Goal: Task Accomplishment & Management: Complete application form

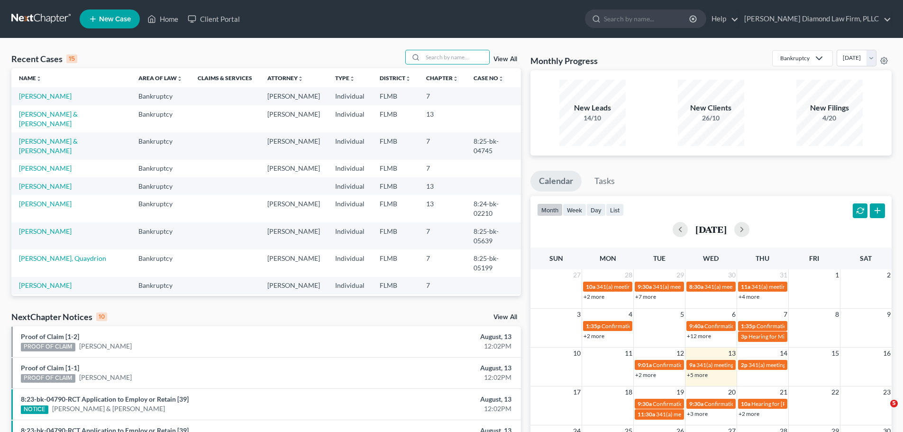
click at [434, 51] on input "search" at bounding box center [456, 57] width 66 height 14
type input "yoder"
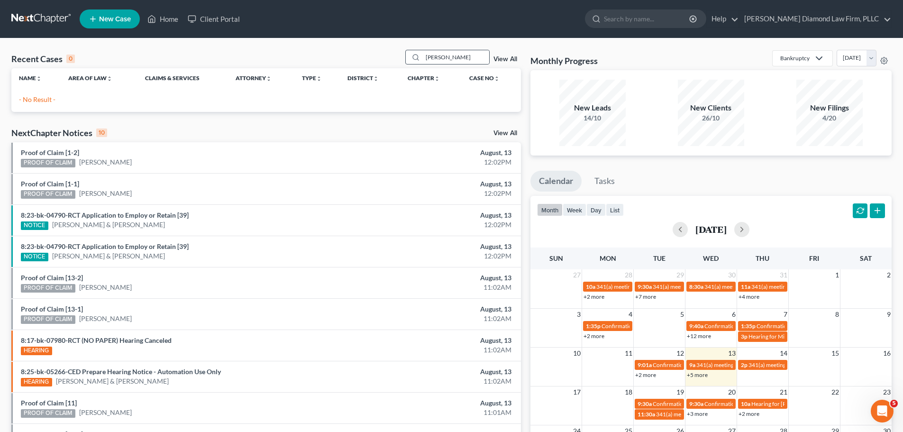
drag, startPoint x: 444, startPoint y: 58, endPoint x: 409, endPoint y: 58, distance: 35.1
click at [409, 58] on div "yoder" at bounding box center [447, 57] width 84 height 15
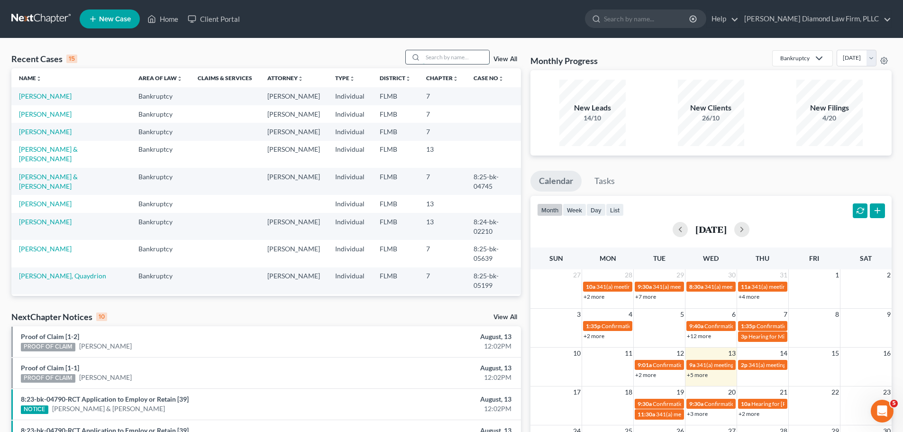
click at [435, 52] on input "search" at bounding box center [456, 57] width 66 height 14
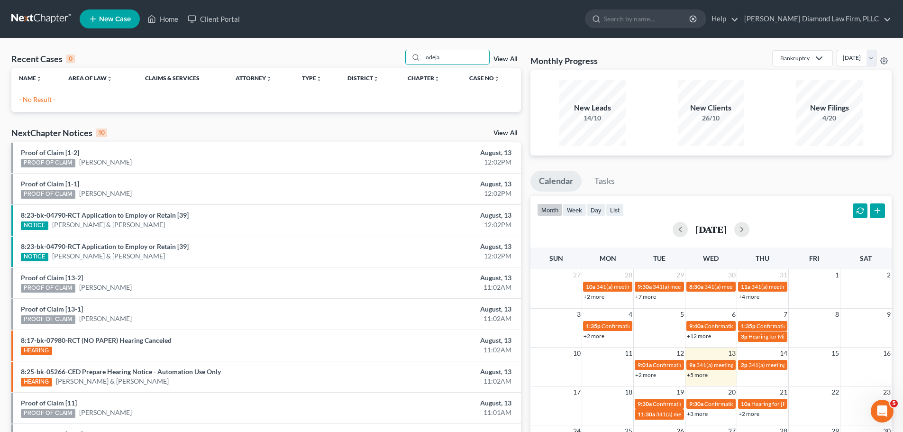
type input "odeja"
click at [104, 20] on span "New Case" at bounding box center [115, 19] width 32 height 7
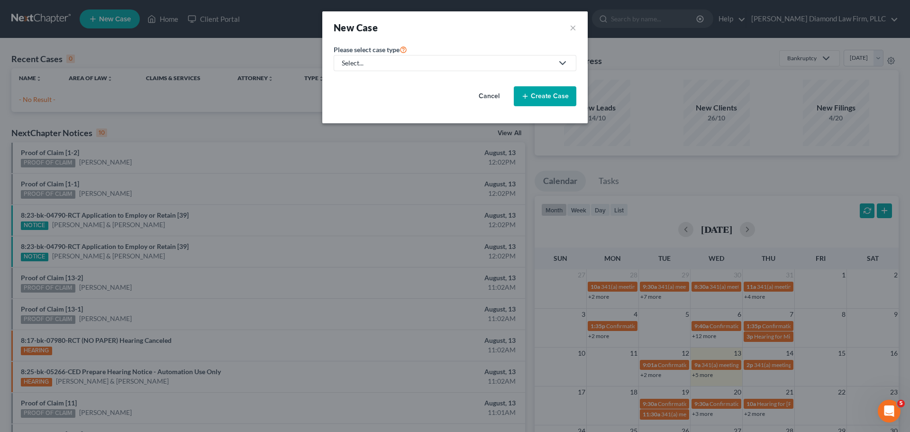
click at [393, 63] on div "Select..." at bounding box center [447, 62] width 211 height 9
click at [367, 84] on div "Bankruptcy" at bounding box center [362, 81] width 39 height 9
select select "15"
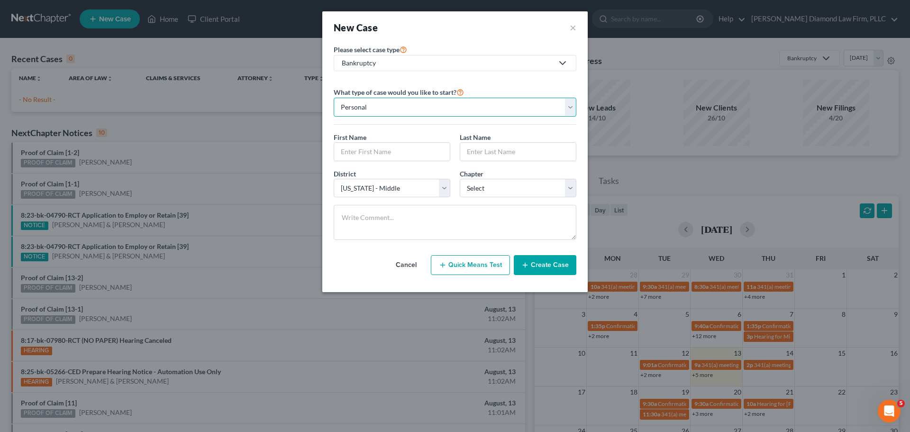
click at [438, 110] on select "Personal Business" at bounding box center [455, 107] width 243 height 19
click at [370, 154] on input "text" at bounding box center [392, 152] width 116 height 18
type input "Joan"
type input "Ojeda"
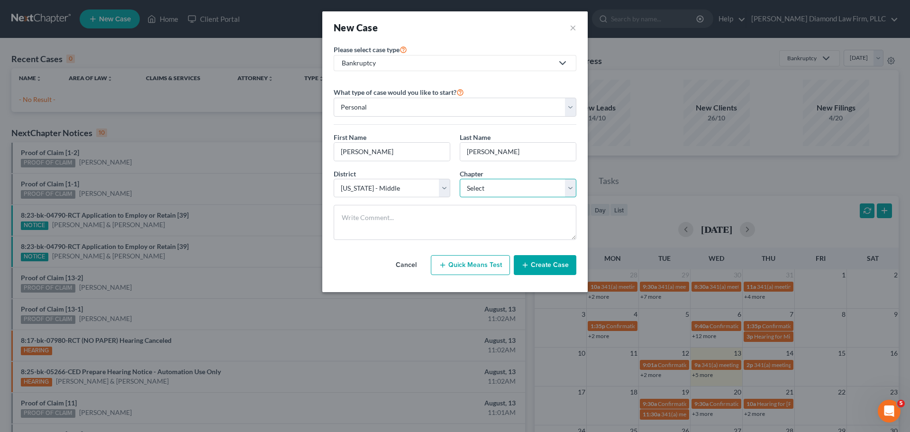
click at [516, 189] on select "Select 7 11 12 13" at bounding box center [518, 188] width 117 height 19
select select "0"
click at [460, 179] on select "Select 7 11 12 13" at bounding box center [518, 188] width 117 height 19
click at [540, 265] on button "Create Case" at bounding box center [545, 265] width 63 height 20
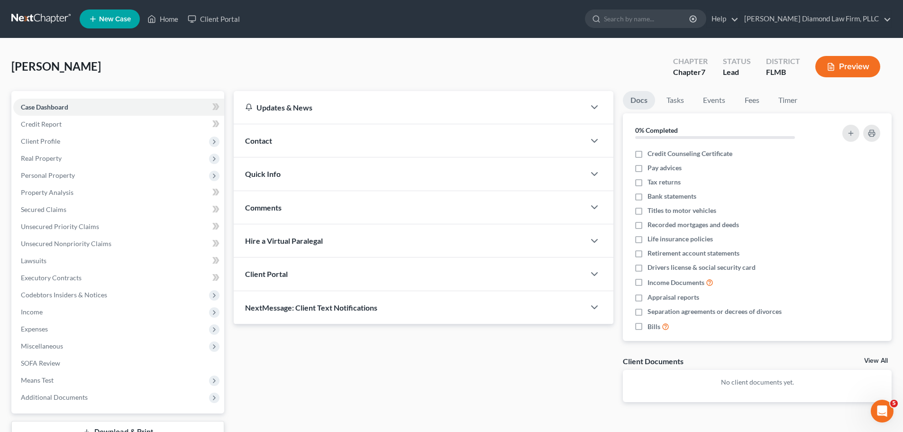
click at [361, 143] on div "Contact" at bounding box center [409, 140] width 351 height 33
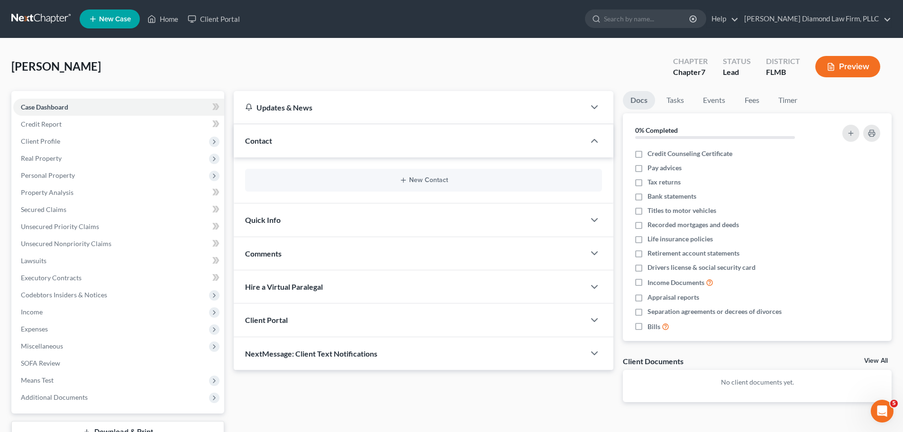
click at [321, 174] on div "New Contact" at bounding box center [423, 180] width 357 height 23
click at [404, 180] on line "button" at bounding box center [403, 180] width 4 height 0
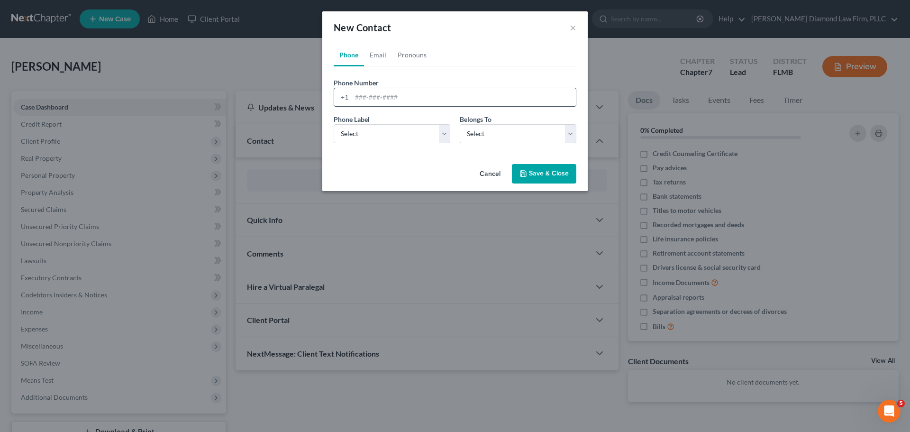
click at [396, 91] on input "tel" at bounding box center [464, 97] width 224 height 18
paste input "(727) 637-6614"
type input "(727) 637-6614"
drag, startPoint x: 393, startPoint y: 135, endPoint x: 392, endPoint y: 142, distance: 7.4
click at [393, 135] on select "Select Mobile Home Work Other" at bounding box center [392, 133] width 117 height 19
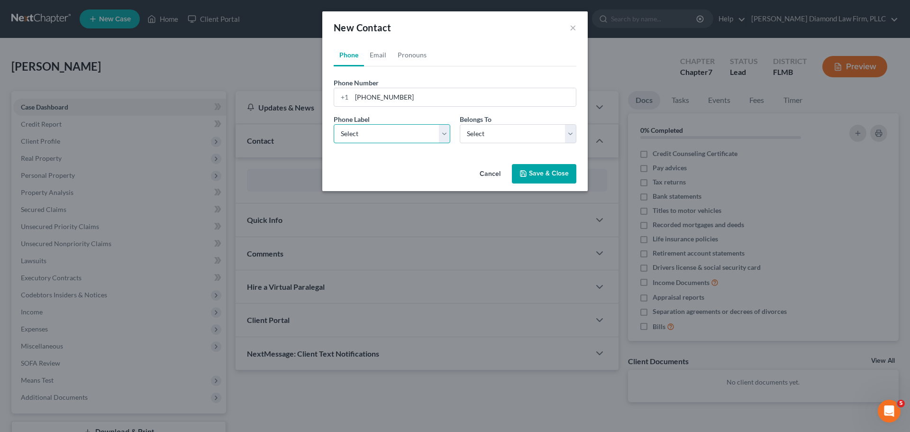
select select "0"
click at [334, 124] on select "Select Mobile Home Work Other" at bounding box center [392, 133] width 117 height 19
click at [513, 136] on select "Select Client Other" at bounding box center [518, 133] width 117 height 19
select select "0"
click at [460, 124] on select "Select Client Other" at bounding box center [518, 133] width 117 height 19
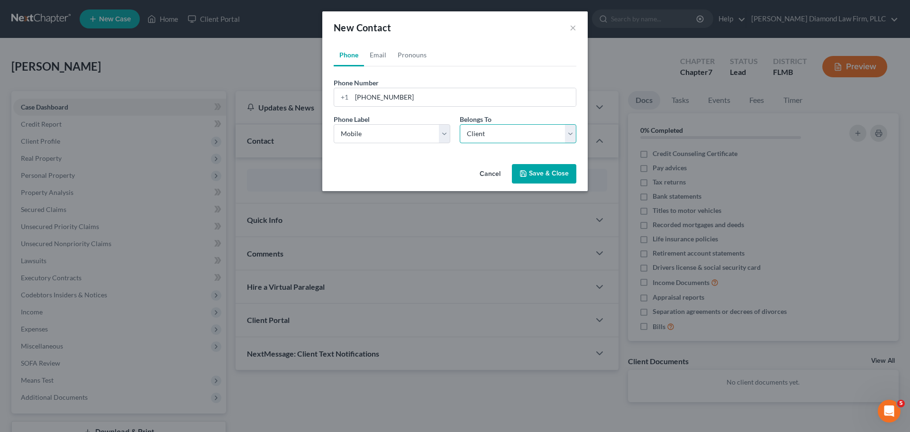
select select "0"
click at [382, 58] on link "Email" at bounding box center [378, 55] width 28 height 23
click at [437, 100] on input "email" at bounding box center [464, 97] width 224 height 18
paste input "[EMAIL_ADDRESS][DOMAIN_NAME]"
type input "[EMAIL_ADDRESS][DOMAIN_NAME]"
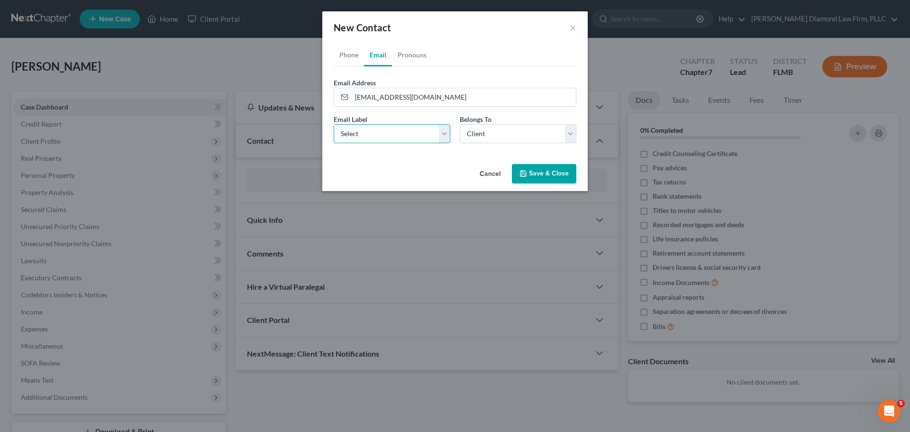
click at [395, 130] on select "Select Home Work Other" at bounding box center [392, 133] width 117 height 19
select select "0"
click at [334, 124] on select "Select Home Work Other" at bounding box center [392, 133] width 117 height 19
click at [551, 183] on button "Save & Close" at bounding box center [544, 174] width 64 height 20
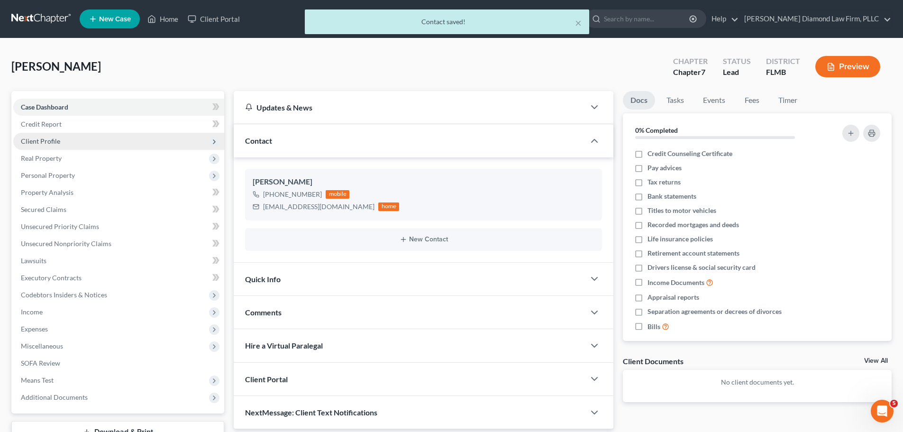
click at [64, 137] on span "Client Profile" at bounding box center [118, 141] width 211 height 17
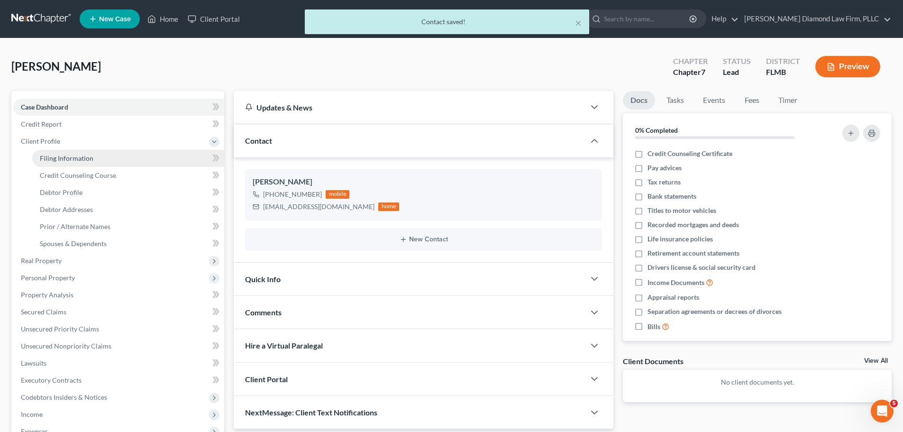
click at [61, 153] on link "Filing Information" at bounding box center [128, 158] width 192 height 17
select select "1"
select select "0"
select select "15"
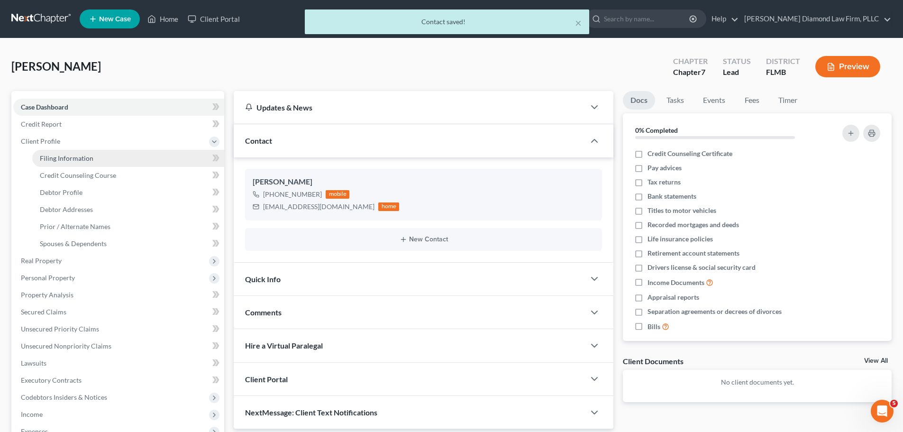
select select "9"
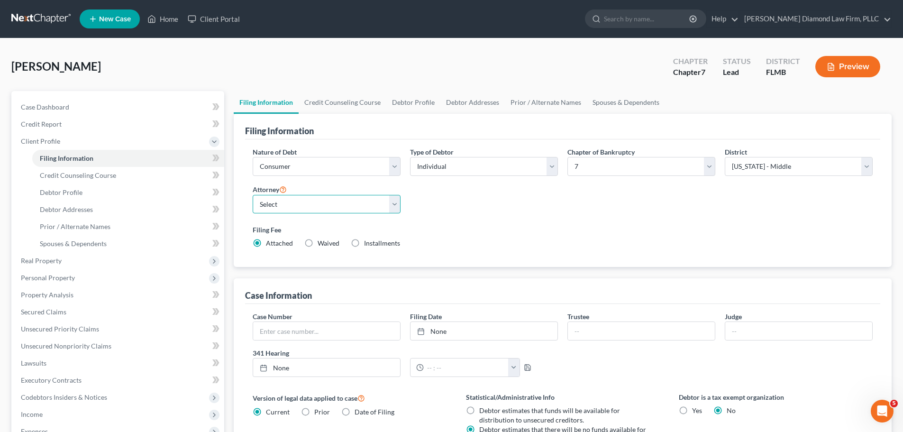
click at [330, 200] on select "Select Michael Ziegler - FLMB Michael Ziegler - FLSB Michael Ziegler - FLNB" at bounding box center [327, 204] width 148 height 19
select select "0"
click at [253, 195] on select "Select Michael Ziegler - FLMB Michael Ziegler - FLSB Michael Ziegler - FLNB" at bounding box center [327, 204] width 148 height 19
click at [331, 87] on div "Ojeda, Joan Upgraded Chapter Chapter 7 Status Lead District FLMB Preview" at bounding box center [451, 70] width 880 height 41
click at [331, 96] on link "Credit Counseling Course" at bounding box center [343, 102] width 88 height 23
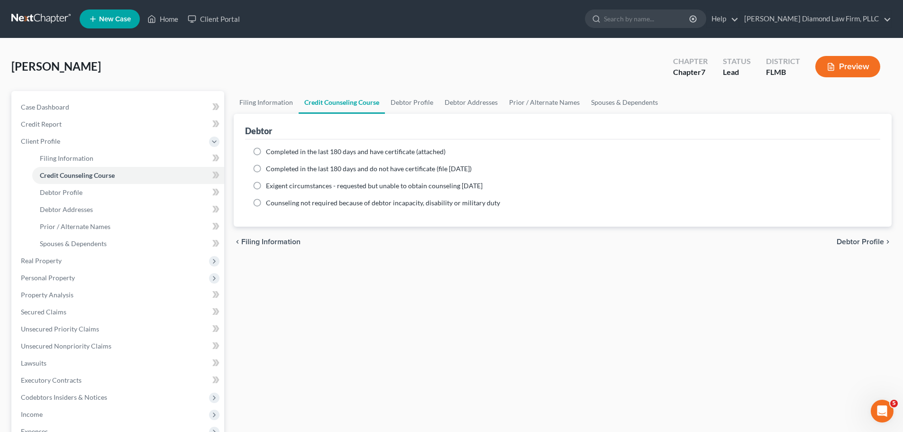
click at [322, 154] on span "Completed in the last 180 days and have certificate (attached)" at bounding box center [356, 151] width 180 height 8
click at [276, 153] on input "Completed in the last 180 days and have certificate (attached)" at bounding box center [273, 150] width 6 height 6
radio input "true"
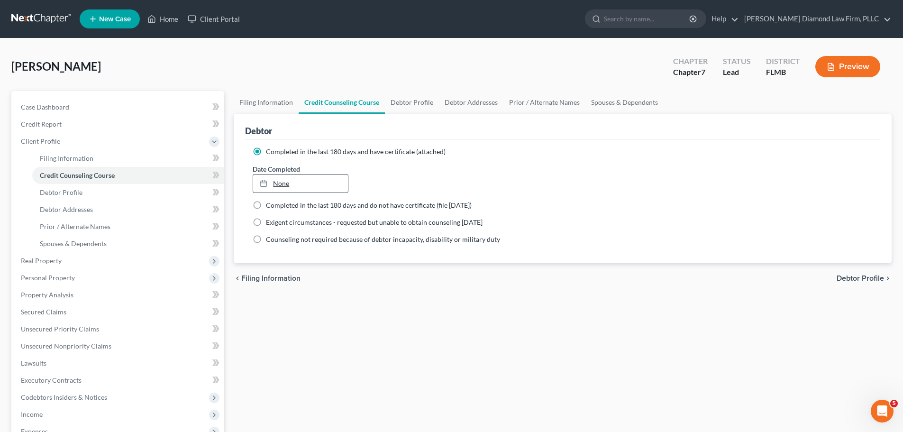
click at [332, 178] on link "None" at bounding box center [300, 183] width 94 height 18
click at [394, 105] on link "Debtor Profile" at bounding box center [412, 102] width 54 height 23
select select "0"
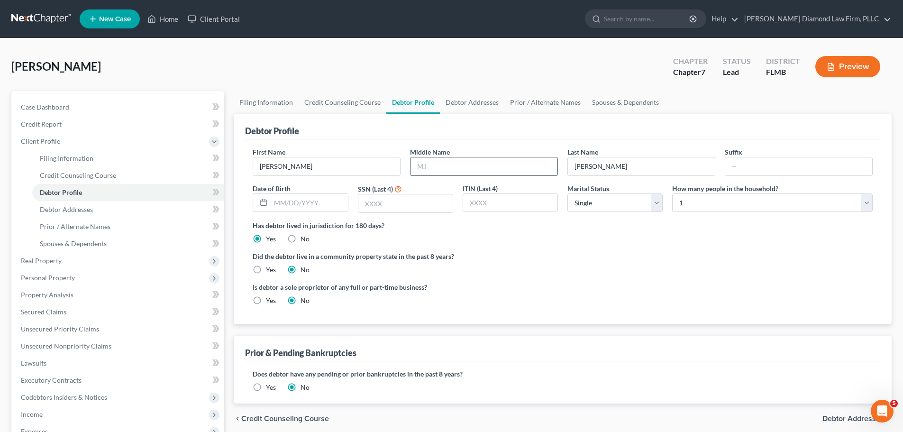
click at [456, 160] on input "text" at bounding box center [484, 166] width 147 height 18
type input "Elaine"
click at [335, 207] on input "02/06/2025" at bounding box center [309, 203] width 77 height 18
type input "02/06/1964"
click at [386, 206] on input "text" at bounding box center [405, 203] width 94 height 18
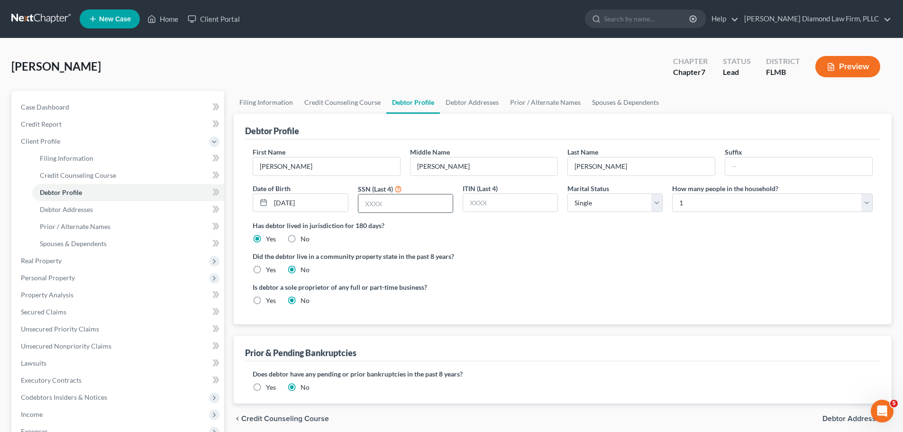
click at [406, 203] on input "text" at bounding box center [405, 203] width 94 height 18
type input "6389"
click at [597, 194] on select "Select Single Married Separated Divorced Widowed" at bounding box center [614, 202] width 95 height 19
select select "2"
click at [567, 193] on select "Select Single Married Separated Divorced Widowed" at bounding box center [614, 202] width 95 height 19
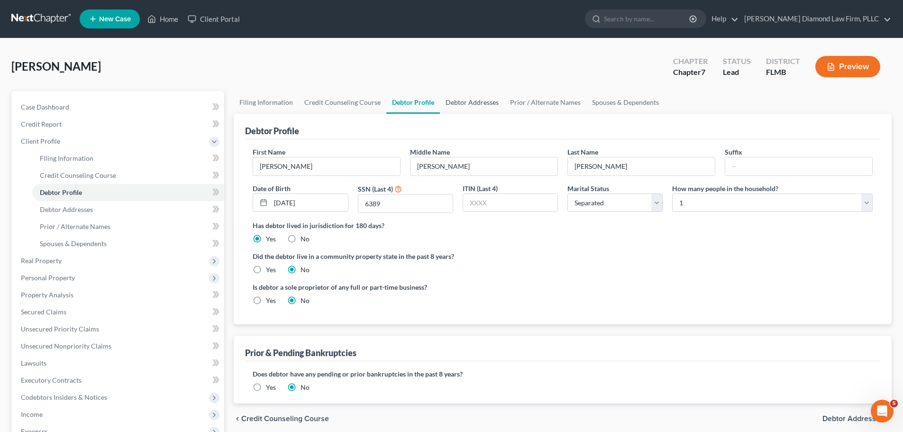
click at [457, 100] on link "Debtor Addresses" at bounding box center [472, 102] width 64 height 23
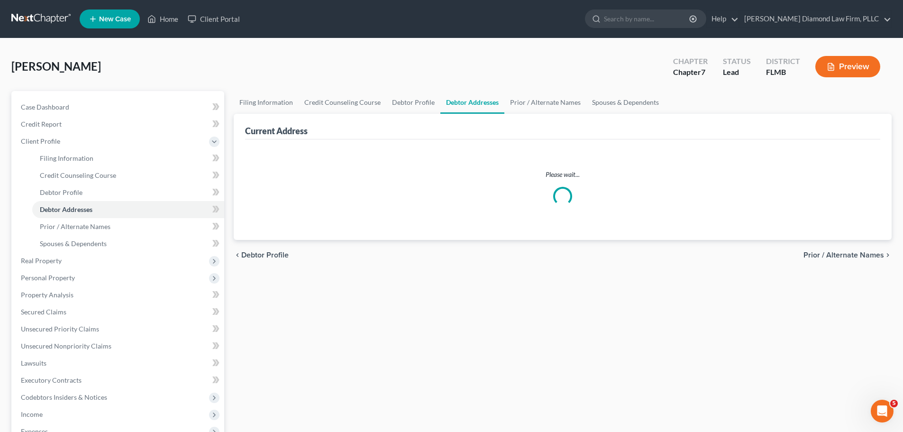
select select "0"
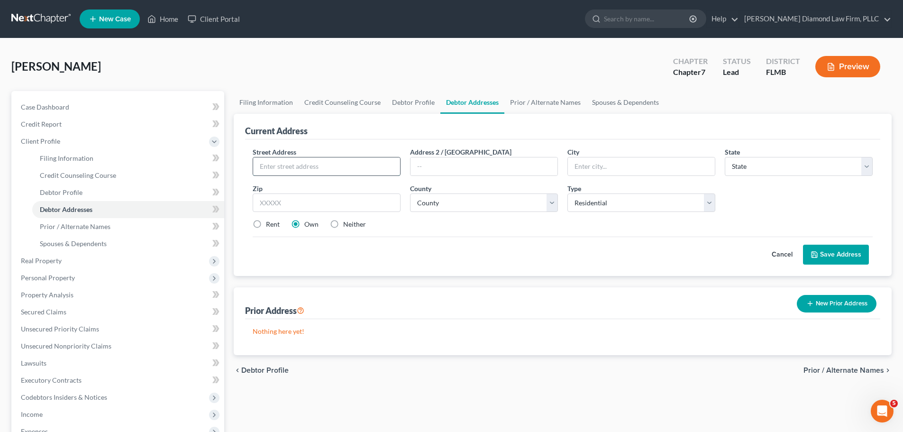
click at [319, 165] on input "text" at bounding box center [326, 166] width 147 height 18
type input "2019 E 5th Ave"
type input "Tampa"
select select "9"
type input "33605"
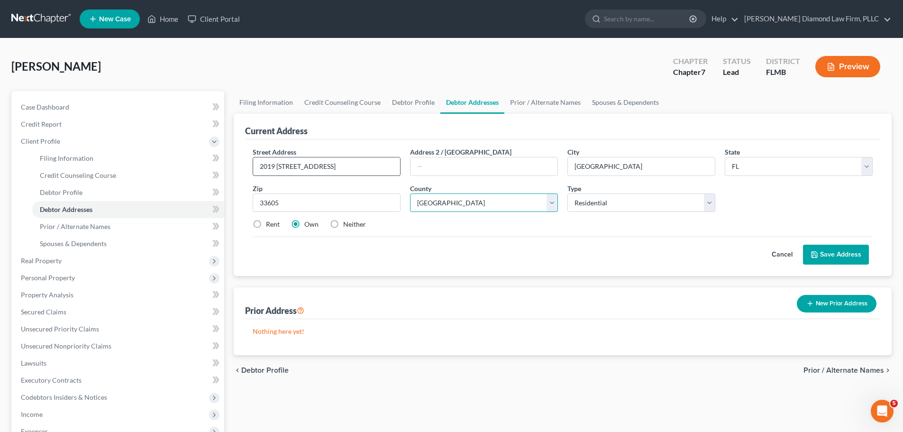
select select "27"
click at [362, 222] on label "Neither" at bounding box center [354, 223] width 23 height 9
click at [353, 222] on input "Neither" at bounding box center [350, 222] width 6 height 6
radio input "true"
click at [845, 253] on button "Save Address" at bounding box center [836, 255] width 66 height 20
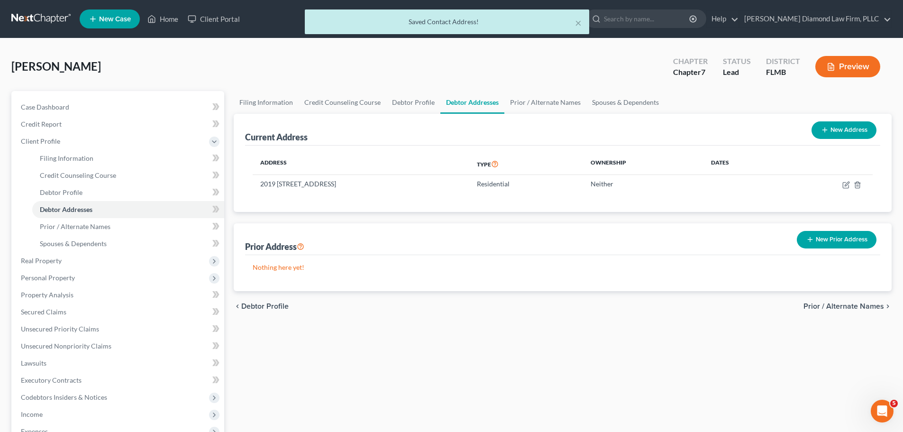
click at [813, 245] on button "New Prior Address" at bounding box center [837, 240] width 80 height 18
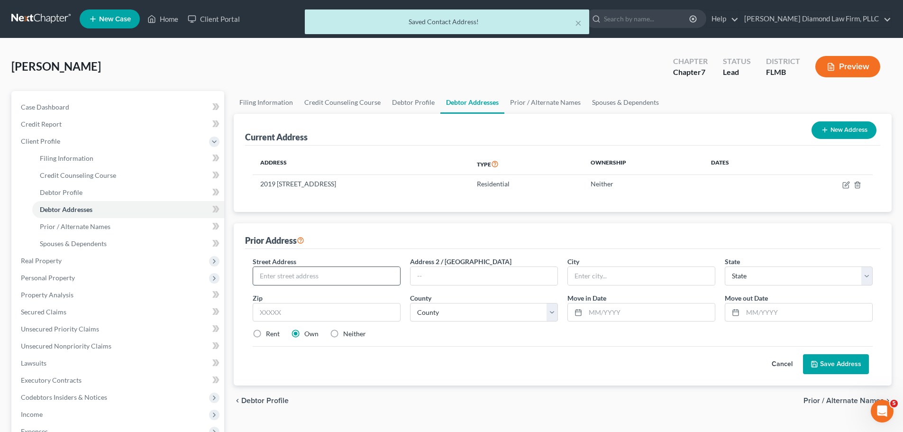
click at [339, 271] on input "text" at bounding box center [326, 276] width 147 height 18
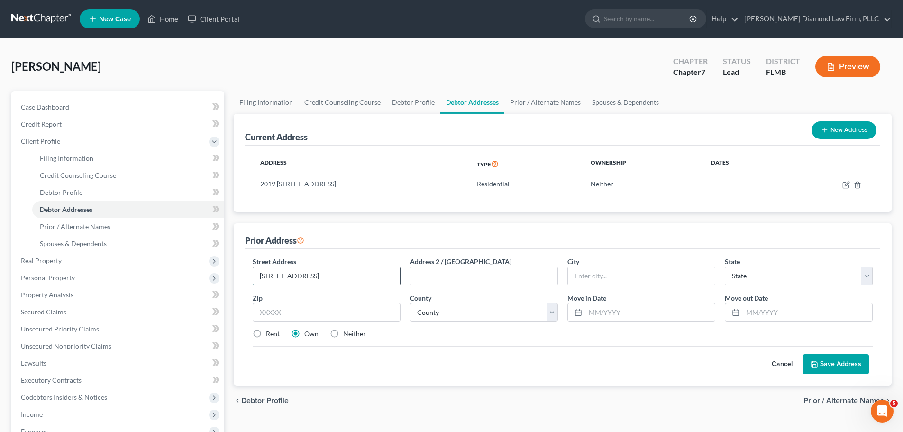
type input "2410 16th Ave N"
type input "St. Petersburg"
select select "9"
type input "33713"
type input "Saint Petersburg"
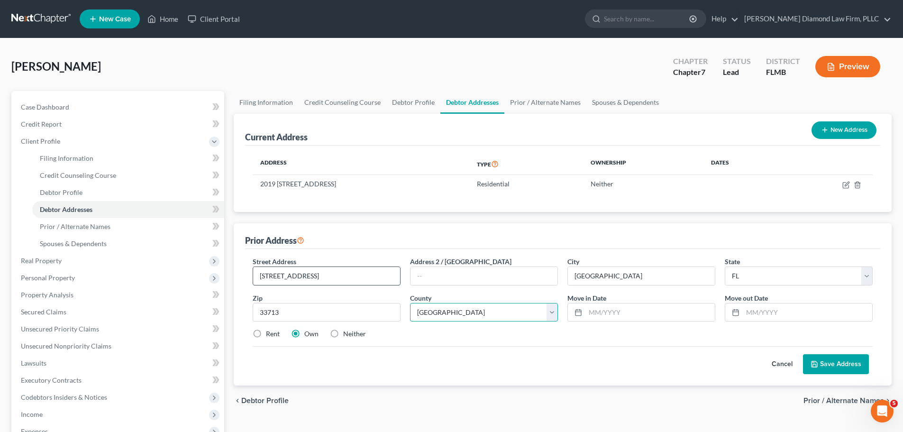
select select "51"
click at [618, 316] on input "11/2019" at bounding box center [649, 312] width 129 height 18
drag, startPoint x: 618, startPoint y: 315, endPoint x: 585, endPoint y: 315, distance: 32.7
click at [585, 315] on div "11/2019" at bounding box center [641, 312] width 148 height 19
type input "11/2019"
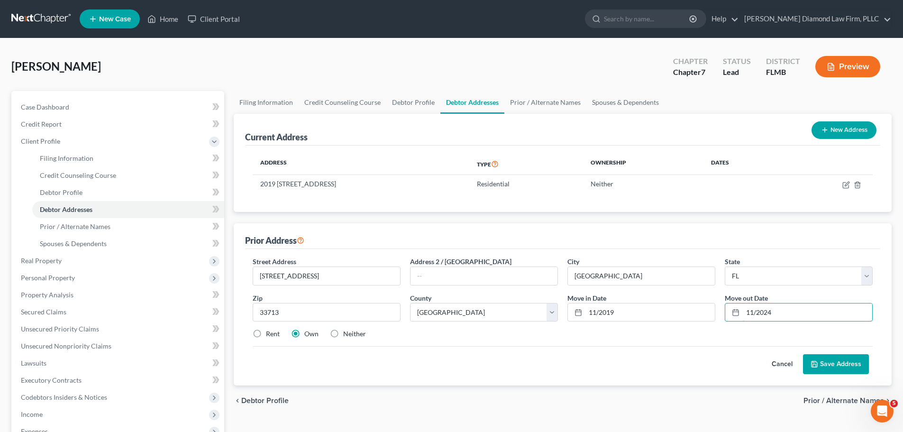
type input "11/2024"
click at [347, 335] on label "Neither" at bounding box center [354, 333] width 23 height 9
click at [347, 335] on input "Neither" at bounding box center [350, 332] width 6 height 6
radio input "true"
click at [821, 359] on button "Save Address" at bounding box center [836, 364] width 66 height 20
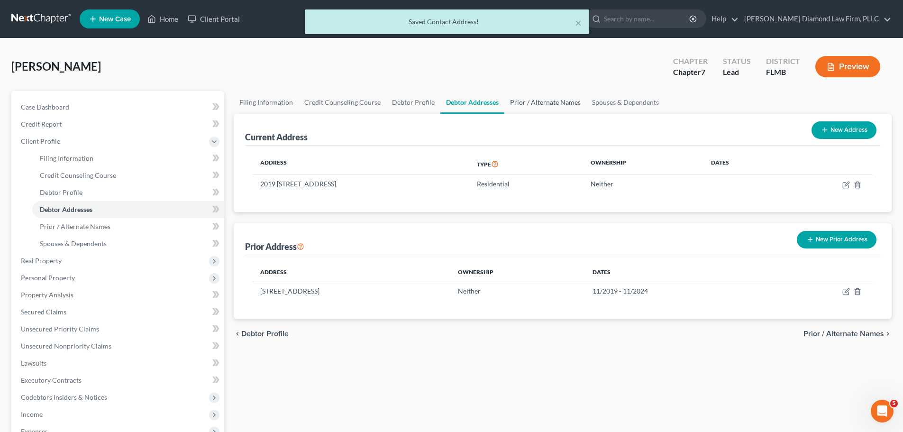
click at [542, 104] on link "Prior / Alternate Names" at bounding box center [545, 102] width 82 height 23
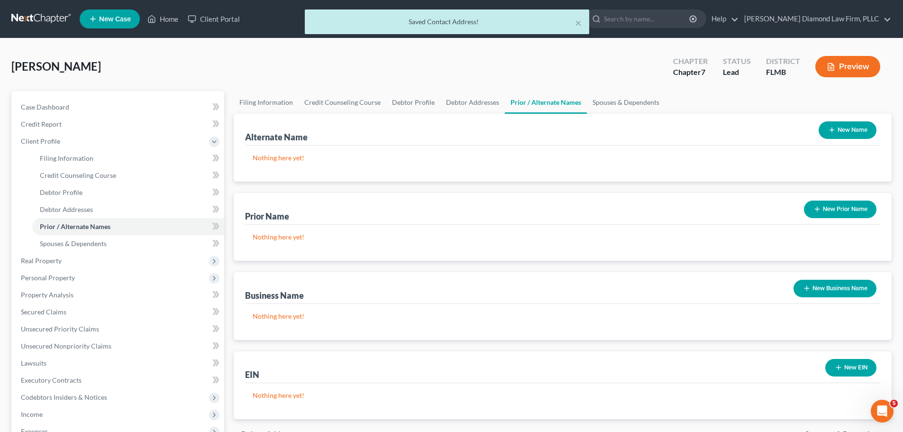
click at [843, 130] on button "New Name" at bounding box center [848, 130] width 58 height 18
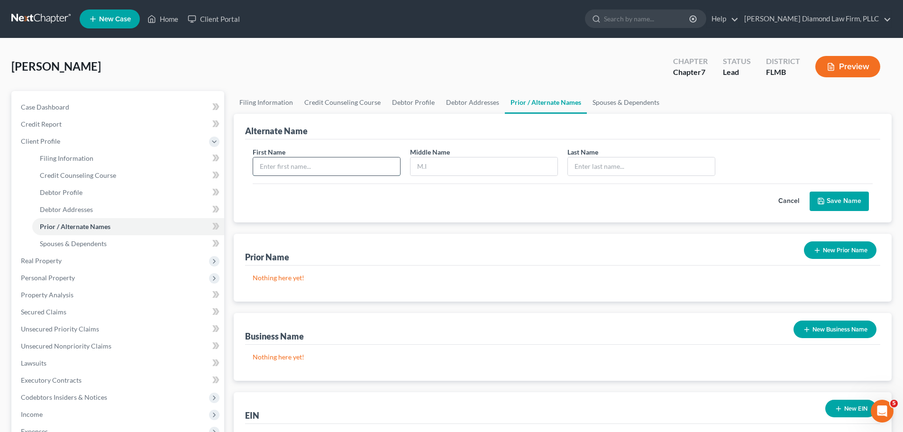
click at [341, 170] on input "text" at bounding box center [326, 166] width 147 height 18
type input "Joan"
type input "Elaine"
type input "Ojeda Agama"
click at [829, 196] on button "Save Name" at bounding box center [839, 202] width 59 height 20
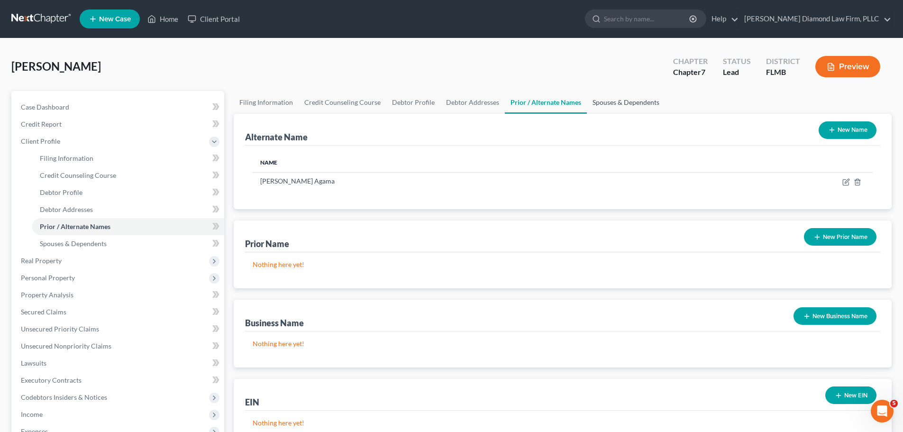
click at [612, 97] on link "Spouses & Dependents" at bounding box center [626, 102] width 78 height 23
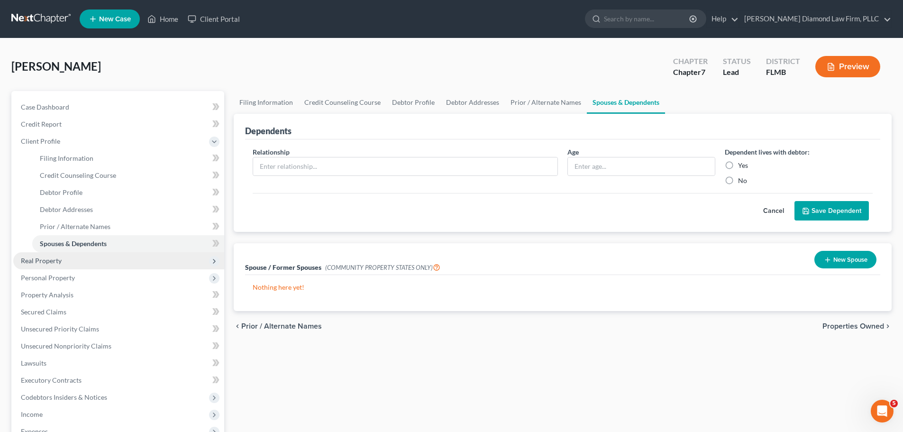
click at [94, 259] on span "Real Property" at bounding box center [118, 260] width 211 height 17
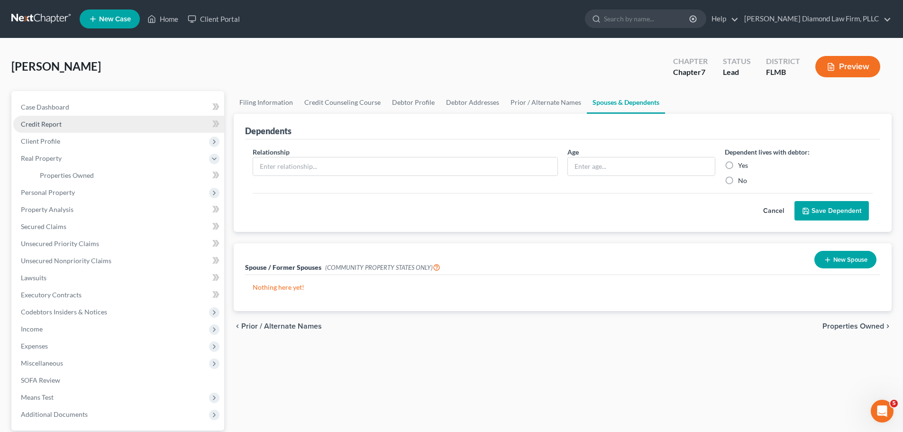
click at [65, 125] on link "Credit Report" at bounding box center [118, 124] width 211 height 17
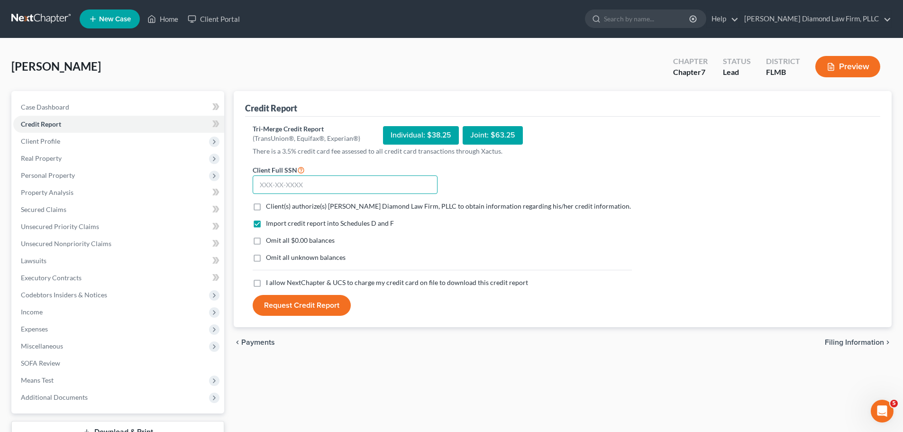
click at [327, 190] on input "text" at bounding box center [345, 184] width 185 height 19
type input "590-15-6389"
click at [296, 203] on span "Client(s) authorize(s) Ziegler Diamond Law Firm, PLLC to obtain information reg…" at bounding box center [448, 206] width 365 height 8
click at [276, 203] on input "Client(s) authorize(s) Ziegler Diamond Law Firm, PLLC to obtain information reg…" at bounding box center [273, 204] width 6 height 6
checkbox input "true"
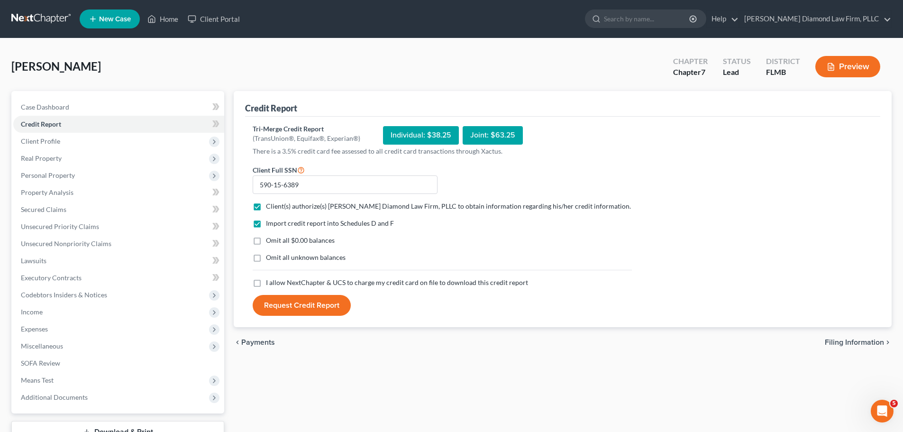
click at [271, 280] on span "I allow NextChapter & UCS to charge my credit card on file to download this cre…" at bounding box center [397, 282] width 262 height 8
click at [271, 280] on input "I allow NextChapter & UCS to charge my credit card on file to download this cre…" at bounding box center [273, 281] width 6 height 6
checkbox input "true"
click at [286, 298] on button "Request Credit Report" at bounding box center [302, 305] width 98 height 21
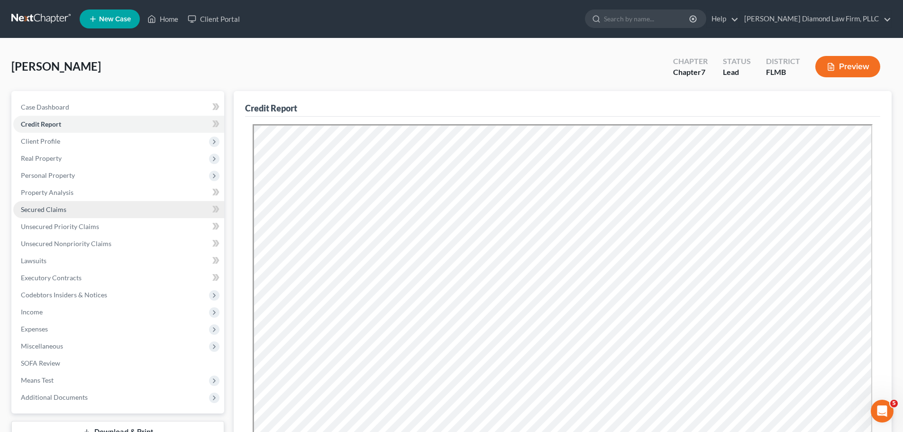
click at [73, 202] on link "Secured Claims" at bounding box center [118, 209] width 211 height 17
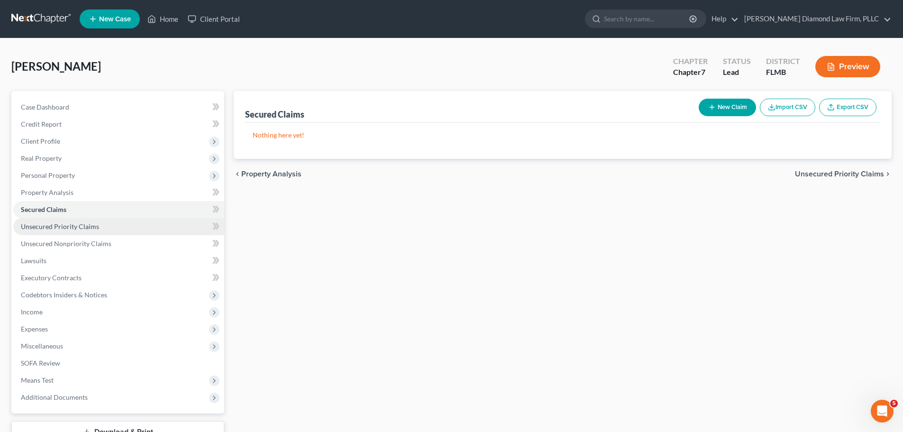
click at [73, 233] on link "Unsecured Priority Claims" at bounding box center [118, 226] width 211 height 17
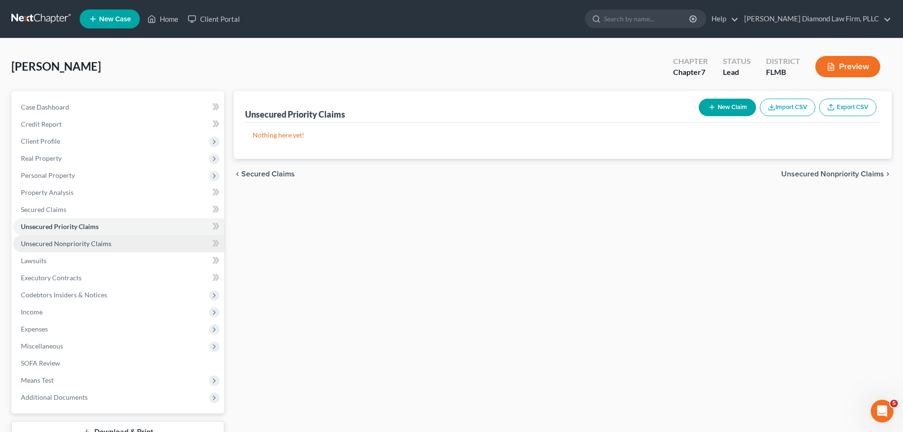
click at [73, 242] on span "Unsecured Nonpriority Claims" at bounding box center [66, 243] width 91 height 8
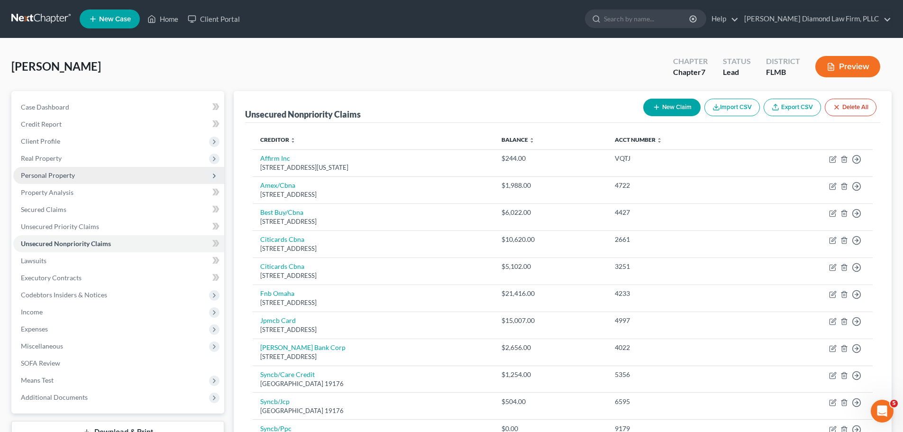
click at [85, 173] on span "Personal Property" at bounding box center [118, 175] width 211 height 17
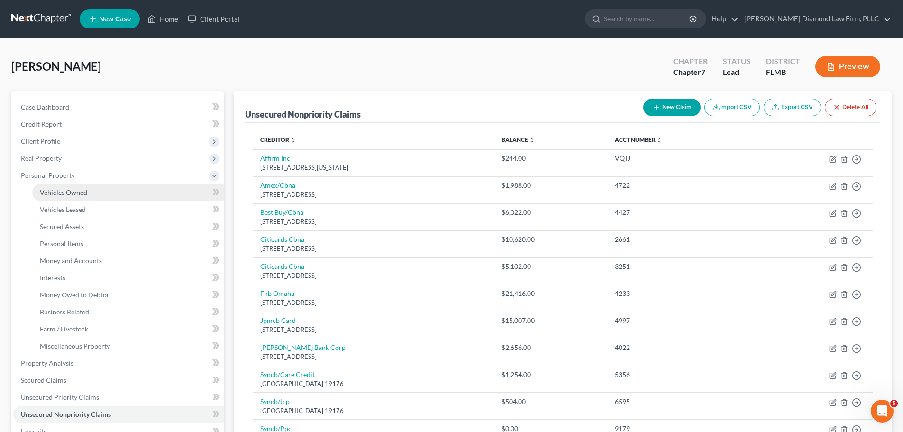
click at [81, 189] on span "Vehicles Owned" at bounding box center [63, 192] width 47 height 8
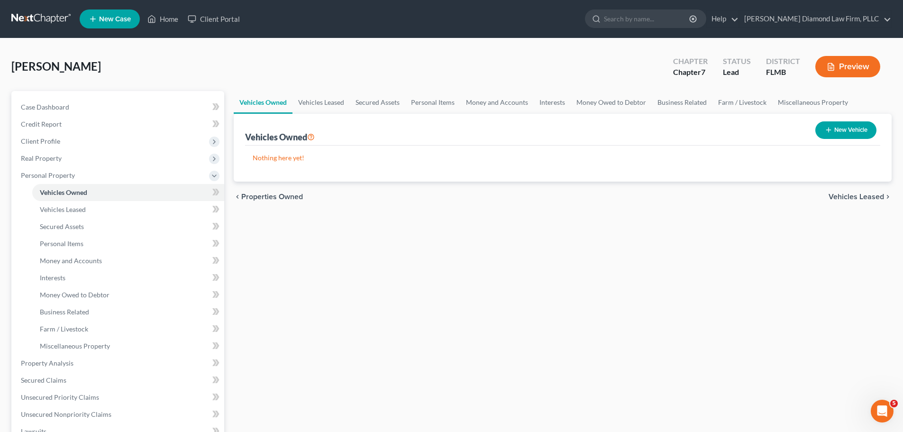
click at [837, 126] on button "New Vehicle" at bounding box center [845, 130] width 61 height 18
select select "0"
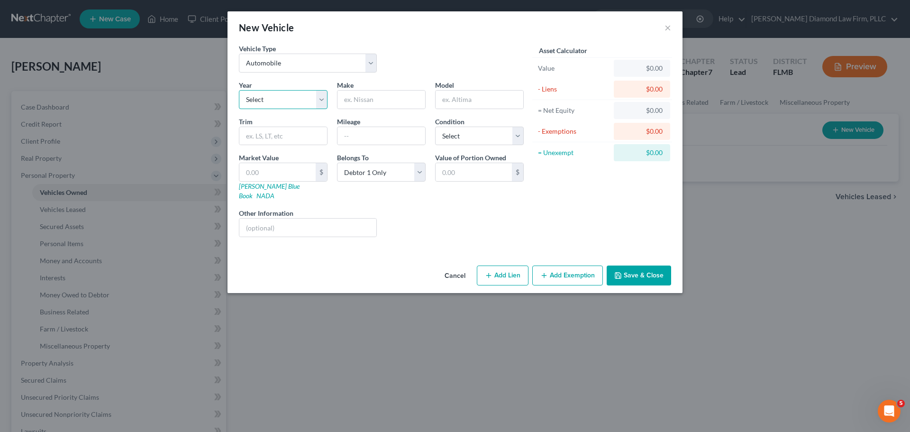
click at [283, 96] on select "Select 2026 2025 2024 2023 2022 2021 2020 2019 2018 2017 2016 2015 2014 2013 20…" at bounding box center [283, 99] width 89 height 19
select select "16"
click at [239, 90] on select "Select 2026 2025 2024 2023 2022 2021 2020 2019 2018 2017 2016 2015 2014 2013 20…" at bounding box center [283, 99] width 89 height 19
click at [374, 82] on div "Make *" at bounding box center [381, 94] width 98 height 29
click at [370, 95] on input "text" at bounding box center [382, 100] width 88 height 18
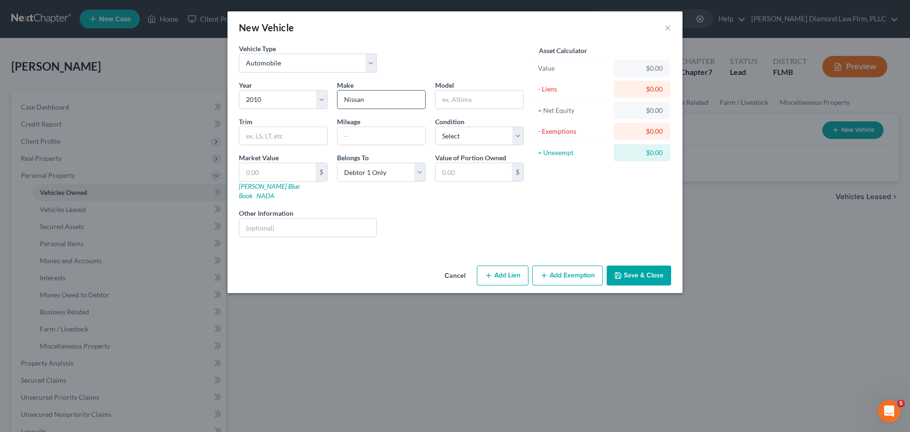
type input "Nissan"
click at [454, 100] on input "text" at bounding box center [480, 100] width 88 height 18
type input "Pathfinder"
click at [261, 182] on div "$" at bounding box center [283, 172] width 89 height 19
click at [260, 187] on link "Kelly Blue Book" at bounding box center [269, 191] width 61 height 18
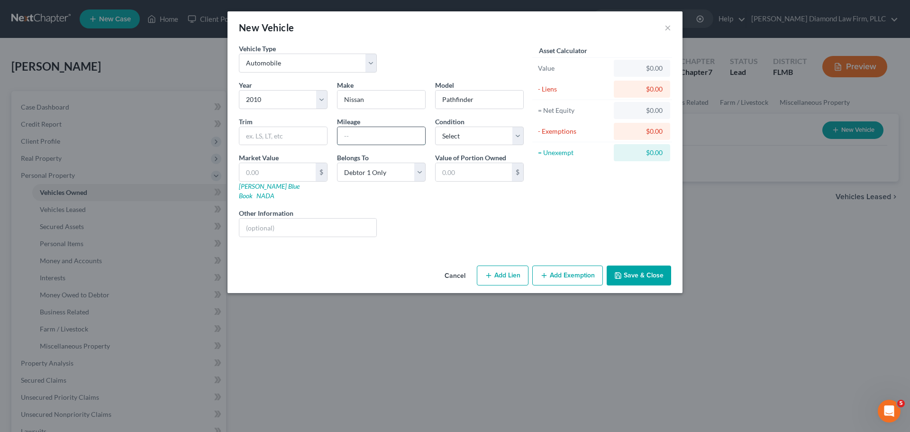
click at [377, 137] on input "text" at bounding box center [382, 136] width 88 height 18
type input "132000"
click at [476, 129] on select "Select Excellent Very Good Good Fair Poor" at bounding box center [479, 136] width 89 height 19
select select "2"
click at [435, 127] on select "Select Excellent Very Good Good Fair Poor" at bounding box center [479, 136] width 89 height 19
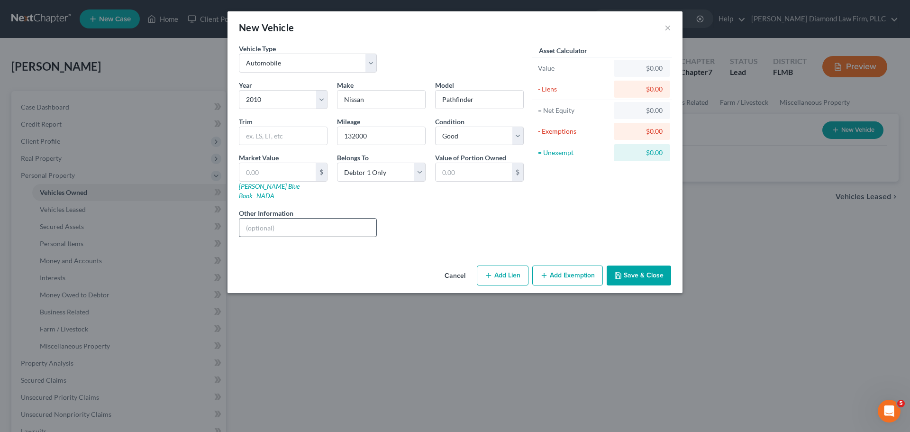
drag, startPoint x: 320, startPoint y: 233, endPoint x: 317, endPoint y: 221, distance: 12.6
click at [320, 233] on div "Year Select 2026 2025 2024 2023 2022 2021 2020 2019 2018 2017 2016 2015 2014 20…" at bounding box center [381, 162] width 294 height 164
click at [317, 221] on input "text" at bounding box center [307, 228] width 137 height 18
click at [299, 223] on input "text" at bounding box center [307, 228] width 137 height 18
drag, startPoint x: 336, startPoint y: 215, endPoint x: 261, endPoint y: 239, distance: 78.7
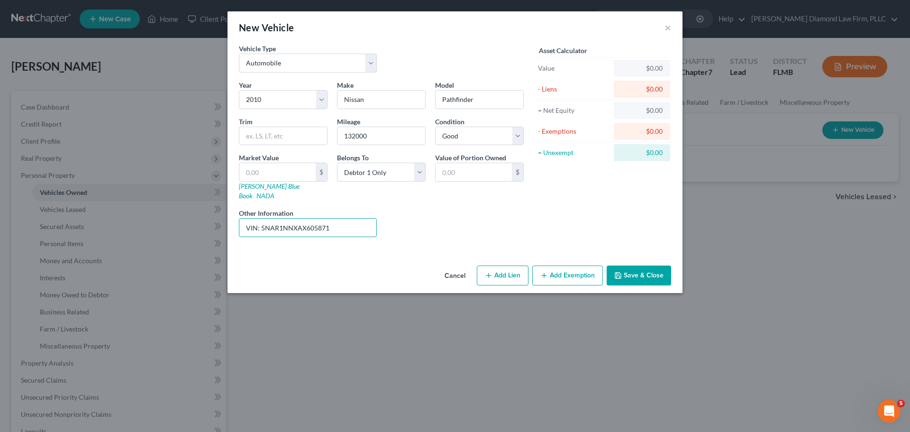
click at [261, 239] on div "Vehicle Type Select Automobile Truck Trailer Watercraft Aircraft Motor Home Atv…" at bounding box center [455, 153] width 455 height 218
click at [265, 219] on input "VIN: 5NAR1NNXAX605871" at bounding box center [307, 228] width 137 height 18
drag, startPoint x: 339, startPoint y: 214, endPoint x: 261, endPoint y: 232, distance: 80.3
click at [261, 232] on div "Year Select 2026 2025 2024 2023 2022 2021 2020 2019 2018 2017 2016 2015 2014 20…" at bounding box center [381, 162] width 294 height 164
type input "VIN: 5N1AR1NNXAX605871"
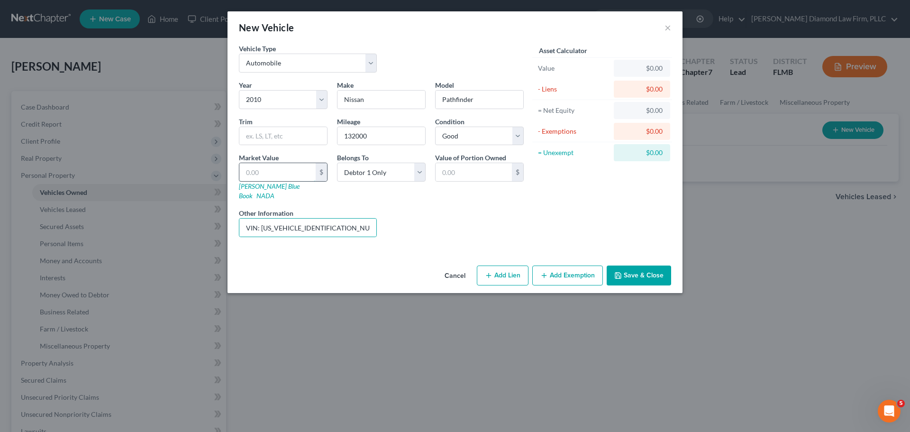
click at [274, 176] on input "text" at bounding box center [277, 172] width 76 height 18
type input "4"
type input "4.00"
type input "40"
type input "40.00"
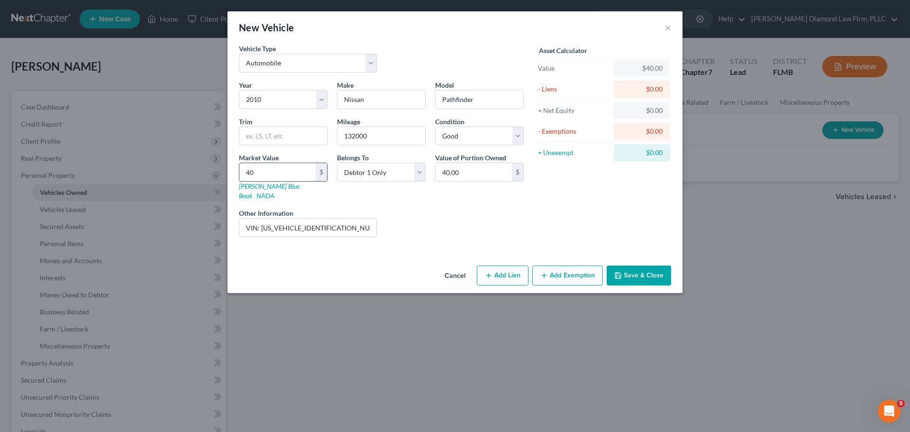
type input "407"
type input "407.00"
type input "4077"
type input "4,077.00"
type input "4,077"
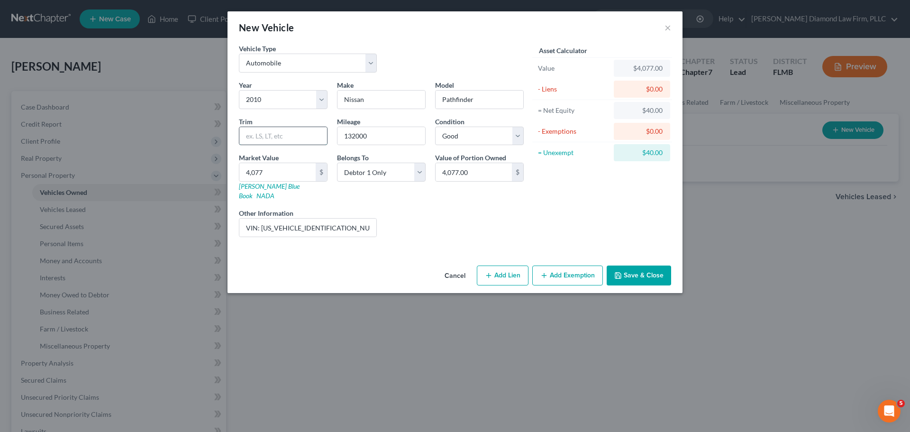
click at [292, 130] on input "text" at bounding box center [283, 136] width 88 height 18
click at [644, 269] on button "Save & Close" at bounding box center [639, 275] width 64 height 20
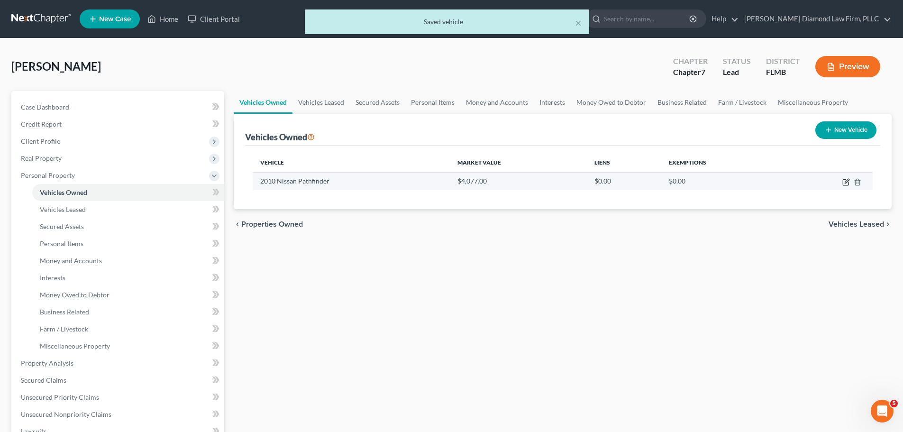
click at [844, 182] on icon "button" at bounding box center [846, 182] width 8 height 8
select select "0"
select select "16"
select select "2"
select select "0"
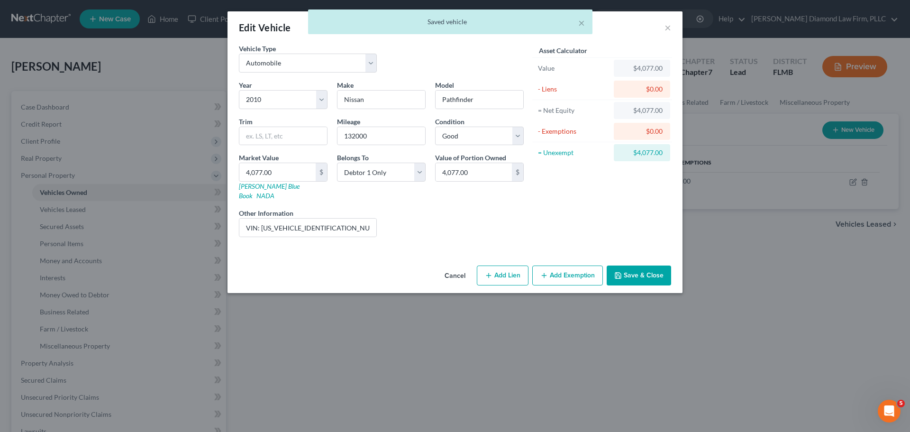
click at [557, 265] on button "Add Exemption" at bounding box center [567, 275] width 71 height 20
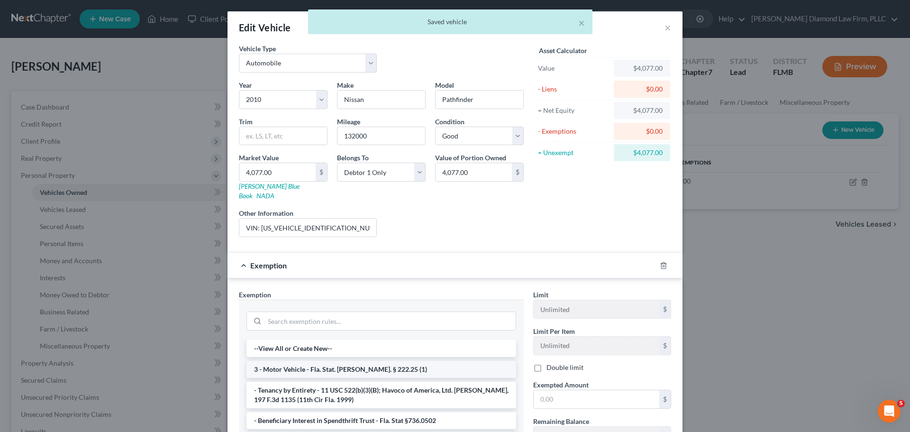
click at [315, 362] on li "3 - Motor Vehicle - Fla. Stat. Ann. § 222.25 (1)" at bounding box center [382, 369] width 270 height 17
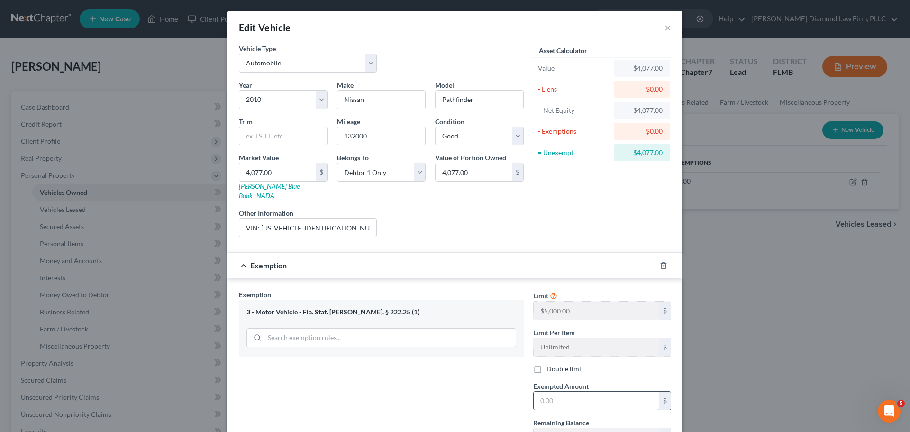
click at [598, 392] on input "text" at bounding box center [597, 401] width 126 height 18
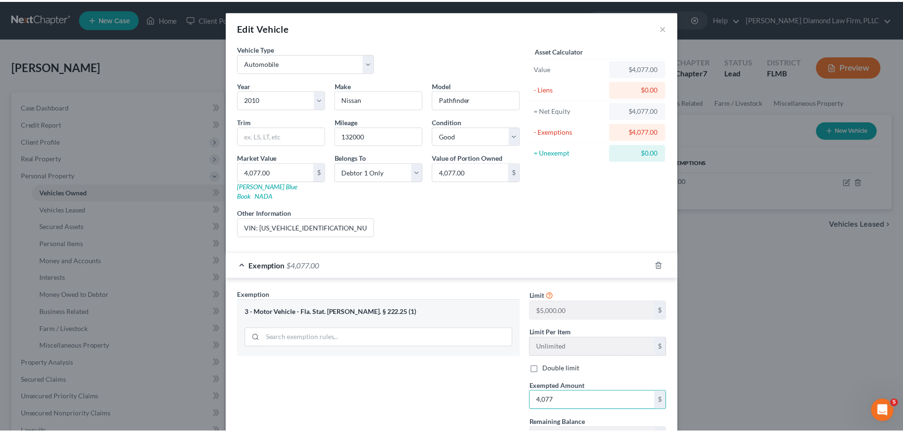
scroll to position [73, 0]
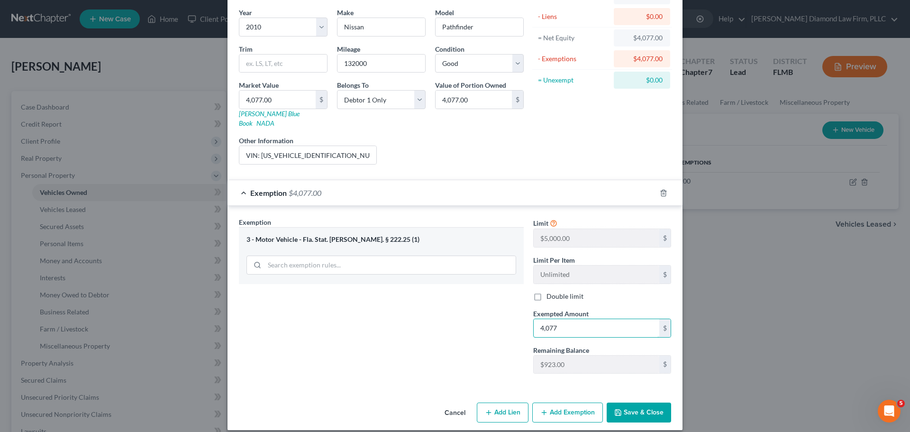
type input "4,077"
click at [650, 406] on button "Save & Close" at bounding box center [639, 412] width 64 height 20
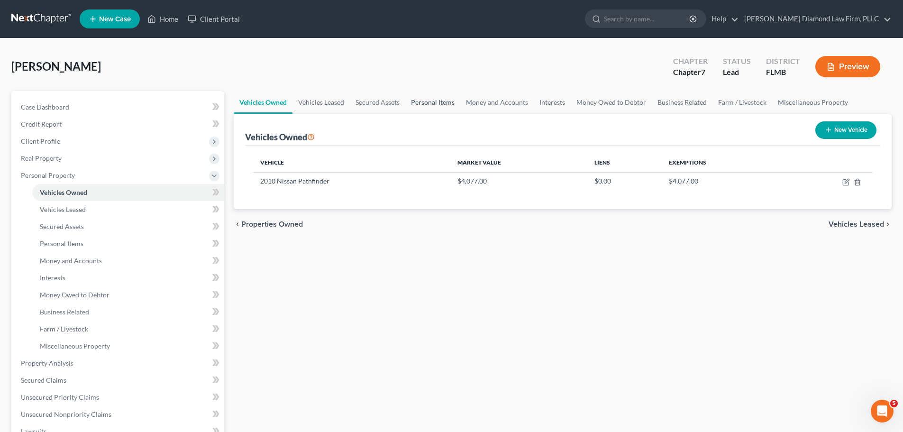
click at [441, 101] on link "Personal Items" at bounding box center [432, 102] width 55 height 23
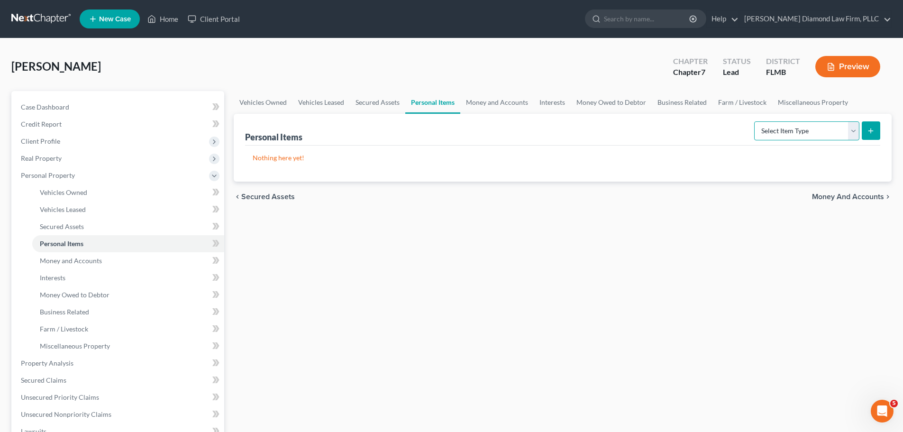
click at [775, 135] on select "Select Item Type Clothing Collectibles Of Value Electronics Firearms Household …" at bounding box center [806, 130] width 105 height 19
select select "electronics"
click at [755, 121] on select "Select Item Type Clothing Collectibles Of Value Electronics Firearms Household …" at bounding box center [806, 130] width 105 height 19
click at [872, 125] on button "submit" at bounding box center [871, 130] width 18 height 18
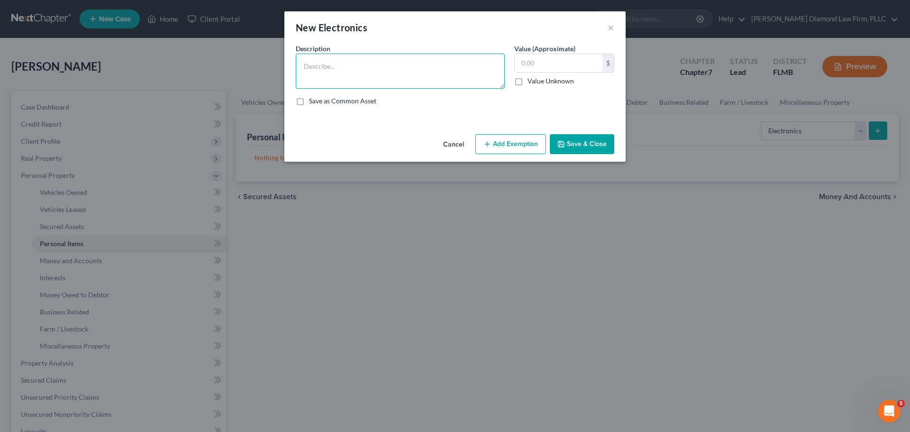
click at [344, 64] on textarea at bounding box center [400, 71] width 209 height 35
type textarea "Television, computer/tablet/printers, cameras/cell phones"
click at [538, 57] on input "text" at bounding box center [559, 63] width 88 height 18
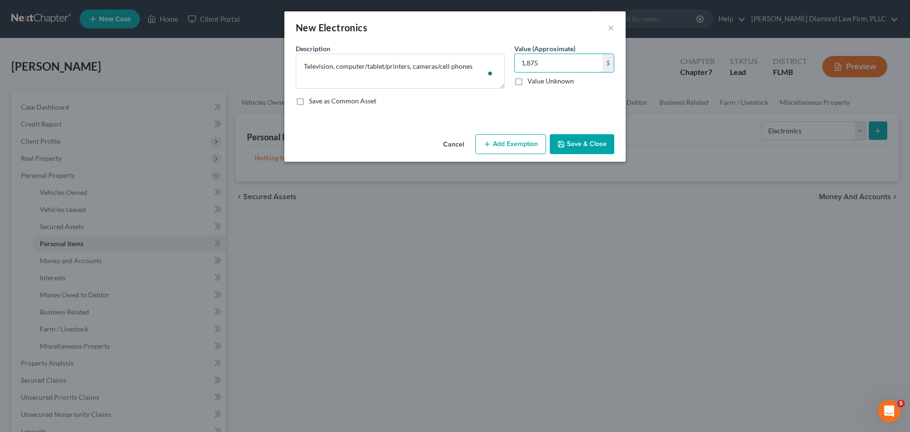
type input "1,875"
click at [586, 141] on button "Save & Close" at bounding box center [582, 144] width 64 height 20
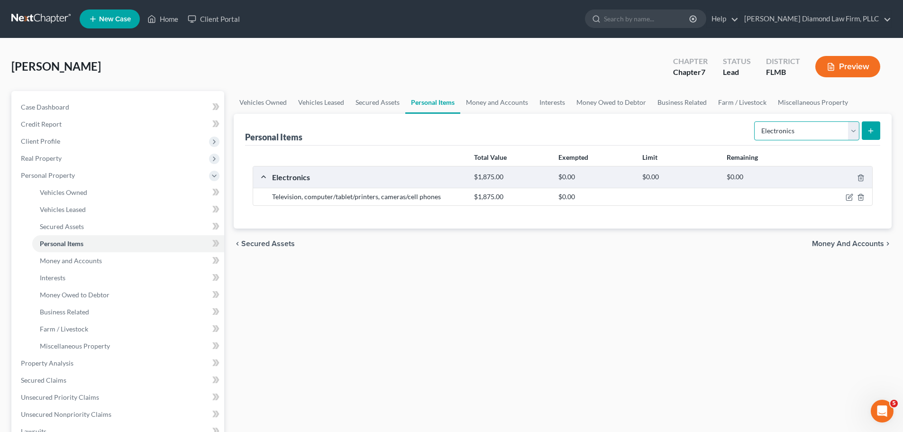
click at [804, 131] on select "Select Item Type Clothing Collectibles Of Value Electronics Firearms Household …" at bounding box center [806, 130] width 105 height 19
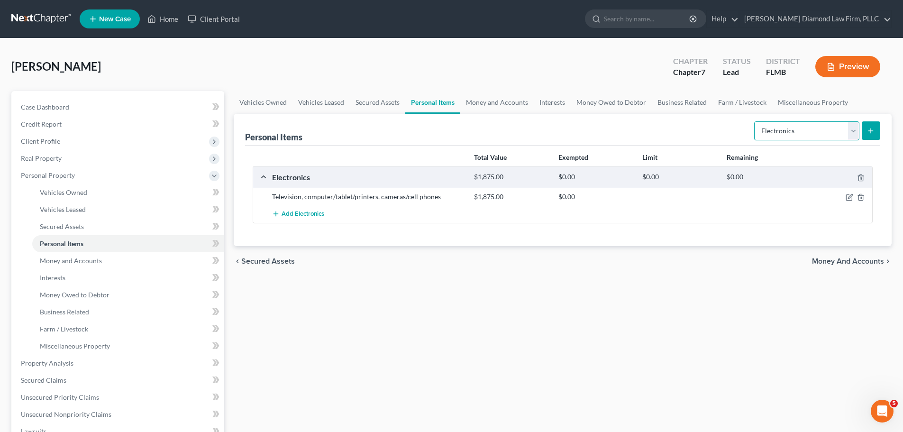
select select "household_goods"
click at [755, 121] on select "Select Item Type Clothing Collectibles Of Value Electronics Firearms Household …" at bounding box center [806, 130] width 105 height 19
click at [874, 130] on icon "submit" at bounding box center [871, 131] width 8 height 8
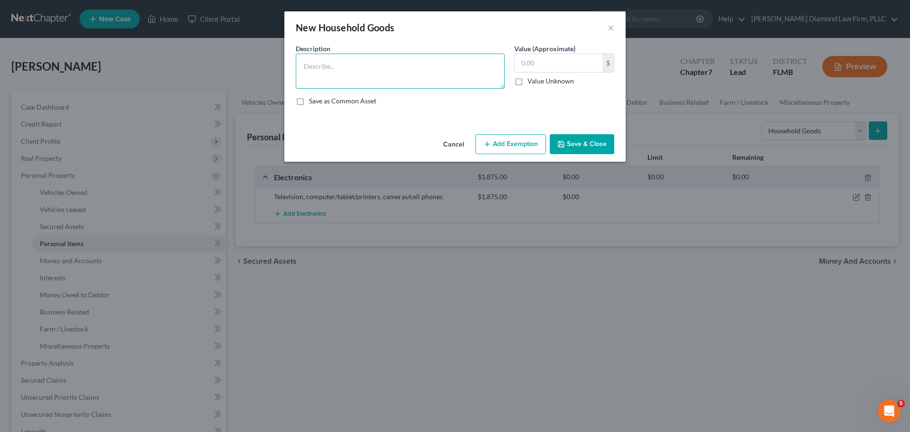
click at [355, 68] on textarea at bounding box center [400, 71] width 209 height 35
click at [370, 74] on textarea "Beds, desks, lamps," at bounding box center [400, 71] width 209 height 35
type textarea "Beds, desks, lamps, kitchenware"
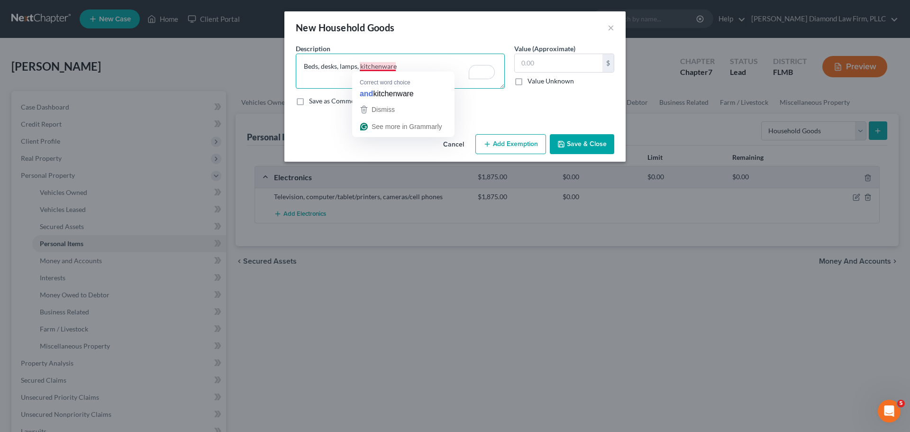
click at [400, 66] on textarea "Beds, desks, lamps, kitchenware" at bounding box center [400, 71] width 209 height 35
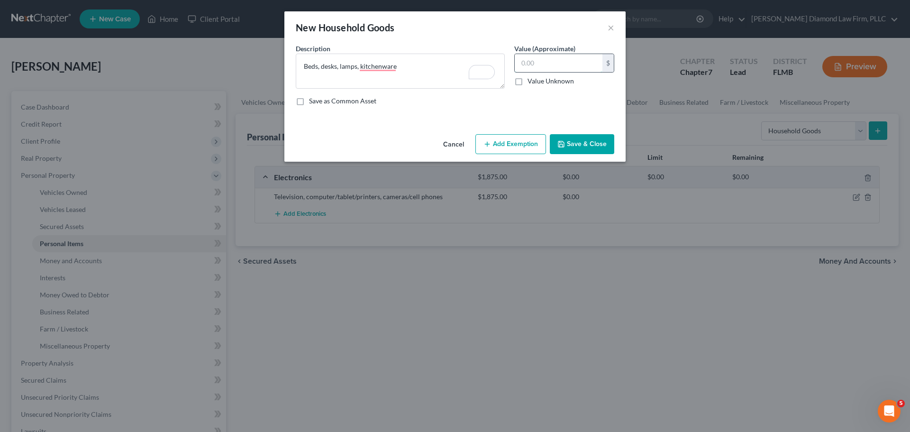
click at [547, 64] on input "text" at bounding box center [559, 63] width 88 height 18
click at [556, 64] on input "text" at bounding box center [559, 63] width 88 height 18
type input "895"
click at [574, 144] on button "Save & Close" at bounding box center [582, 144] width 64 height 20
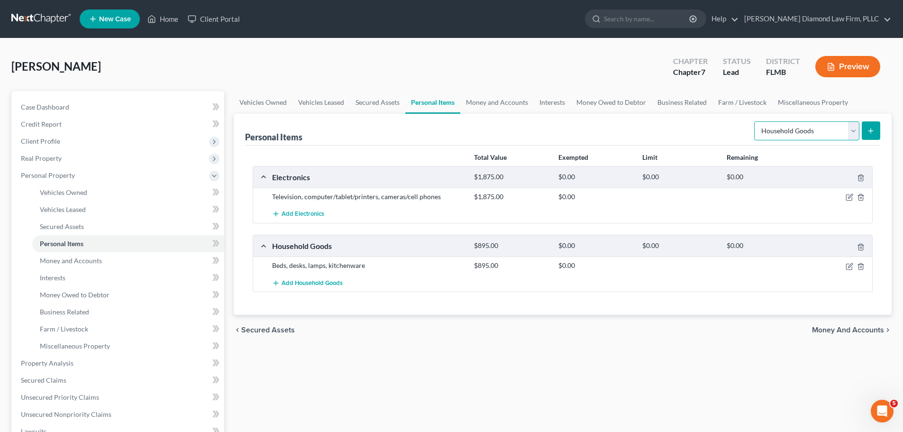
click at [788, 129] on select "Select Item Type Clothing Collectibles Of Value Electronics Firearms Household …" at bounding box center [806, 130] width 105 height 19
select select "clothing"
click at [755, 121] on select "Select Item Type Clothing Collectibles Of Value Electronics Firearms Household …" at bounding box center [806, 130] width 105 height 19
click at [878, 133] on button "submit" at bounding box center [871, 130] width 18 height 18
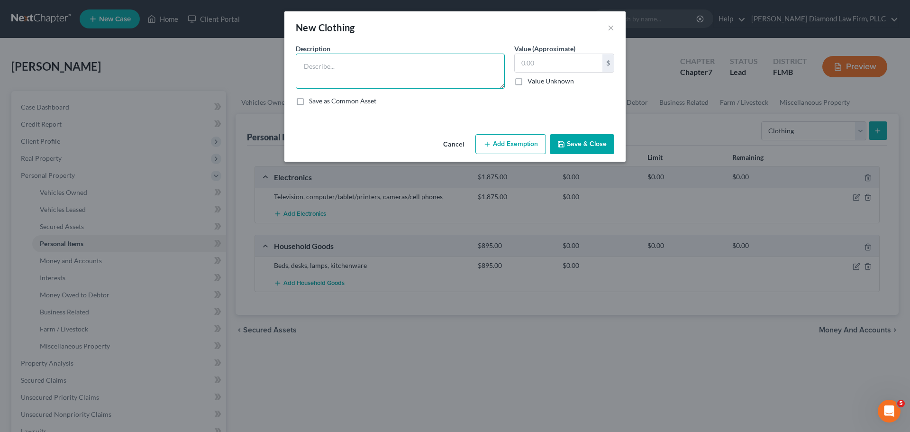
click at [327, 62] on textarea at bounding box center [400, 71] width 209 height 35
type textarea "Clothes & shoes"
type input "1,200"
click at [576, 141] on button "Save & Close" at bounding box center [582, 144] width 64 height 20
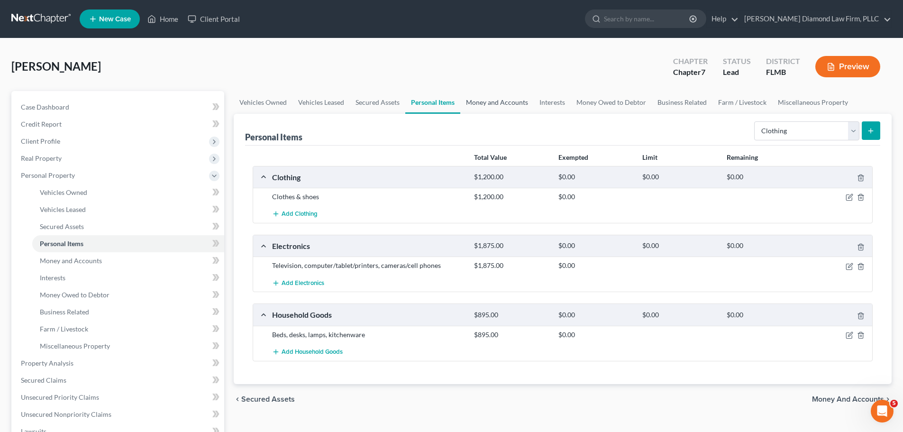
click at [484, 106] on link "Money and Accounts" at bounding box center [496, 102] width 73 height 23
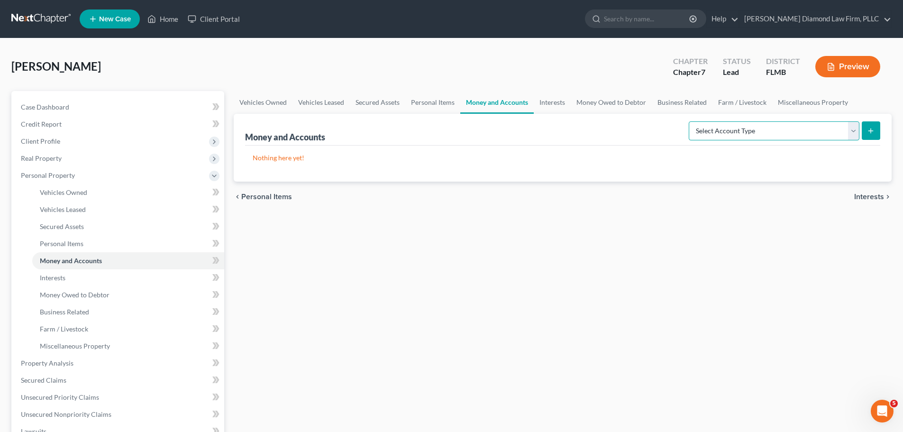
click at [737, 123] on select "Select Account Type Brokerage Cash on Hand Certificates of Deposit Checking Acc…" at bounding box center [774, 130] width 171 height 19
select select "savings"
click at [691, 121] on select "Select Account Type Brokerage Cash on Hand Certificates of Deposit Checking Acc…" at bounding box center [774, 130] width 171 height 19
click at [863, 131] on button "submit" at bounding box center [871, 130] width 18 height 18
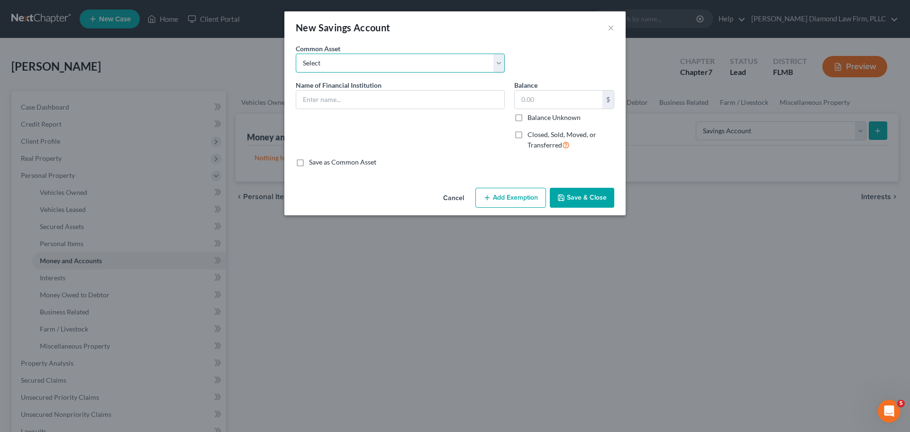
click at [360, 58] on select "Select Achieva Truist Navy Federal CU SunTrust PNC Bank Suncoast Credit Union W…" at bounding box center [400, 63] width 209 height 19
select select "6"
click at [296, 54] on select "Select Achieva Truist Navy Federal CU SunTrust PNC Bank Suncoast Credit Union W…" at bounding box center [400, 63] width 209 height 19
click at [394, 92] on input "Wells Fargo" at bounding box center [400, 100] width 208 height 18
click at [450, 101] on input "Wells Fargo Savings #" at bounding box center [400, 100] width 208 height 18
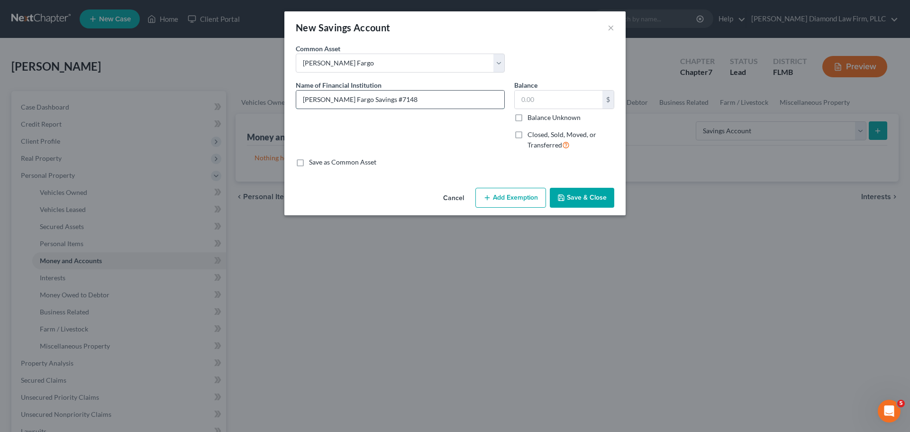
type input "Wells Fargo Savings #7148"
type input "931.81"
click at [602, 200] on button "Save & Close" at bounding box center [582, 198] width 64 height 20
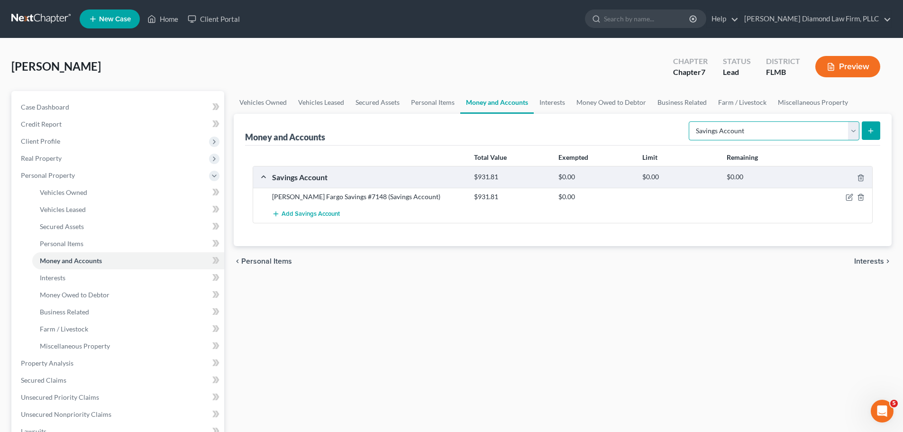
click at [728, 134] on select "Select Account Type Brokerage Cash on Hand Certificates of Deposit Checking Acc…" at bounding box center [774, 130] width 171 height 19
select select "checking"
click at [691, 121] on select "Select Account Type Brokerage Cash on Hand Certificates of Deposit Checking Acc…" at bounding box center [774, 130] width 171 height 19
click at [866, 134] on button "submit" at bounding box center [871, 130] width 18 height 18
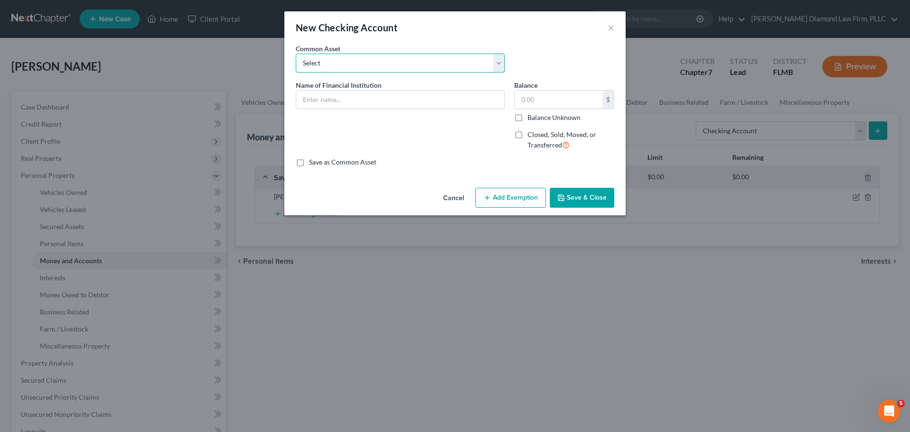
click at [357, 59] on select "Select Chase Bank Achieva Truist Regions Truist Navy Federal CU Bank of America…" at bounding box center [400, 63] width 209 height 19
select select "9"
click at [296, 54] on select "Select Chase Bank Achieva Truist Regions Truist Navy Federal CU Bank of America…" at bounding box center [400, 63] width 209 height 19
click at [356, 95] on input "Wells Fargo" at bounding box center [400, 100] width 208 height 18
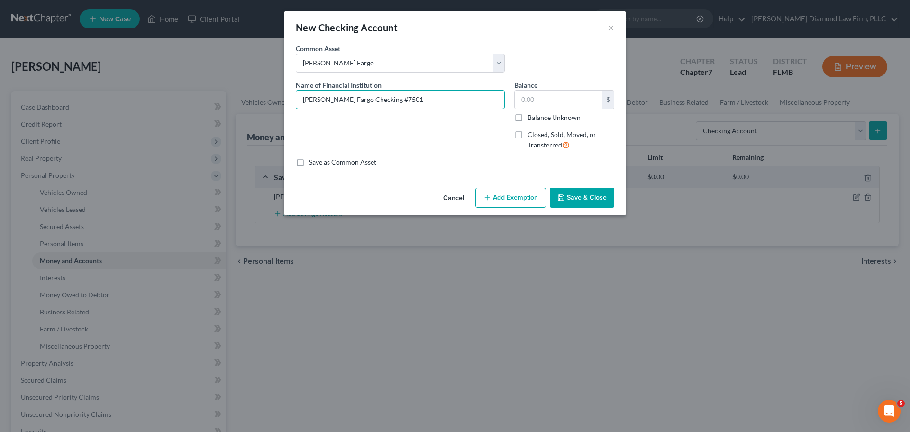
type input "Wells Fargo Checking #7501"
click at [537, 104] on input "text" at bounding box center [559, 100] width 88 height 18
type input "230.44"
click at [587, 195] on button "Save & Close" at bounding box center [582, 198] width 64 height 20
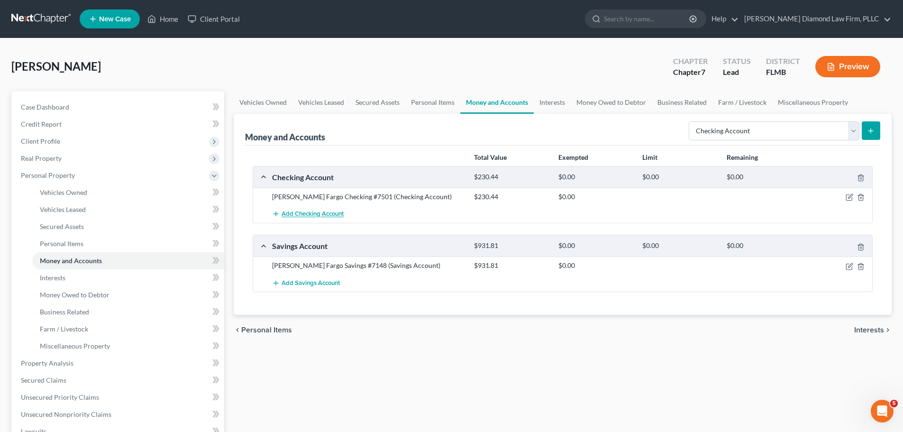
click at [331, 211] on span "Add Checking Account" at bounding box center [313, 214] width 62 height 8
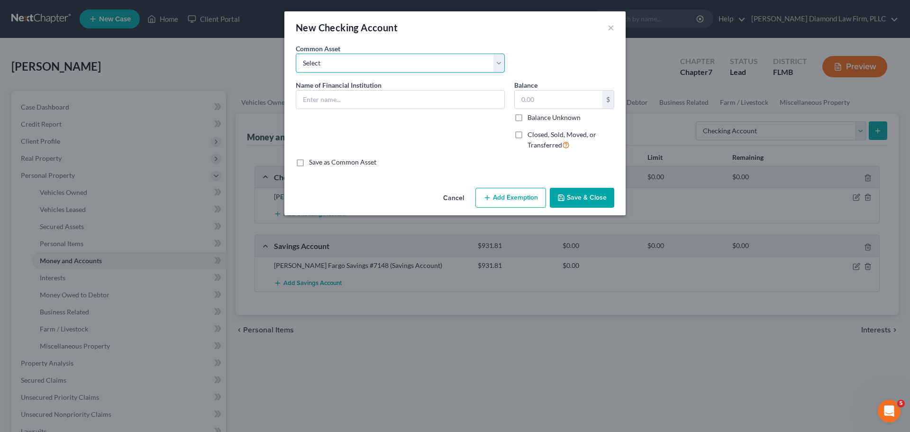
click at [358, 64] on select "Select Chase Bank Achieva Truist Regions Truist Navy Federal CU Bank of America…" at bounding box center [400, 63] width 209 height 19
select select "9"
click at [296, 54] on select "Select Chase Bank Achieva Truist Regions Truist Navy Federal CU Bank of America…" at bounding box center [400, 63] width 209 height 19
click at [371, 99] on input "Wells Fargo" at bounding box center [400, 100] width 208 height 18
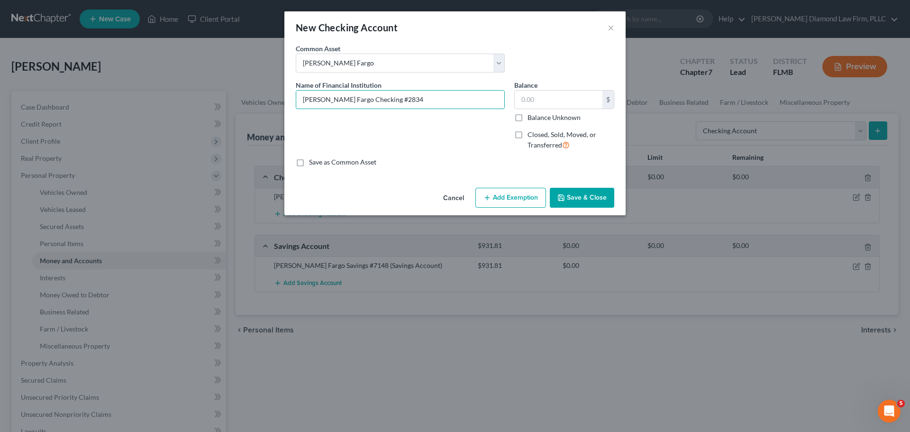
type input "Wells Fargo Checking #2834"
click at [558, 100] on input "text" at bounding box center [559, 100] width 88 height 18
type input "1,065.91"
click at [559, 191] on button "Save & Close" at bounding box center [582, 198] width 64 height 20
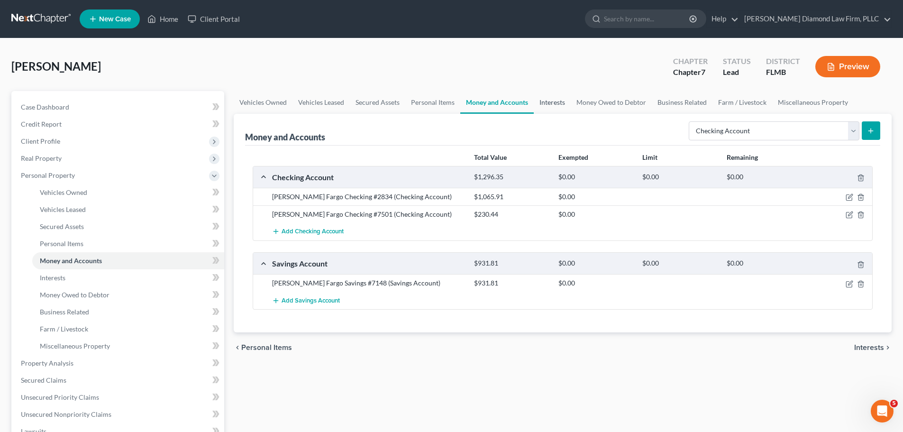
click at [566, 102] on link "Interests" at bounding box center [552, 102] width 37 height 23
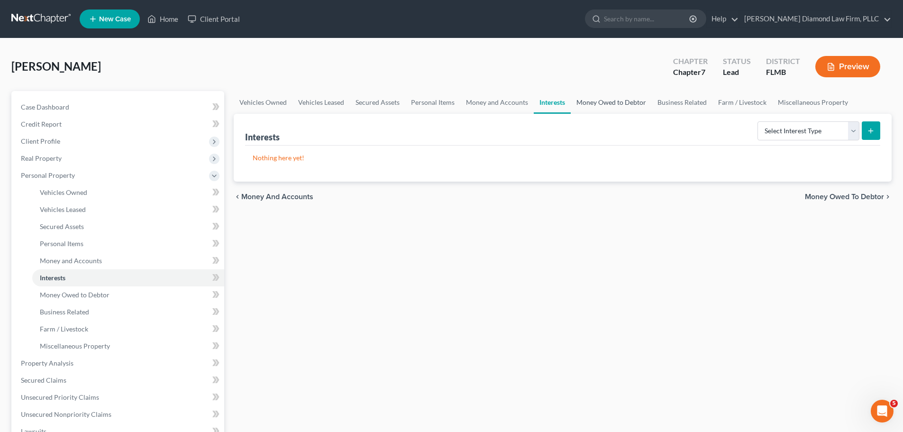
click at [587, 100] on link "Money Owed to Debtor" at bounding box center [611, 102] width 81 height 23
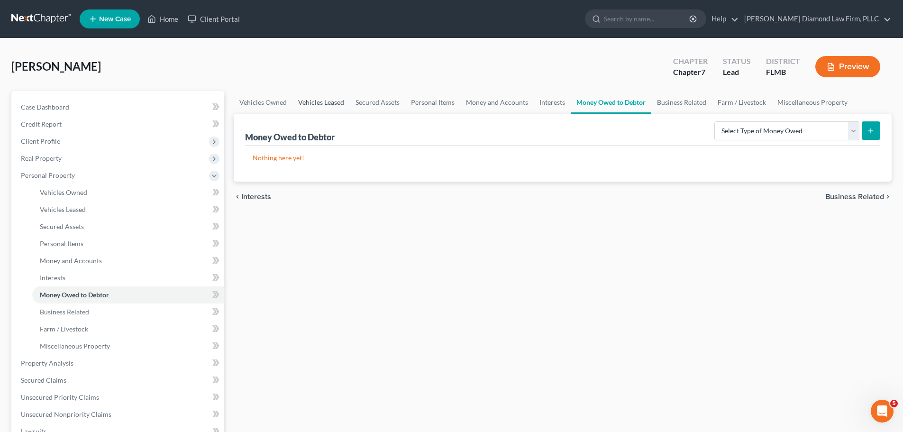
click at [305, 103] on link "Vehicles Leased" at bounding box center [320, 102] width 57 height 23
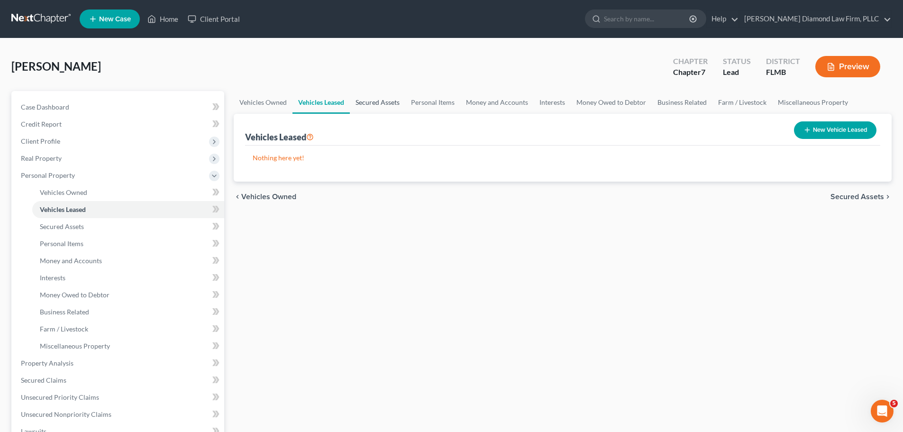
click at [381, 100] on link "Secured Assets" at bounding box center [377, 102] width 55 height 23
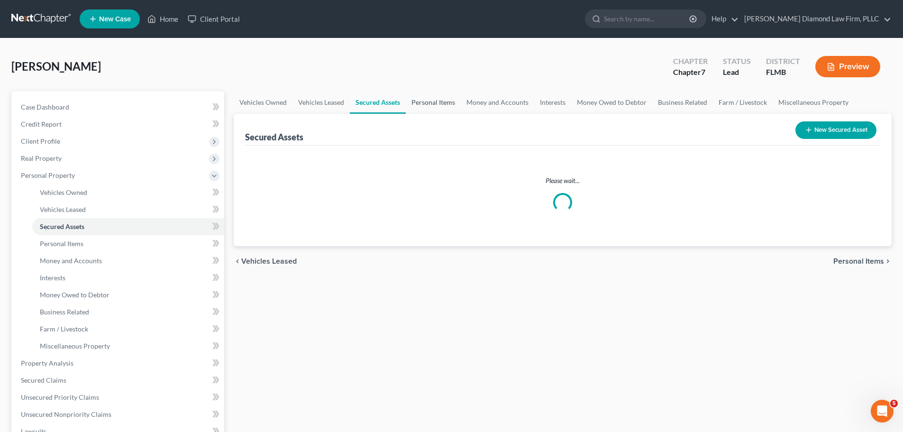
click at [424, 100] on link "Personal Items" at bounding box center [433, 102] width 55 height 23
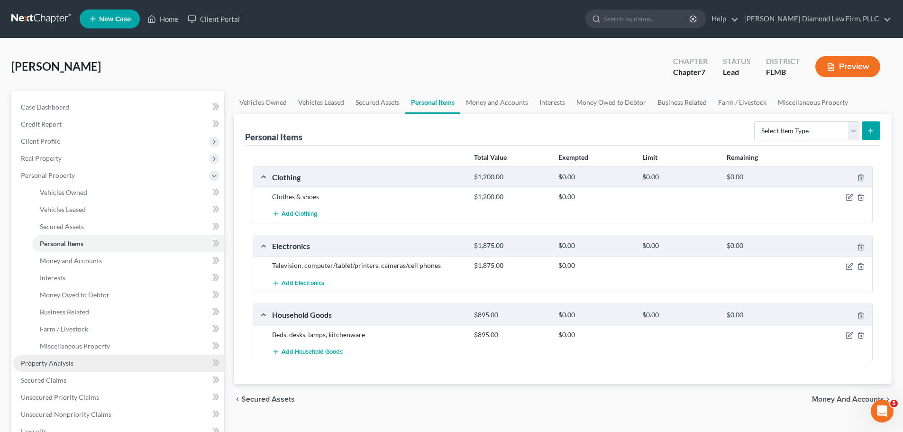
click at [61, 365] on span "Property Analysis" at bounding box center [47, 363] width 53 height 8
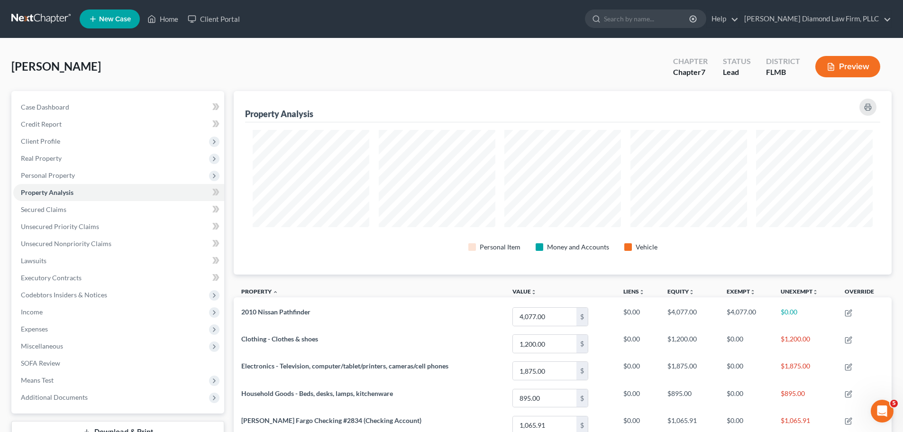
scroll to position [183, 658]
click at [98, 221] on link "Unsecured Priority Claims" at bounding box center [118, 226] width 211 height 17
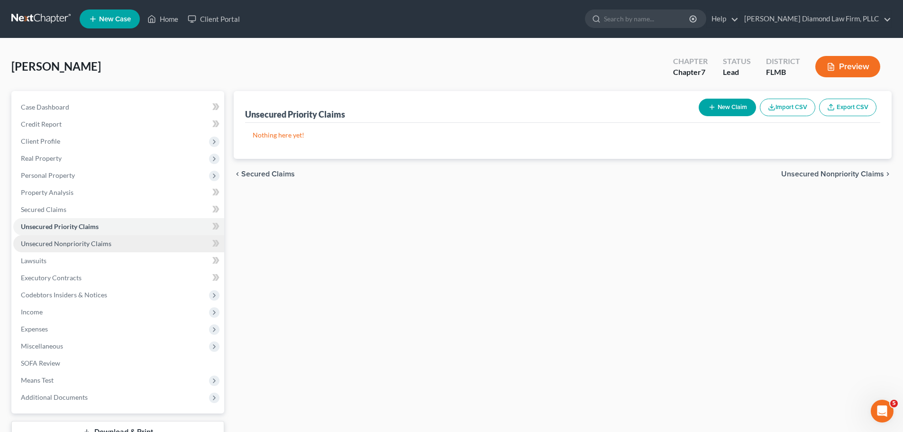
click at [92, 235] on link "Unsecured Nonpriority Claims" at bounding box center [118, 243] width 211 height 17
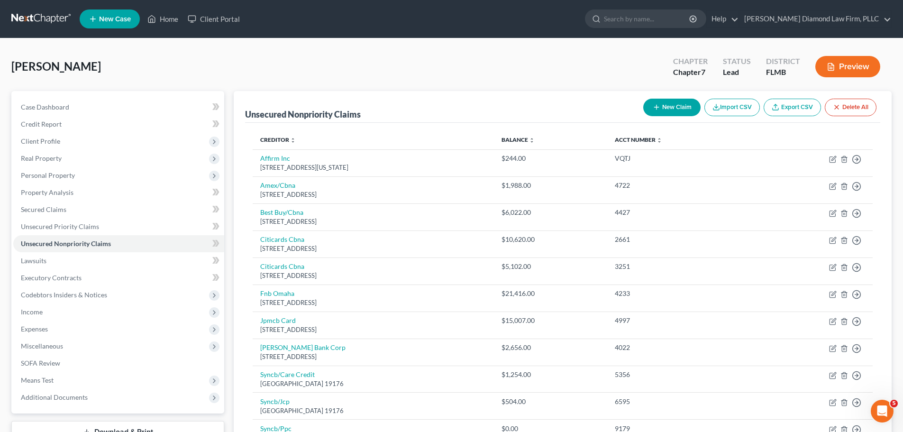
click at [397, 80] on div "Ojeda, Joan Upgraded Chapter Chapter 7 Status Lead District FLMB Preview" at bounding box center [451, 70] width 880 height 41
click at [399, 69] on div "Ojeda, Joan Upgraded Chapter Chapter 7 Status Lead District FLMB Preview" at bounding box center [451, 70] width 880 height 41
click at [675, 107] on button "New Claim" at bounding box center [671, 108] width 57 height 18
select select "0"
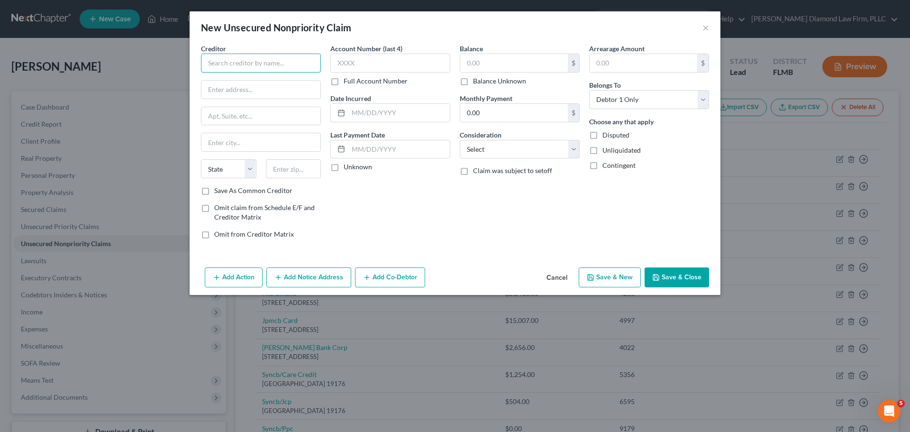
click at [217, 67] on input "text" at bounding box center [261, 63] width 120 height 19
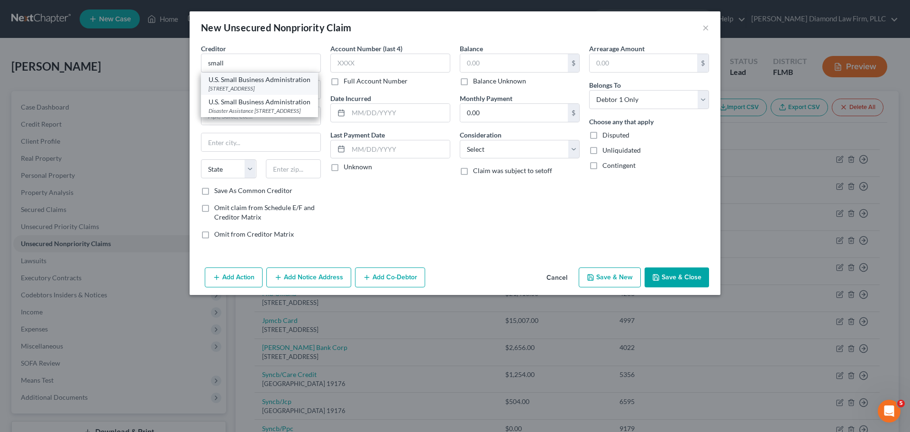
click at [229, 88] on div "51 SW 1st Avenue Suite 201, Miami, FL 33130" at bounding box center [260, 88] width 102 height 8
type input "U.S. Small Business Administration"
type input "51 SW 1st Avenue"
type input "Suite 201"
type input "Miami"
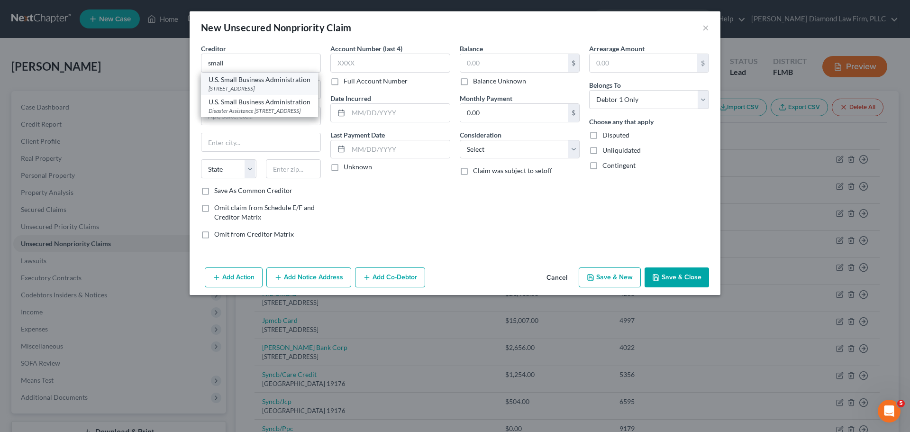
select select "9"
type input "33130"
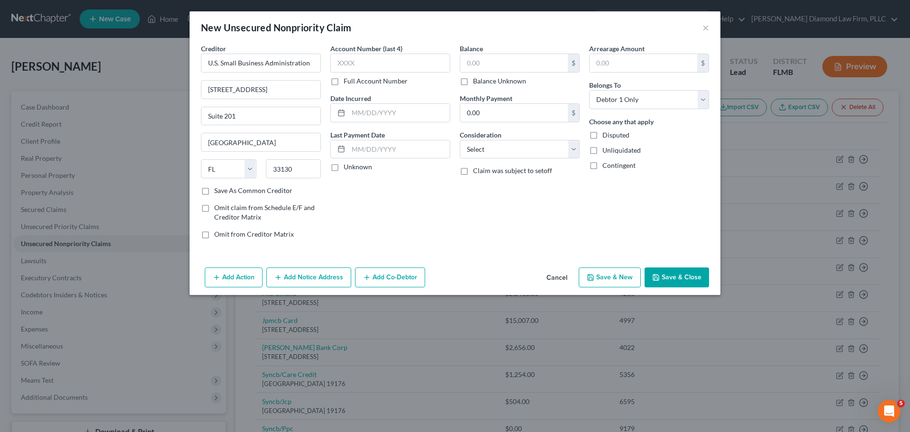
click at [393, 53] on label "Account Number (last 4)" at bounding box center [366, 49] width 72 height 10
click at [391, 56] on input "text" at bounding box center [390, 63] width 120 height 19
type input "8209"
type input "24,369.43"
drag, startPoint x: 695, startPoint y: 290, endPoint x: 694, endPoint y: 323, distance: 32.8
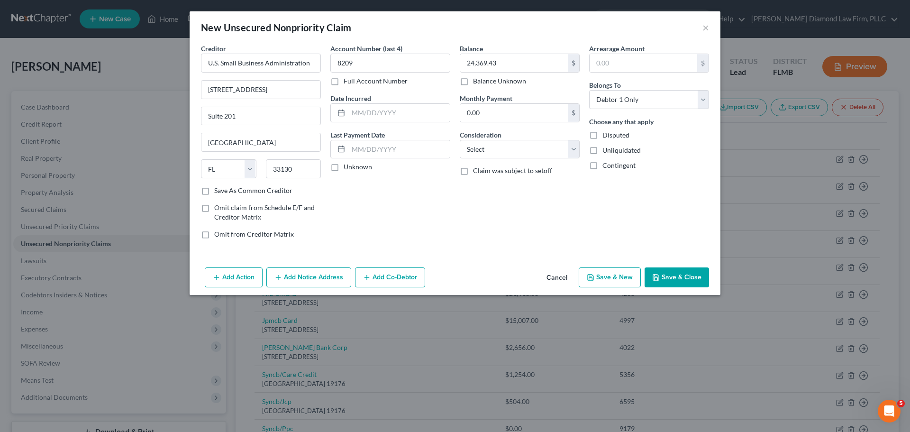
click at [693, 309] on div "New Unsecured Nonpriority Claim × Creditor * U.S. Small Business Administration…" at bounding box center [455, 216] width 910 height 432
click at [695, 319] on div "New Unsecured Nonpriority Claim × Creditor * U.S. Small Business Administration…" at bounding box center [455, 216] width 910 height 432
drag, startPoint x: 694, startPoint y: 323, endPoint x: 697, endPoint y: 327, distance: 5.7
click at [694, 324] on div "New Unsecured Nonpriority Claim × Creditor * U.S. Small Business Administration…" at bounding box center [455, 216] width 910 height 432
click at [702, 332] on div "New Unsecured Nonpriority Claim × Creditor * U.S. Small Business Administration…" at bounding box center [455, 216] width 910 height 432
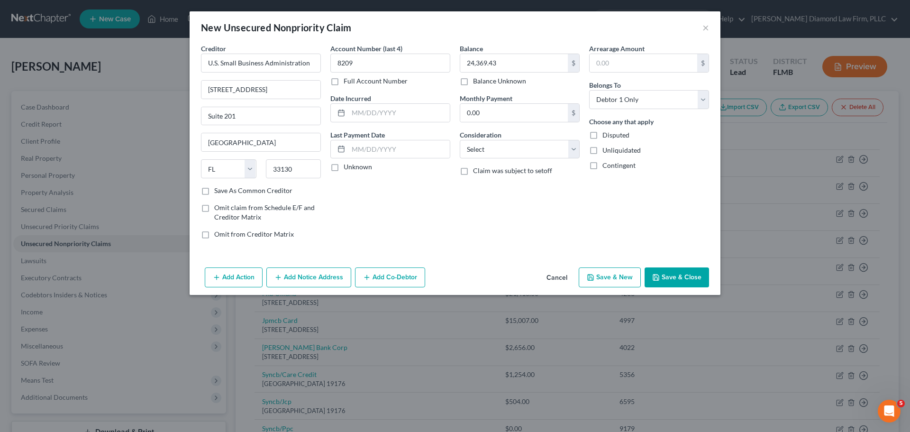
click at [680, 280] on button "Save & Close" at bounding box center [677, 277] width 64 height 20
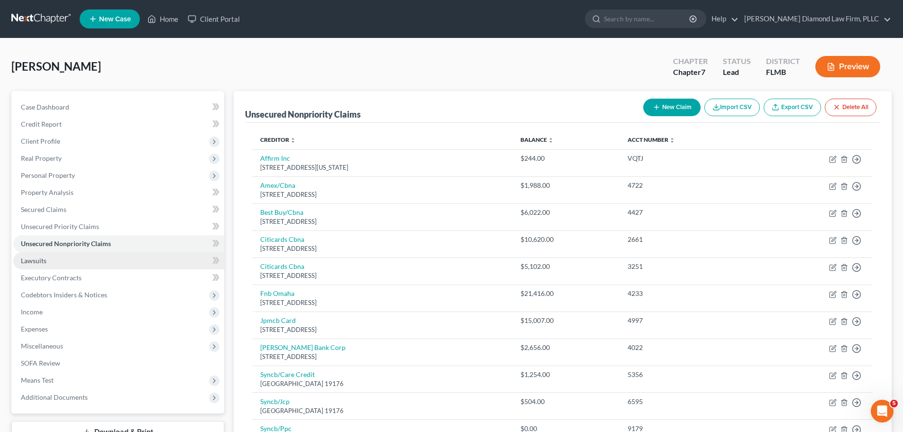
click at [56, 259] on link "Lawsuits" at bounding box center [118, 260] width 211 height 17
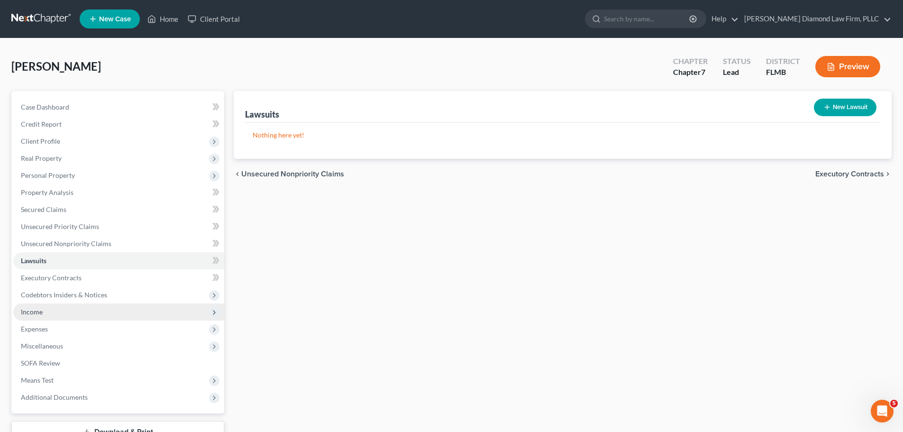
click at [70, 316] on span "Income" at bounding box center [118, 311] width 211 height 17
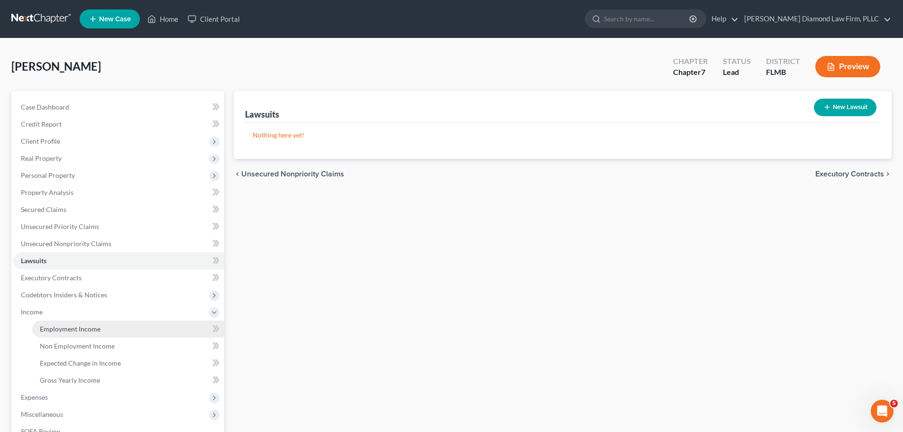
click at [71, 323] on link "Employment Income" at bounding box center [128, 328] width 192 height 17
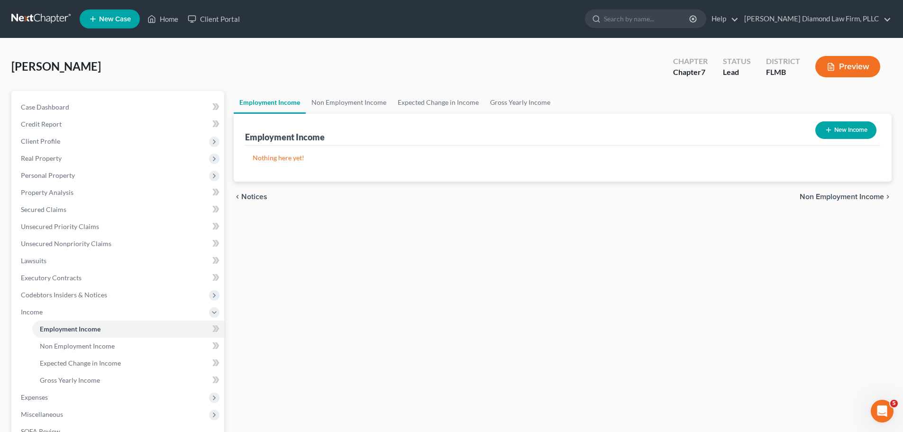
click at [850, 137] on button "New Income" at bounding box center [845, 130] width 61 height 18
select select "0"
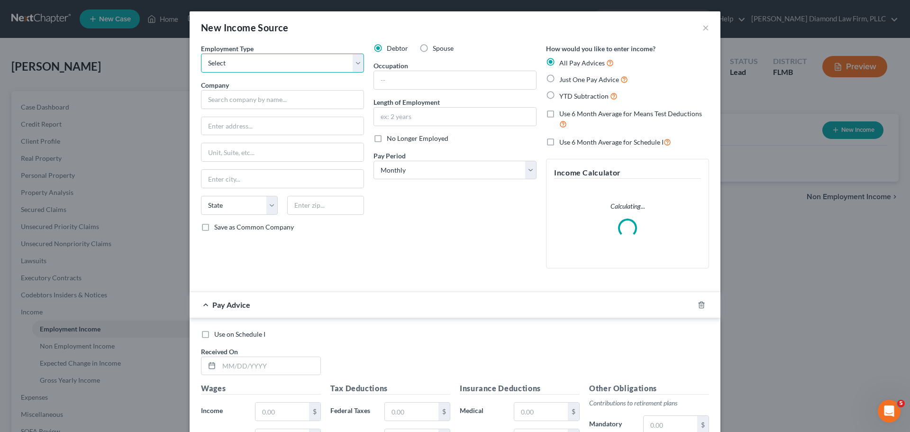
click at [253, 71] on select "Select Full or Part Time Employment Self Employment" at bounding box center [282, 63] width 163 height 19
click at [201, 54] on select "Select Full or Part Time Employment Self Employment" at bounding box center [282, 63] width 163 height 19
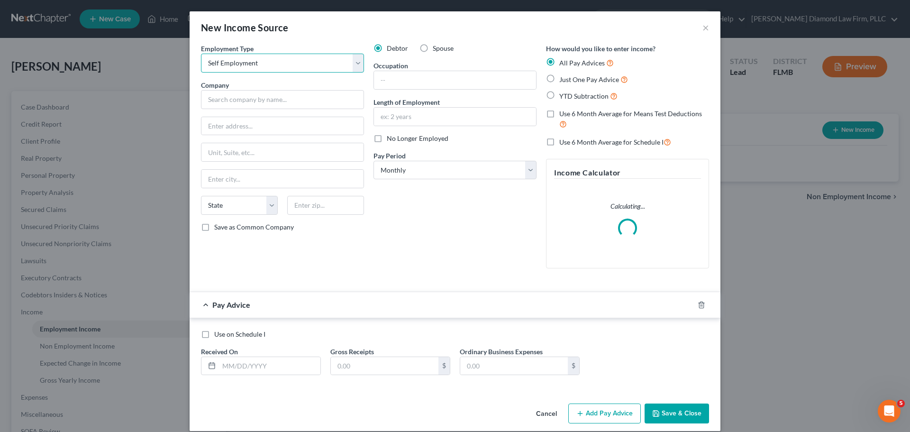
drag, startPoint x: 248, startPoint y: 65, endPoint x: 247, endPoint y: 70, distance: 5.3
click at [248, 65] on select "Select Full or Part Time Employment Self Employment" at bounding box center [282, 63] width 163 height 19
select select "0"
click at [201, 54] on select "Select Full or Part Time Employment Self Employment" at bounding box center [282, 63] width 163 height 19
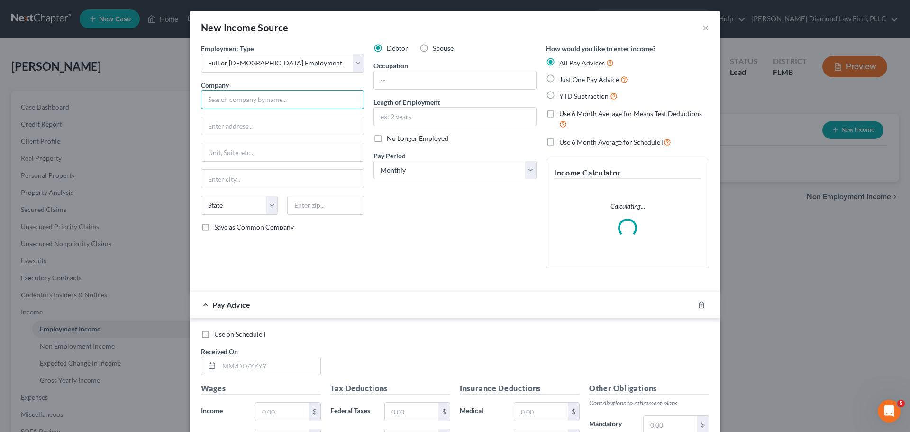
click at [239, 98] on input "text" at bounding box center [282, 99] width 163 height 19
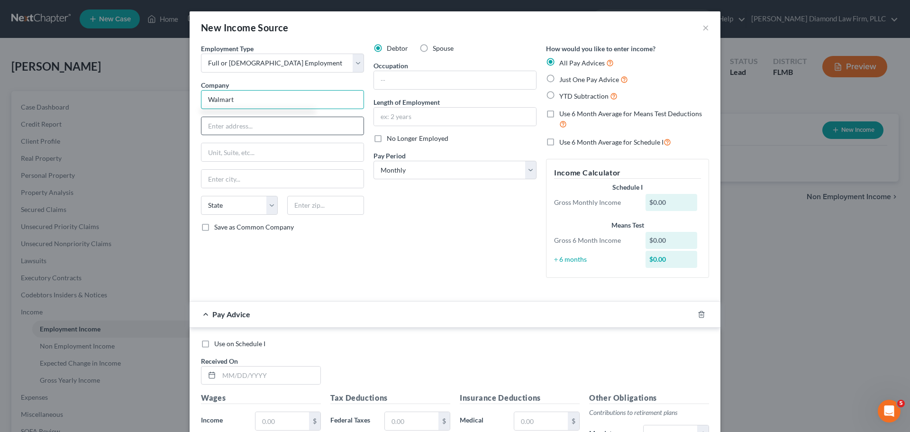
type input "Walmart"
click at [233, 124] on input "text" at bounding box center [282, 126] width 162 height 18
click at [278, 123] on input "text" at bounding box center [282, 126] width 162 height 18
type input "1505 N Dale Mabry Hwy"
type input "Tampa"
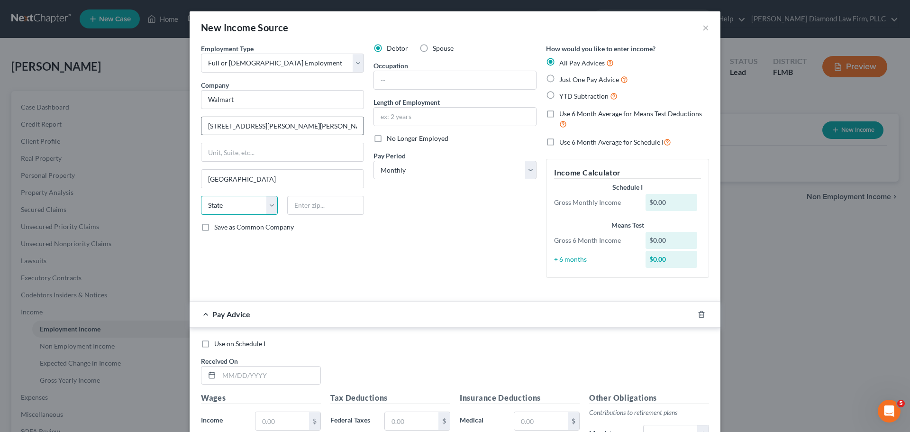
select select "9"
type input "33607"
click at [426, 85] on input "text" at bounding box center [455, 80] width 162 height 18
type input "Personal Shopper"
type input "3 years"
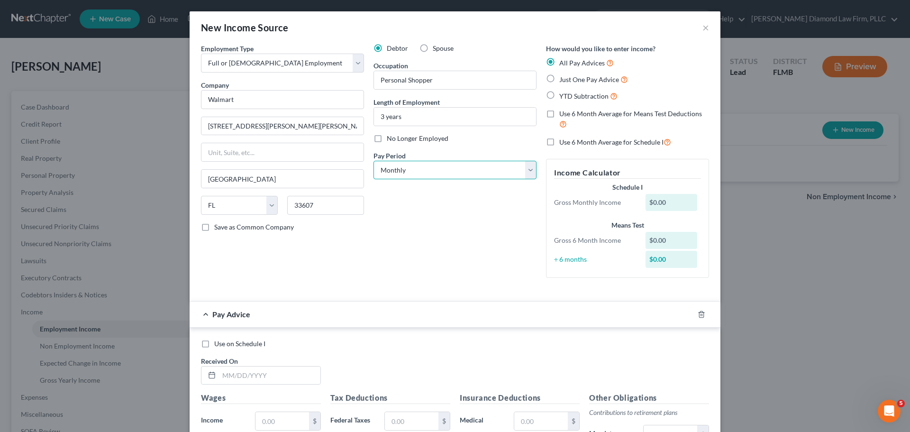
click at [414, 167] on select "Select Monthly Twice Monthly Every Other Week Weekly" at bounding box center [455, 170] width 163 height 19
select select "2"
click at [374, 161] on select "Select Monthly Twice Monthly Every Other Week Weekly" at bounding box center [455, 170] width 163 height 19
click at [699, 315] on icon "button" at bounding box center [702, 315] width 8 height 8
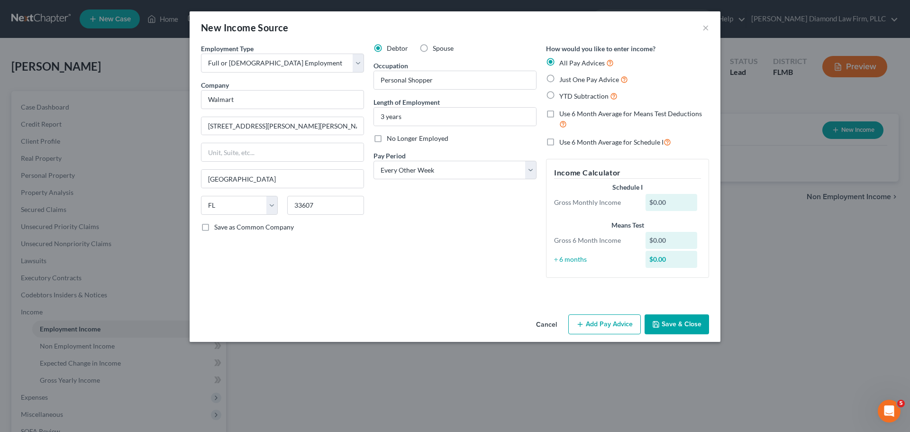
click at [663, 324] on button "Save & Close" at bounding box center [677, 324] width 64 height 20
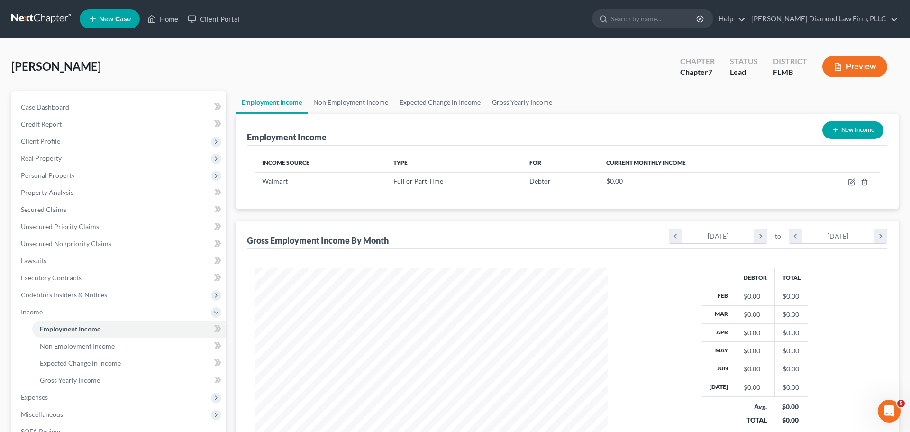
scroll to position [473878, 473683]
click at [845, 179] on icon "button" at bounding box center [845, 182] width 8 height 8
select select "0"
select select "9"
select select "2"
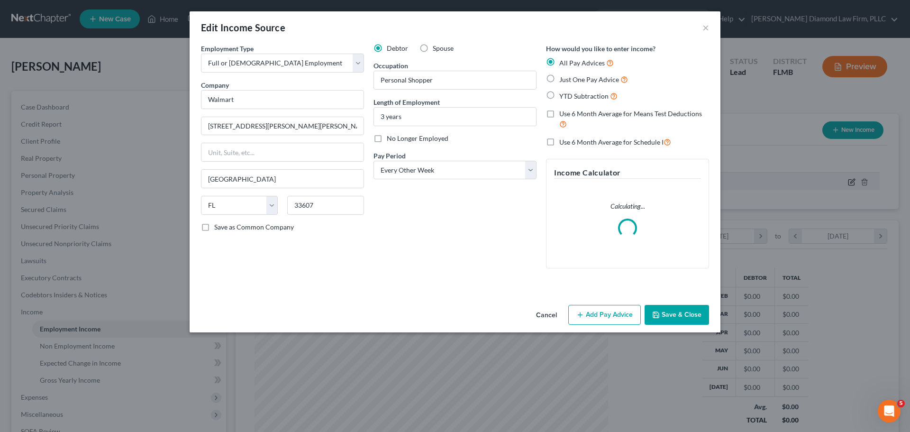
scroll to position [178, 376]
click at [607, 329] on div "Cancel Add Pay Advice Save & Close" at bounding box center [455, 316] width 531 height 31
click at [605, 318] on button "Add Pay Advice" at bounding box center [604, 315] width 73 height 20
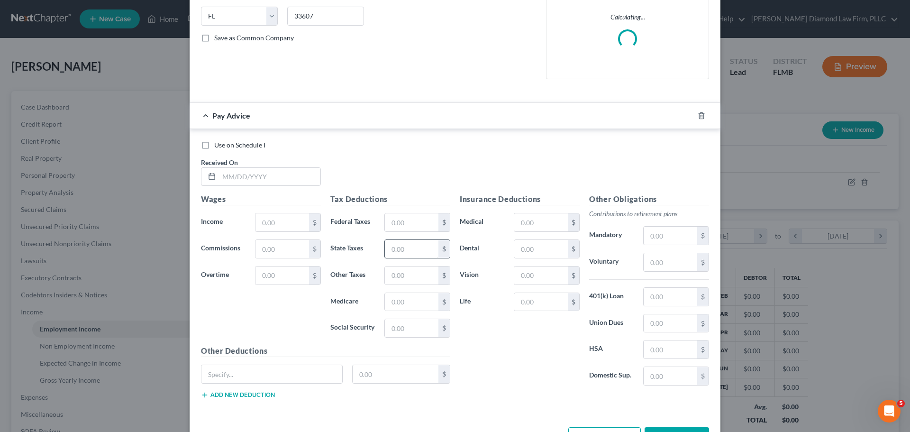
scroll to position [190, 0]
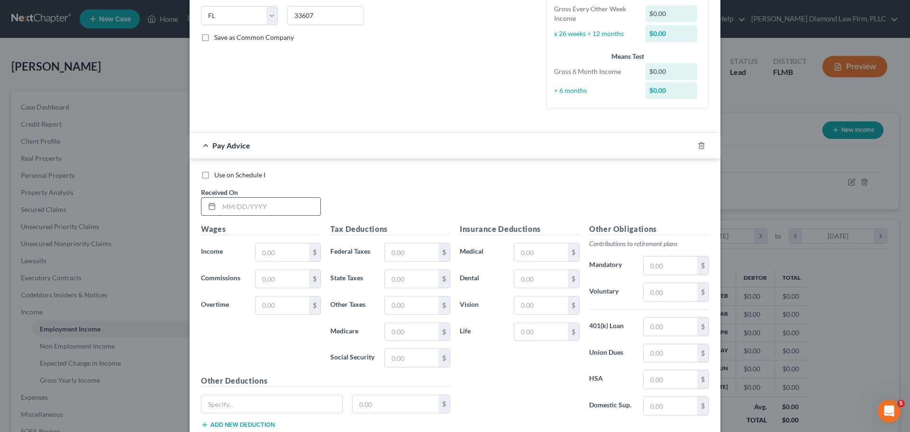
click at [233, 206] on input "text" at bounding box center [269, 207] width 101 height 18
type input "02/13/2025"
type input "512.63"
type input "22.41"
type input "7.43"
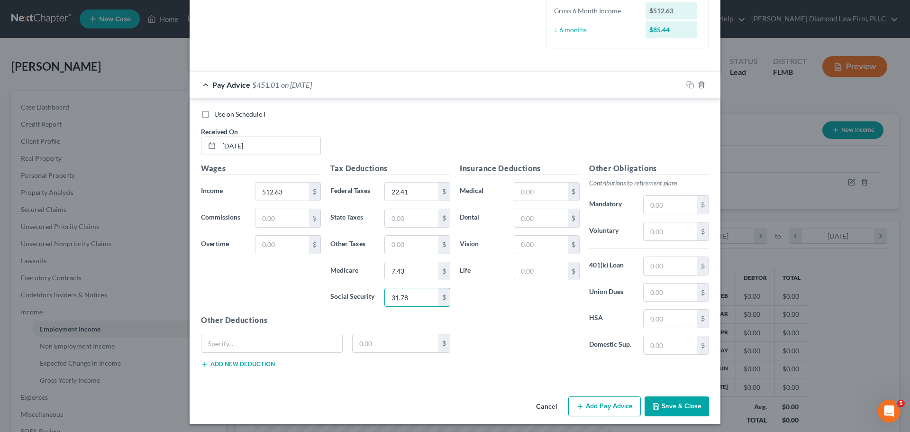
scroll to position [254, 0]
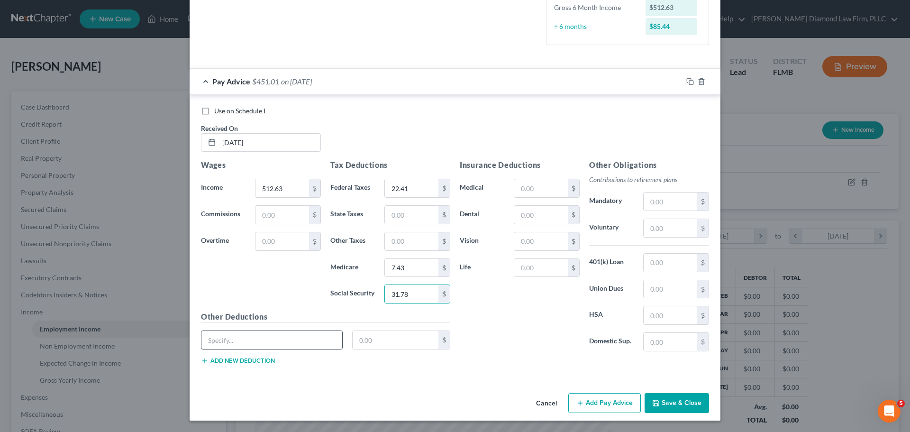
type input "31.78"
click at [217, 333] on input "text" at bounding box center [271, 340] width 141 height 18
type input "Instapay Deduction"
type input "153.75"
click at [687, 83] on icon "button" at bounding box center [690, 82] width 8 height 8
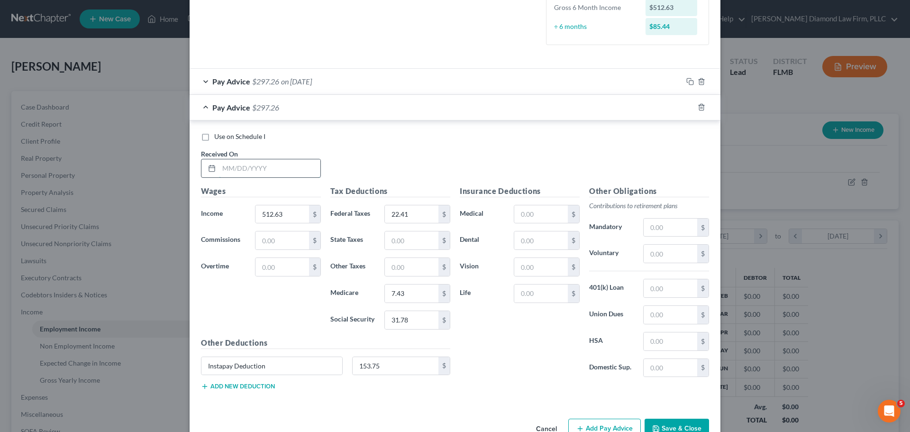
click at [227, 168] on input "text" at bounding box center [269, 168] width 101 height 18
type input "02/27/2025"
type input "456.18"
type input "17.67"
type input "6.75"
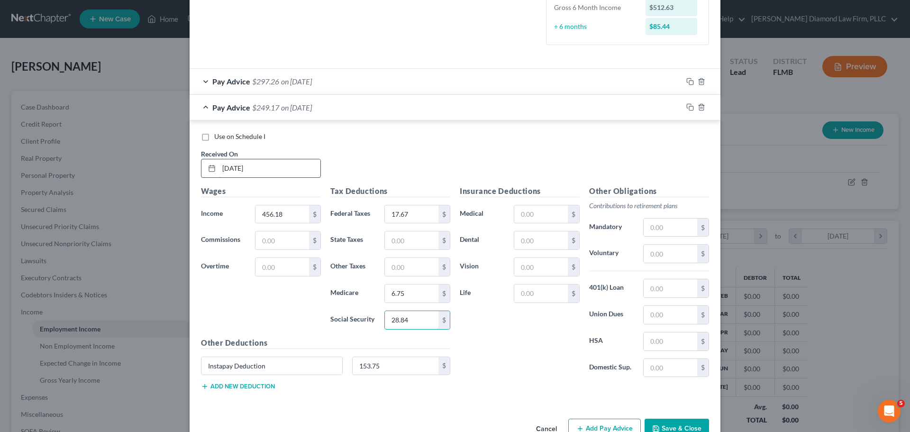
type input "28.84"
type input "117.42"
click at [267, 214] on input "456.18" at bounding box center [283, 214] width 54 height 18
click at [269, 215] on input "456.18" at bounding box center [283, 214] width 54 height 18
type input "465.18"
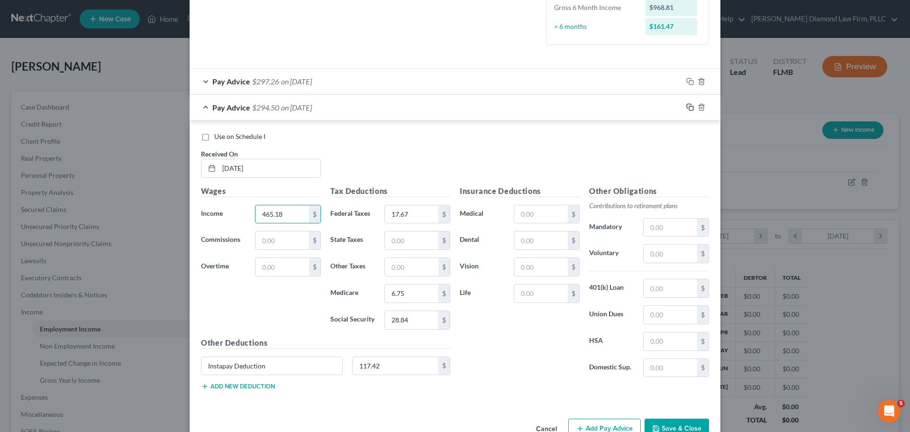
click at [686, 106] on icon "button" at bounding box center [690, 107] width 8 height 8
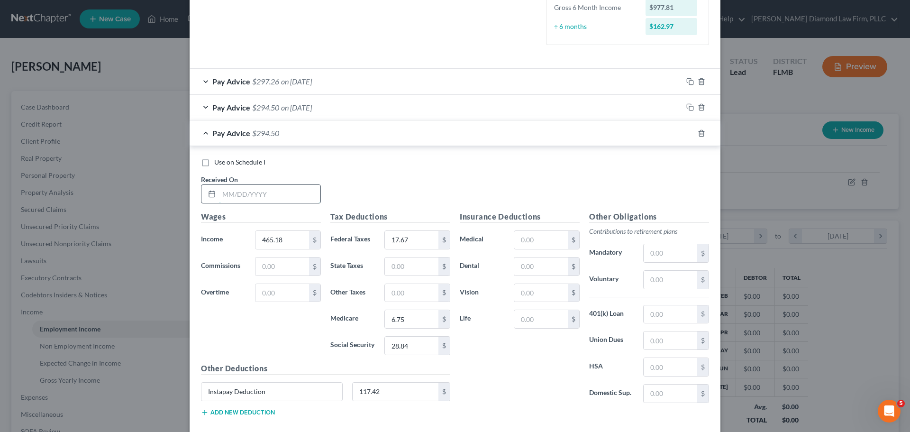
click at [276, 189] on input "text" at bounding box center [269, 194] width 101 height 18
type input "03/13/2025"
type input "562.49"
type input "28.29"
type input "3"
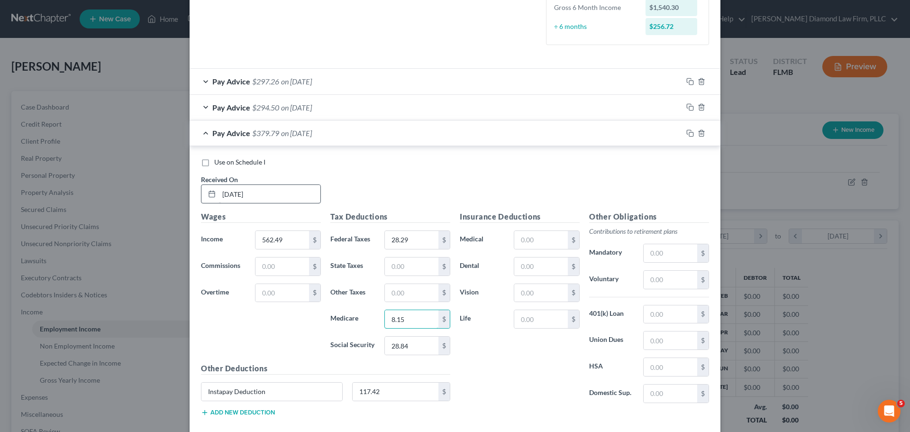
type input "8.15"
type input "34.88"
click at [686, 132] on icon "button" at bounding box center [690, 133] width 8 height 8
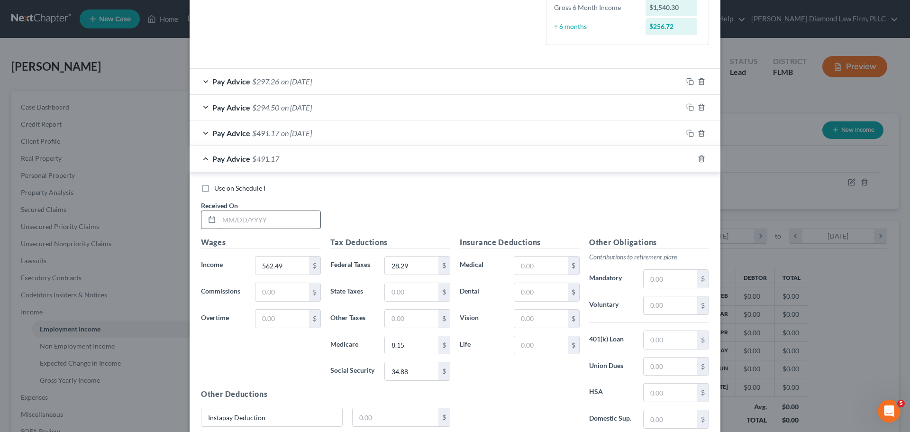
click at [235, 225] on input "text" at bounding box center [269, 220] width 101 height 18
type input "03/27/2025"
type input "357.56"
type input "6.90"
type input "5.18"
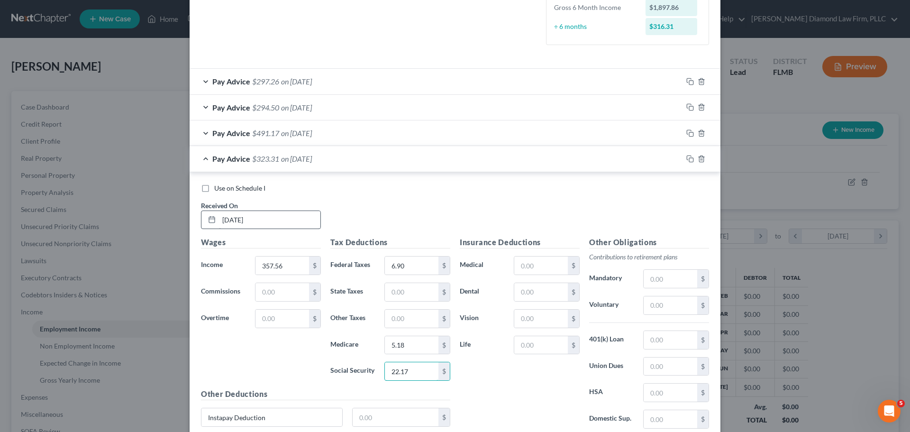
type input "22.17"
click at [683, 159] on div at bounding box center [702, 158] width 38 height 15
click at [686, 158] on icon "button" at bounding box center [690, 159] width 8 height 8
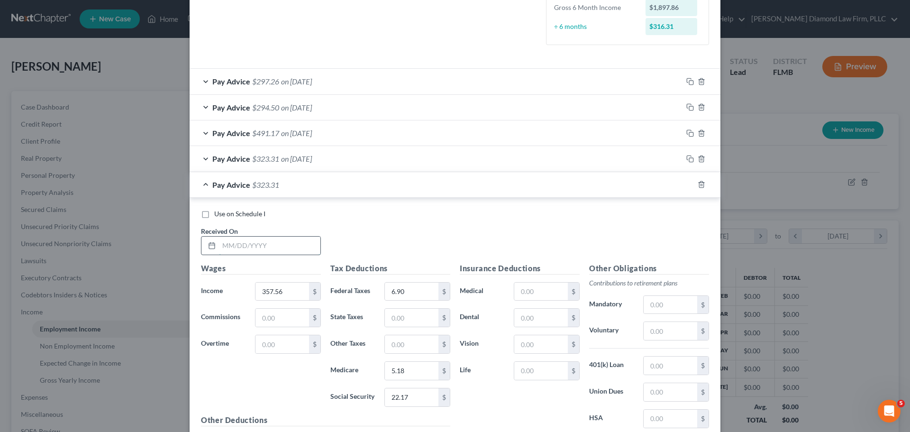
click at [265, 238] on input "text" at bounding box center [269, 246] width 101 height 18
type input "04/10/2025"
type input "388.29"
type input "9.98"
type input "5.63"
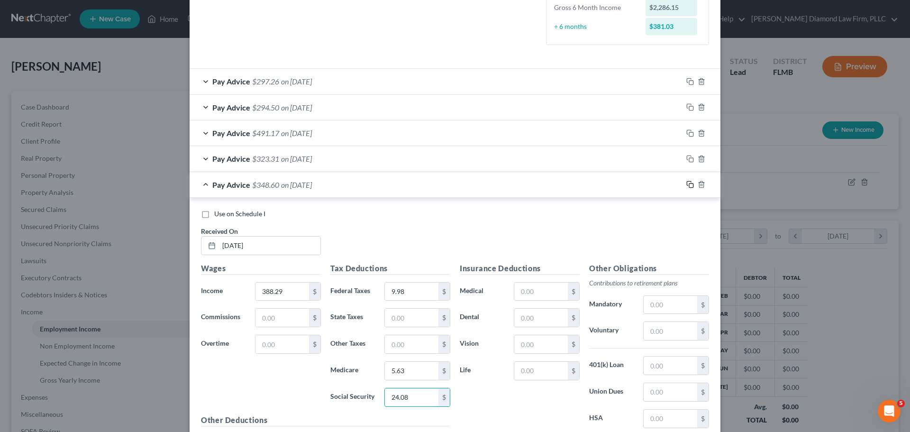
type input "24.08"
click at [686, 188] on icon "button" at bounding box center [690, 185] width 8 height 8
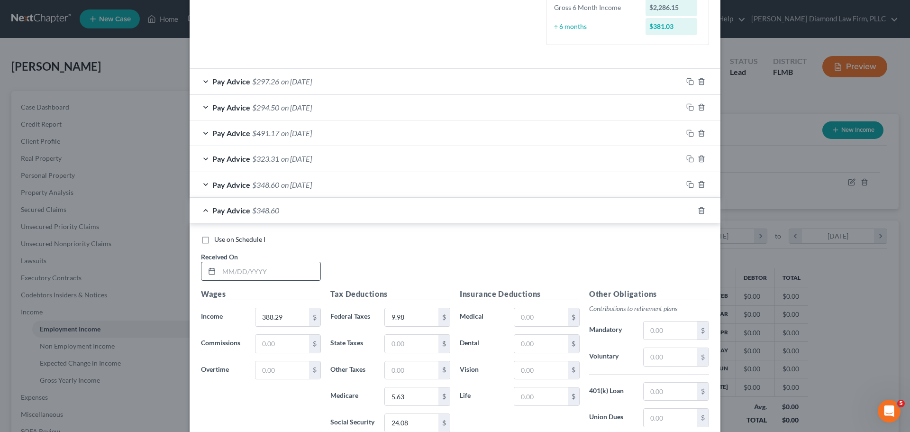
click at [281, 268] on input "text" at bounding box center [269, 271] width 101 height 18
type input "04/24/2025"
type input "418.06"
type input "12.95"
type input "6.06"
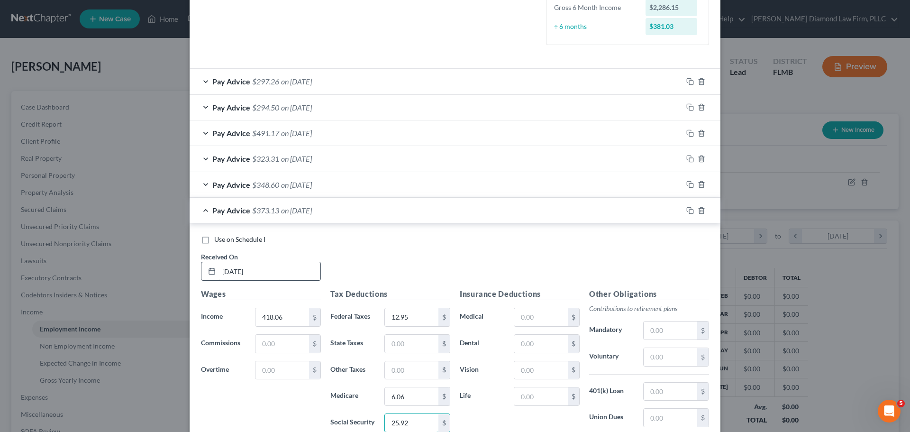
type input "25.92"
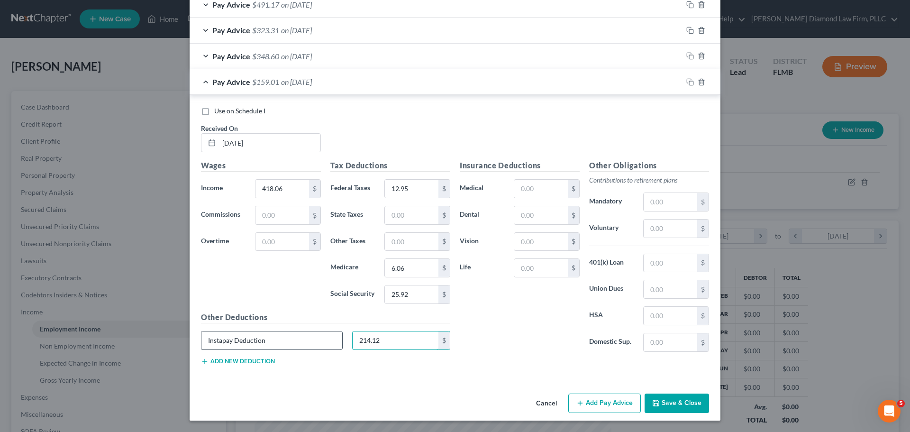
drag, startPoint x: 369, startPoint y: 341, endPoint x: 333, endPoint y: 339, distance: 35.6
click at [333, 339] on div "Instapay Deduction 214.12 $" at bounding box center [325, 344] width 259 height 27
type input "159.01"
drag, startPoint x: 688, startPoint y: 82, endPoint x: 885, endPoint y: 124, distance: 201.1
click at [688, 82] on icon "button" at bounding box center [690, 82] width 8 height 8
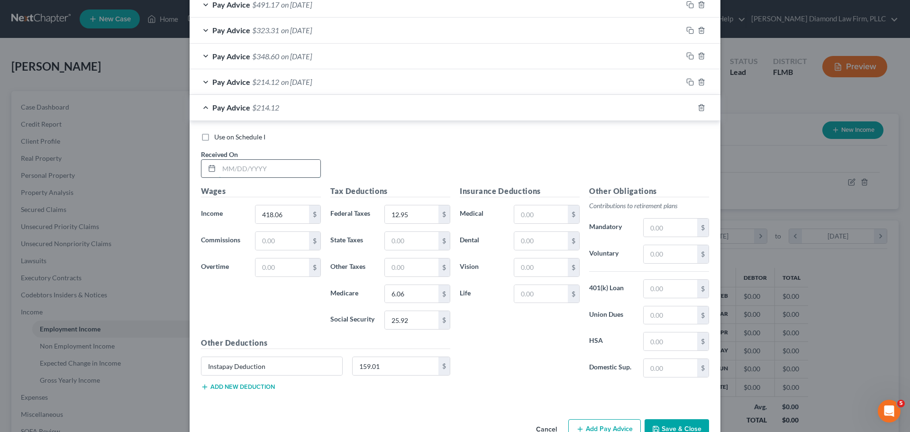
click at [263, 168] on input "text" at bounding box center [269, 169] width 101 height 18
type input "05/08/2025"
type input "483.65"
type input "19.51"
type input "7.01"
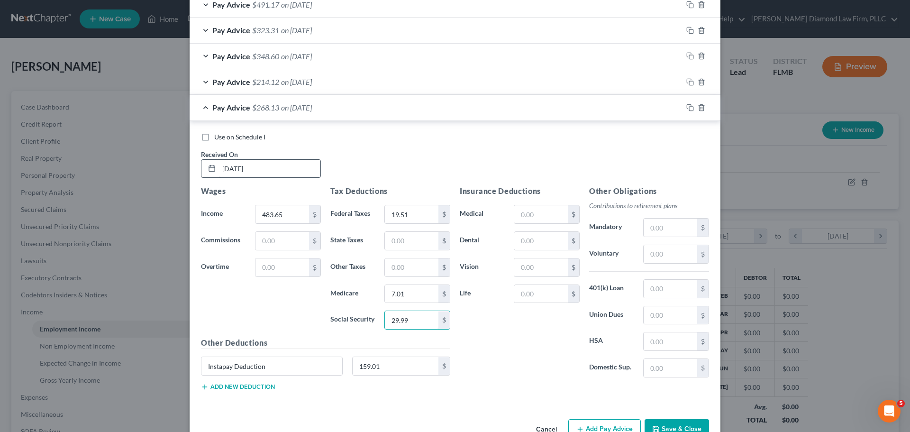
type input "29.99"
type input "158.43"
click at [687, 108] on icon "button" at bounding box center [689, 106] width 4 height 4
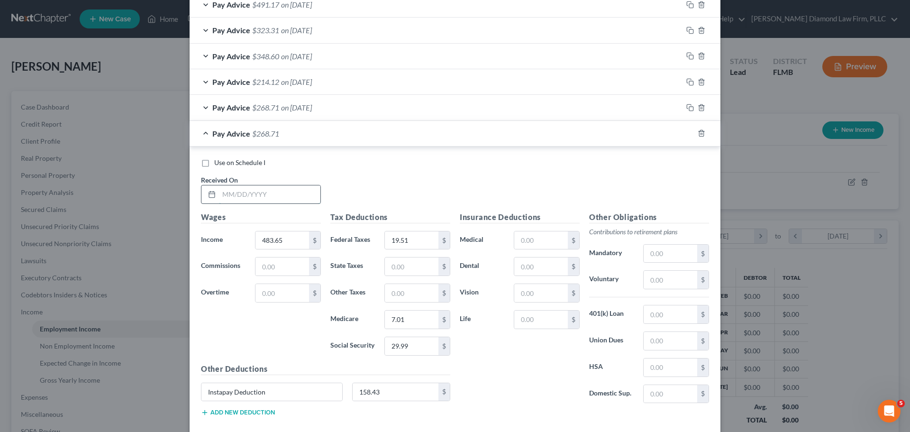
click at [238, 200] on input "text" at bounding box center [269, 194] width 101 height 18
type input "05/22/2025"
type input "387.81"
type input "9.93"
type input "5.62"
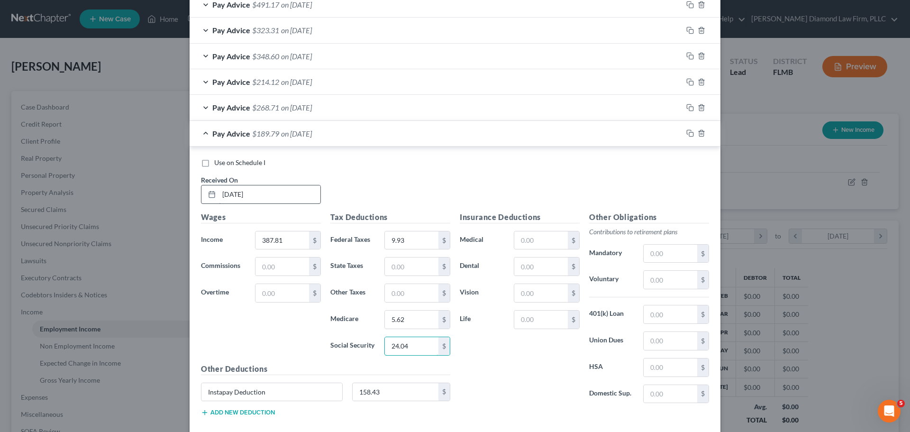
type input "24.04"
type input "143.06"
click at [689, 134] on icon "button" at bounding box center [690, 133] width 8 height 8
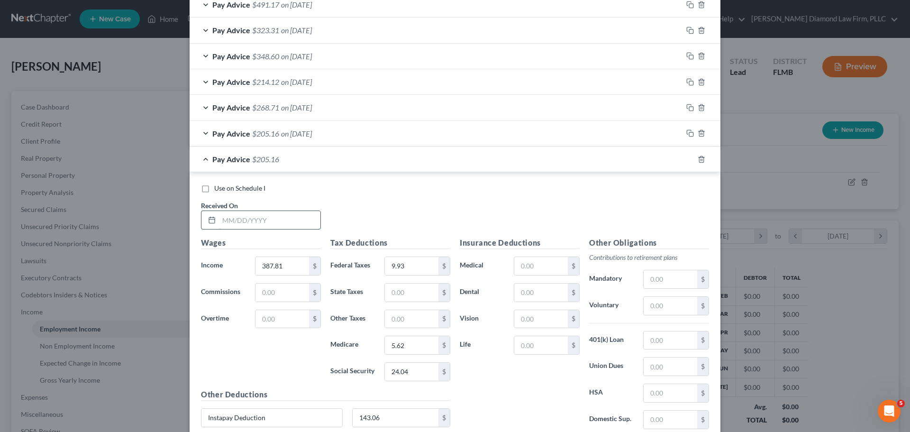
click at [252, 224] on input "text" at bounding box center [269, 220] width 101 height 18
type input "06/05/2025"
type input "338.30"
type input "4.98"
type input "4.90"
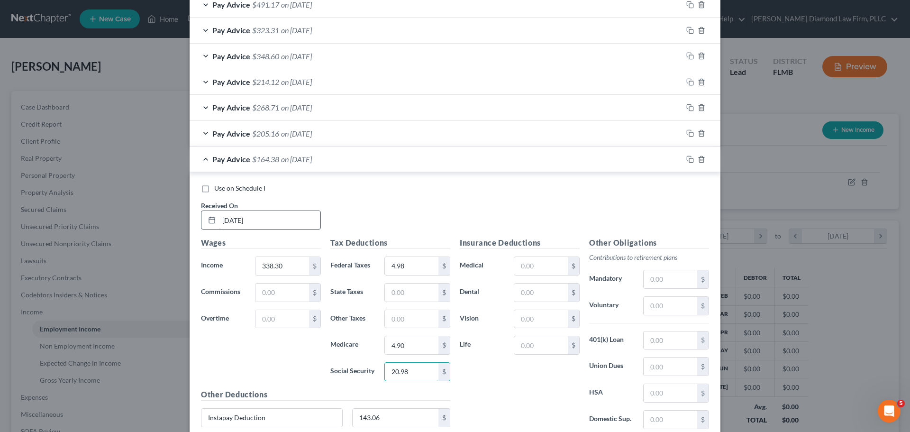
type input "20.98"
type input "122.94"
click at [686, 159] on icon "button" at bounding box center [690, 159] width 8 height 8
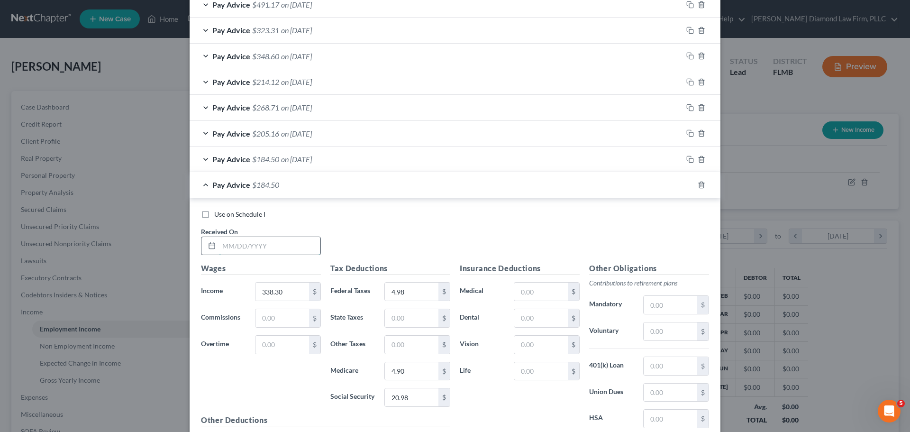
click at [235, 243] on input "text" at bounding box center [269, 246] width 101 height 18
click at [263, 252] on input "text" at bounding box center [269, 246] width 101 height 18
type input "06/18/2025"
type input "564.52"
type input "28.53"
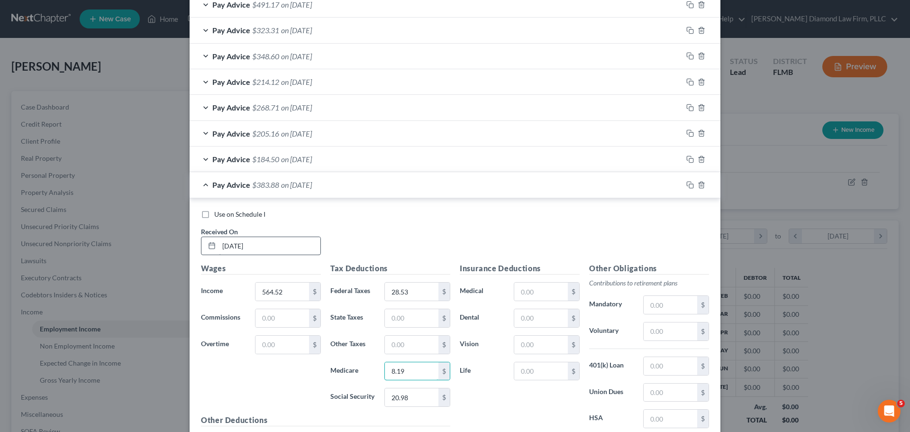
type input "8.19"
type input "35"
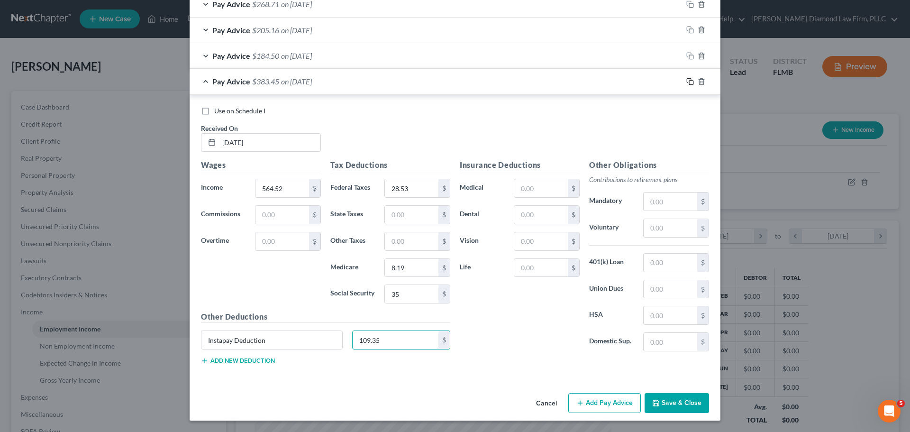
type input "109.35"
click at [688, 84] on icon "button" at bounding box center [690, 82] width 8 height 8
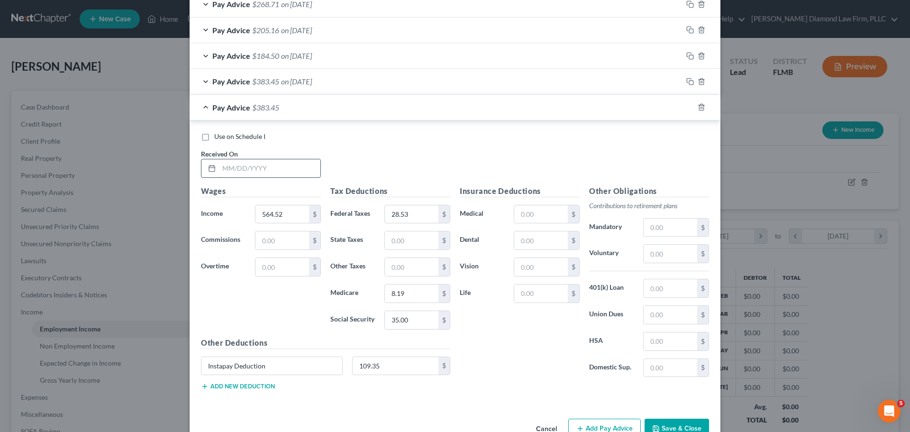
click at [268, 163] on input "text" at bounding box center [269, 168] width 101 height 18
type input "07/03/2025"
type input "643.49"
type input "38.01"
type input "9.32"
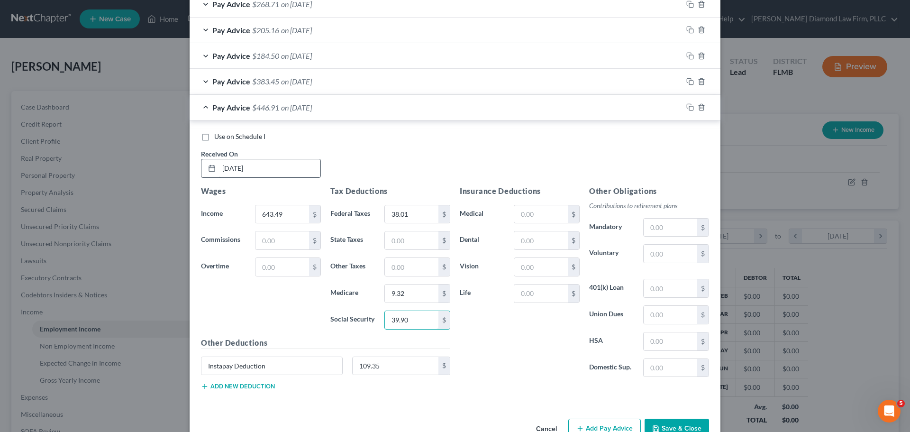
type input "39.90"
type input "200"
drag, startPoint x: 683, startPoint y: 107, endPoint x: 897, endPoint y: 149, distance: 218.5
click at [686, 106] on icon "button" at bounding box center [690, 107] width 8 height 8
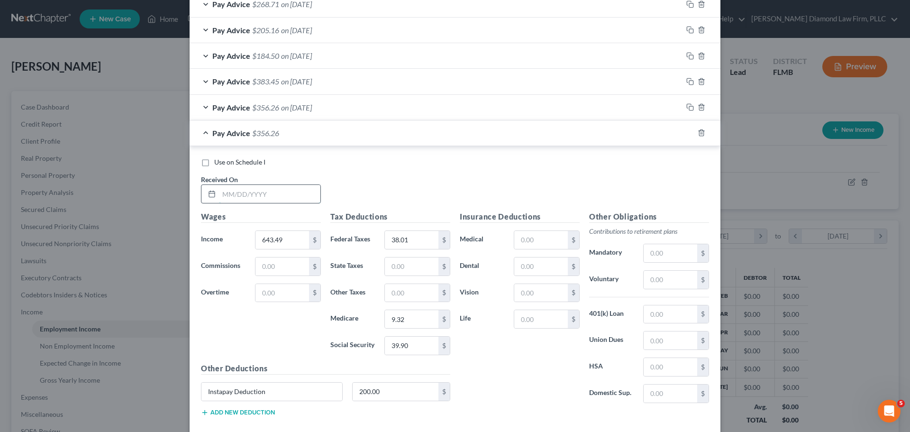
click at [243, 190] on input "text" at bounding box center [269, 194] width 101 height 18
type input "07/17/2025"
type input "676.76"
type input "42"
type input "9.81"
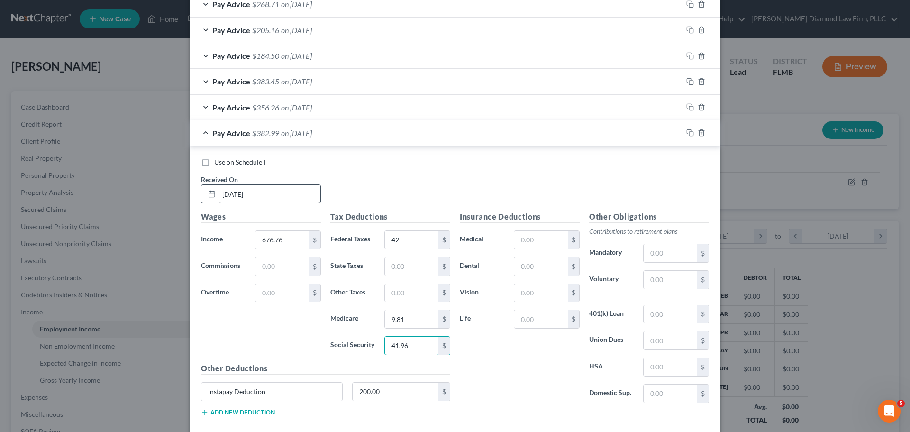
type input "41.96"
type input "264.46"
click at [686, 131] on icon "button" at bounding box center [690, 133] width 8 height 8
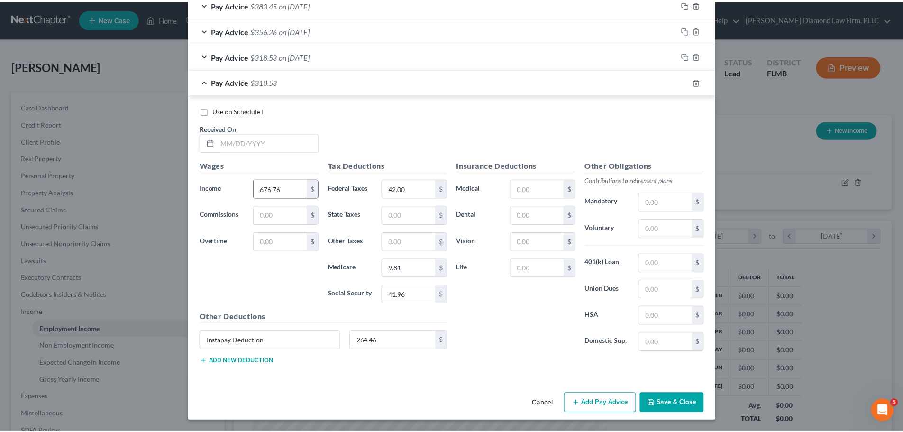
scroll to position [563, 0]
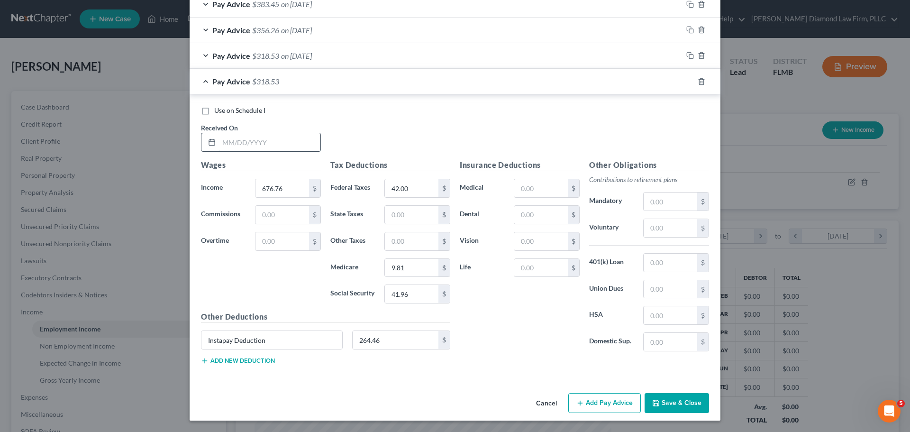
click at [252, 137] on input "text" at bounding box center [269, 142] width 101 height 18
type input "07/31/2025"
click at [280, 183] on input "676.76" at bounding box center [283, 188] width 54 height 18
type input "485.56"
type input "19.70"
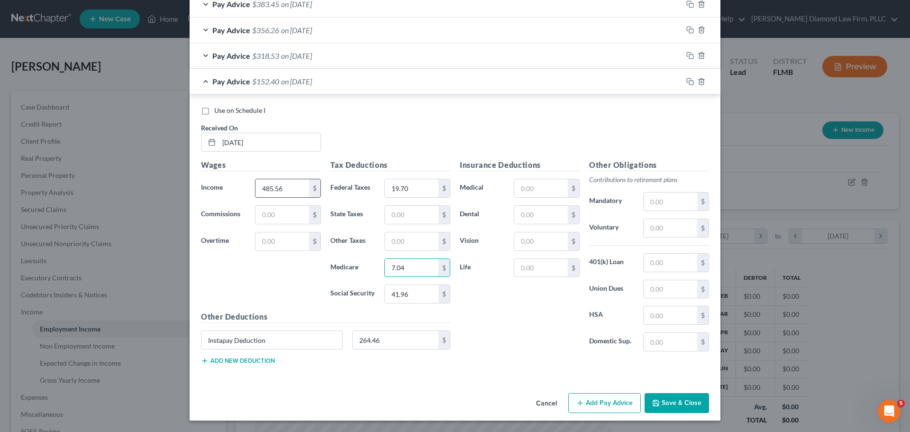
type input "7.04"
type input "30.11"
type input "179.09"
click at [671, 404] on button "Save & Close" at bounding box center [677, 403] width 64 height 20
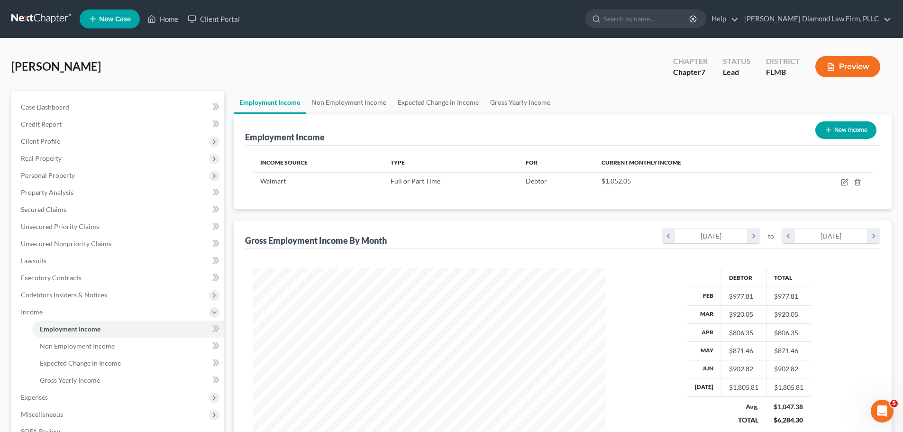
scroll to position [47, 0]
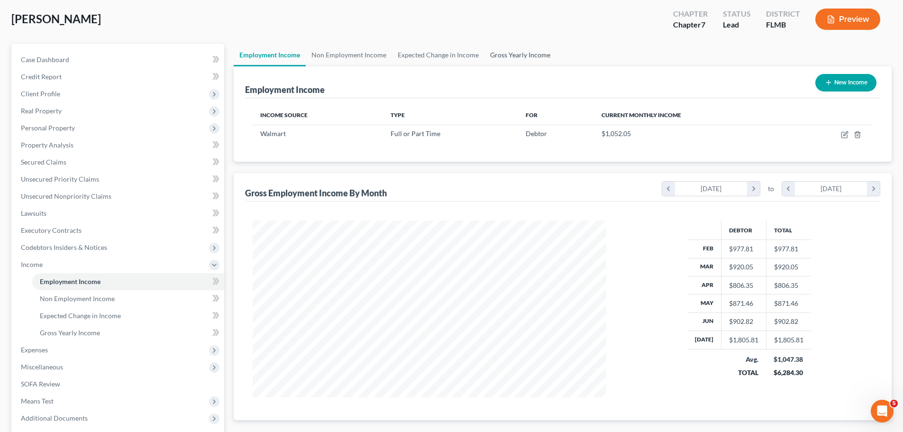
click at [510, 49] on link "Gross Yearly Income" at bounding box center [520, 55] width 72 height 23
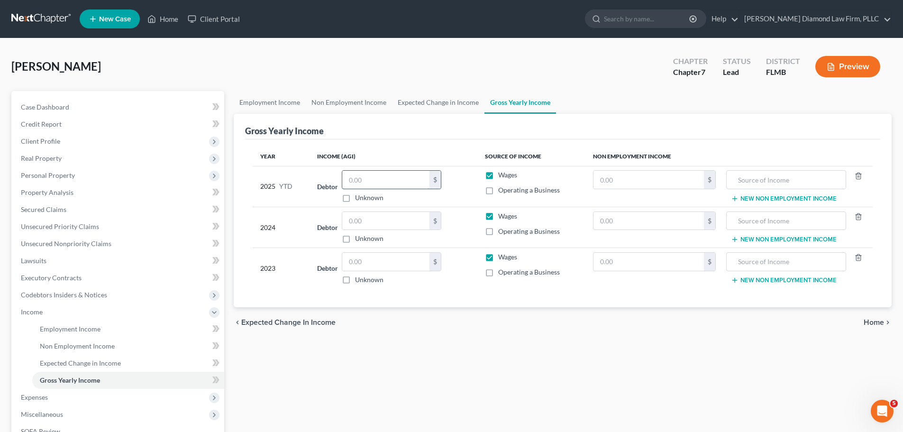
click at [375, 180] on input "text" at bounding box center [385, 180] width 87 height 18
type input "7,611.21"
click at [454, 150] on th "Income (AGI)" at bounding box center [393, 156] width 167 height 19
click at [268, 102] on link "Employment Income" at bounding box center [270, 102] width 72 height 23
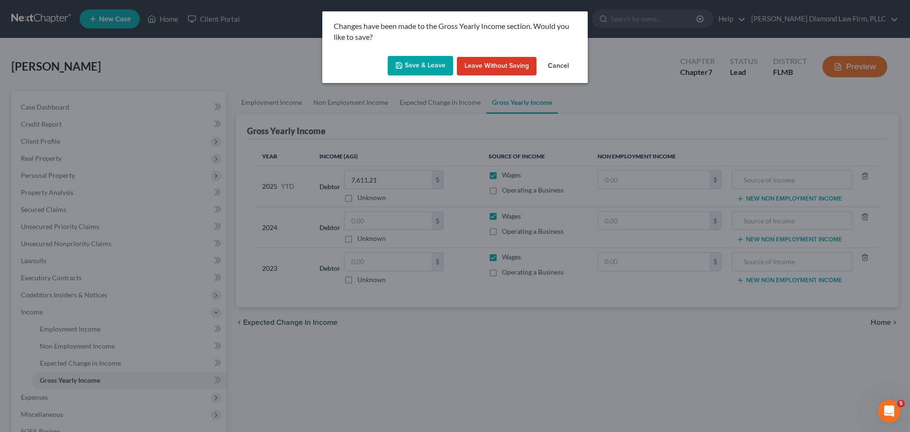
click at [419, 74] on button "Save & Leave" at bounding box center [420, 66] width 65 height 20
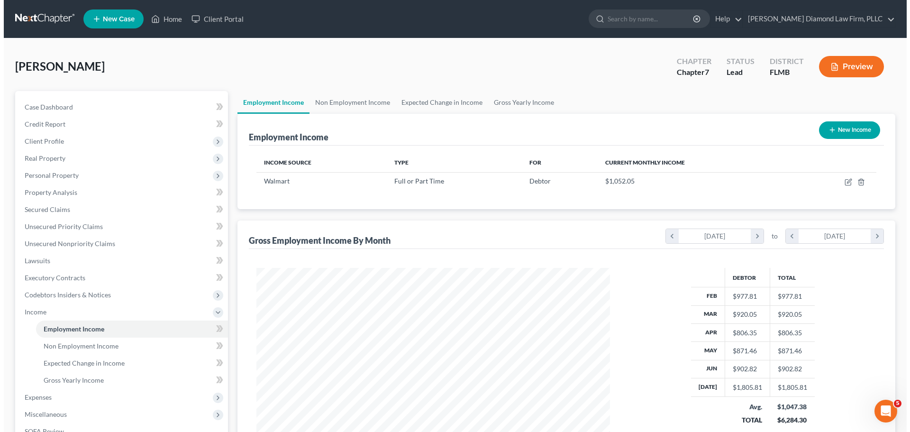
scroll to position [177, 373]
click at [822, 136] on button "New Income" at bounding box center [845, 130] width 61 height 18
select select "0"
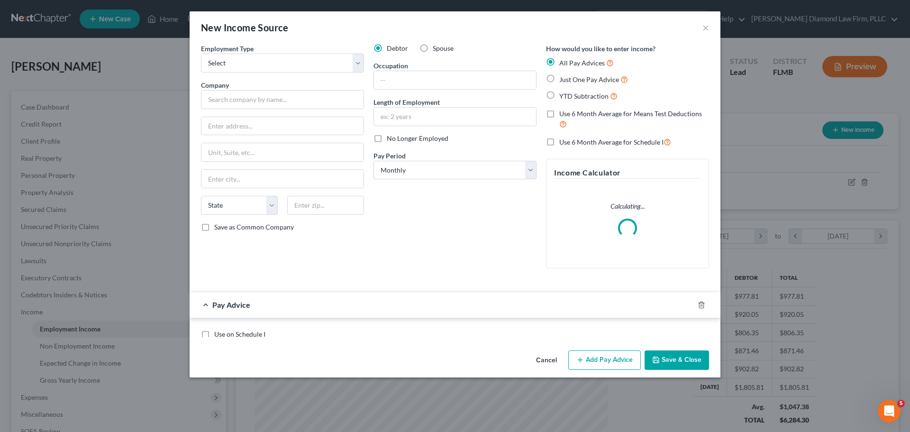
scroll to position [178, 376]
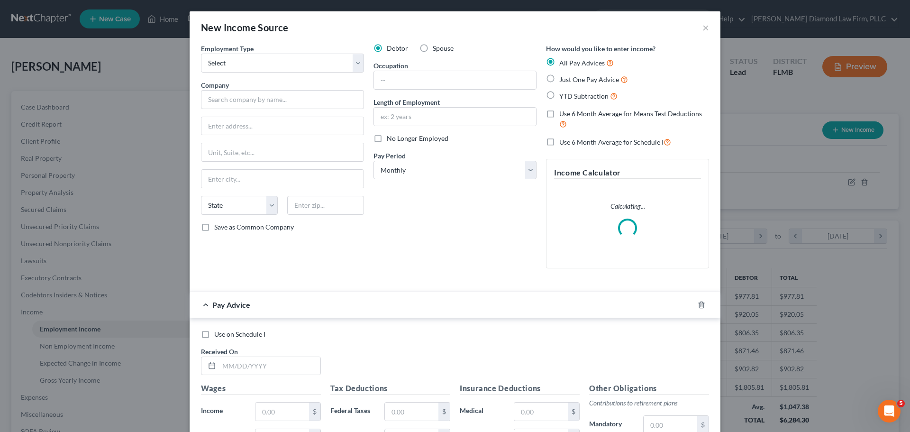
click at [307, 76] on div "Employment Type * Select Full or Part Time Employment Self Employment Company *…" at bounding box center [282, 160] width 173 height 232
click at [304, 72] on select "Select Full or Part Time Employment Self Employment" at bounding box center [282, 63] width 163 height 19
select select "0"
click at [201, 54] on select "Select Full or Part Time Employment Self Employment" at bounding box center [282, 63] width 163 height 19
click at [268, 104] on input "text" at bounding box center [282, 99] width 163 height 19
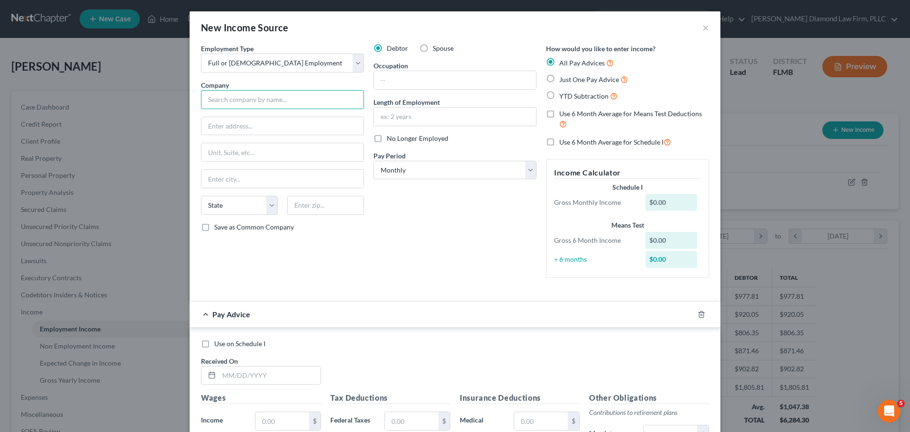
click at [215, 94] on input "text" at bounding box center [282, 99] width 163 height 19
click at [222, 103] on input "La Creperia Cafe Inc" at bounding box center [282, 99] width 163 height 19
type input "La Creperia Cafe Inc"
click at [304, 120] on input "text" at bounding box center [282, 126] width 162 height 18
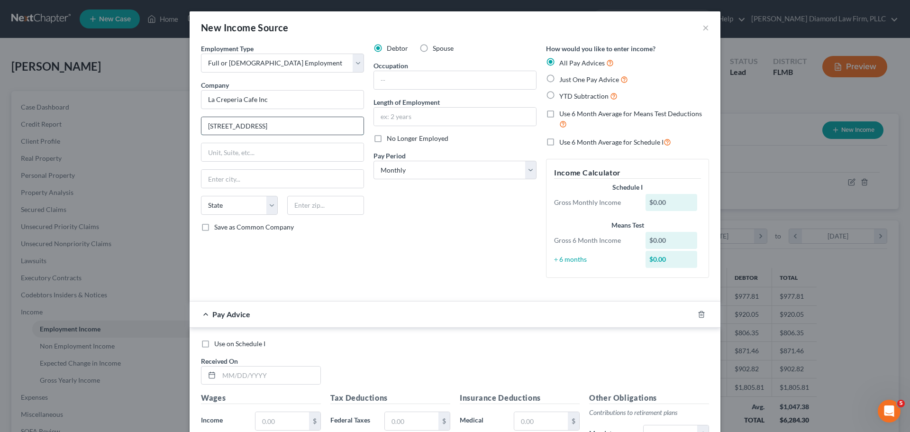
type input "1729 E 7th Ave"
type input "Tampa"
select select "9"
type input "33605"
click at [451, 81] on input "text" at bounding box center [455, 80] width 162 height 18
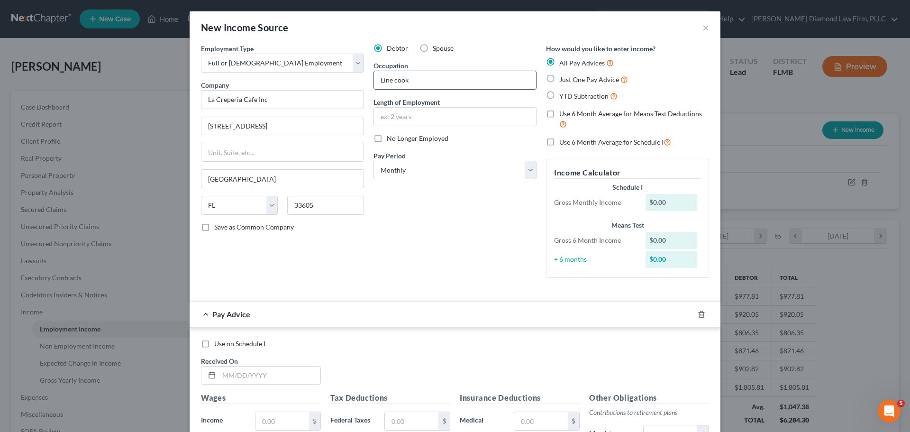
type input "Line cook"
type input "5 years"
drag, startPoint x: 455, startPoint y: 154, endPoint x: 453, endPoint y: 167, distance: 13.8
click at [455, 154] on div "Pay Period * Select Monthly Twice Monthly Every Other Week Weekly" at bounding box center [455, 165] width 163 height 29
click at [453, 167] on select "Select Monthly Twice Monthly Every Other Week Weekly" at bounding box center [455, 170] width 163 height 19
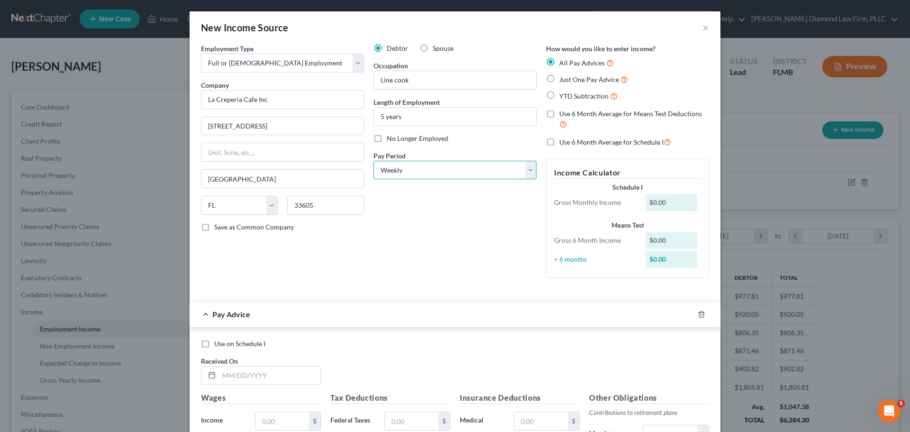
click at [374, 161] on select "Select Monthly Twice Monthly Every Other Week Weekly" at bounding box center [455, 170] width 163 height 19
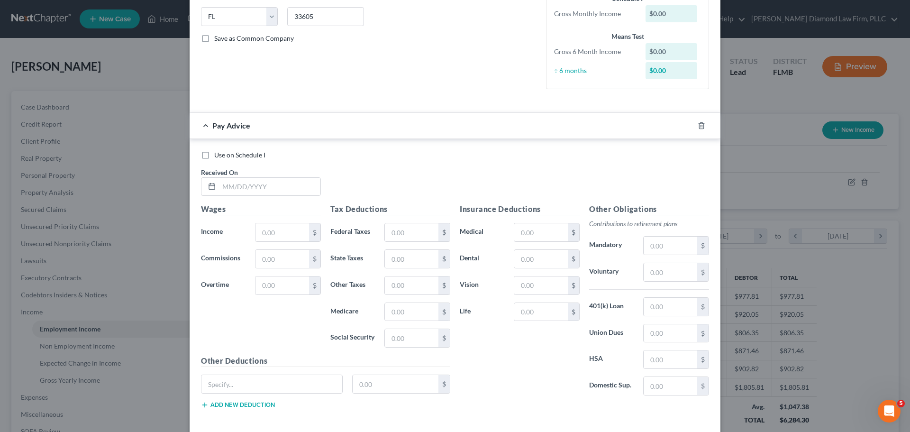
scroll to position [190, 0]
click at [699, 123] on icon "button" at bounding box center [702, 125] width 8 height 8
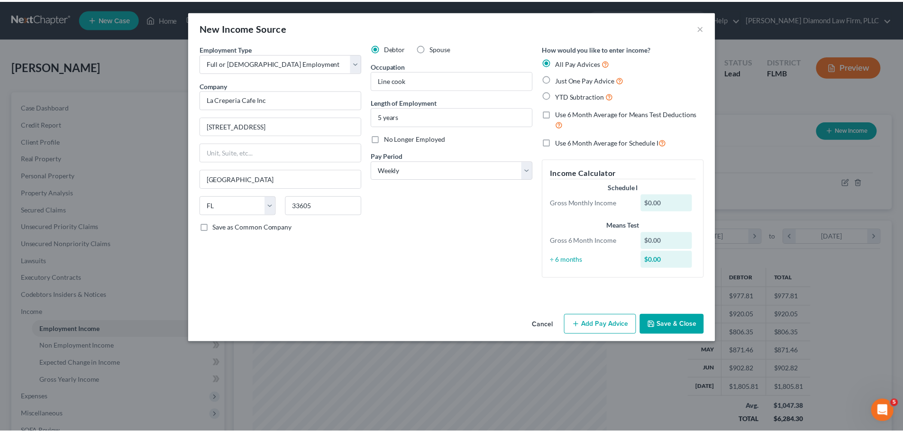
scroll to position [0, 0]
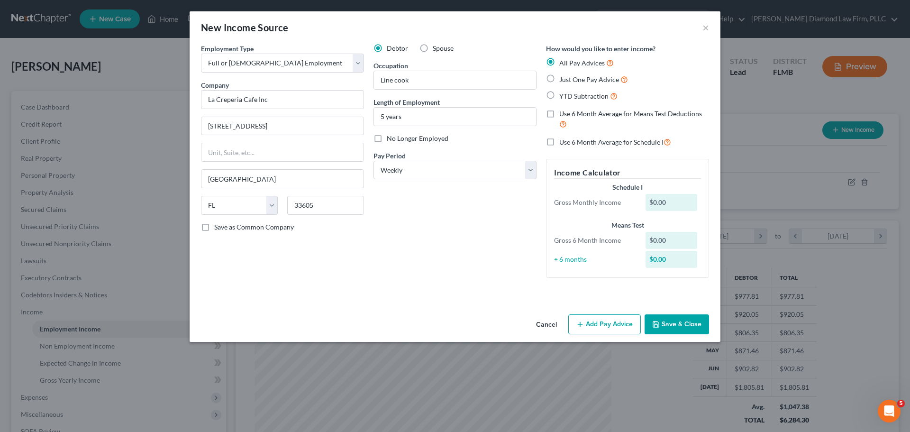
click at [668, 326] on button "Save & Close" at bounding box center [677, 324] width 64 height 20
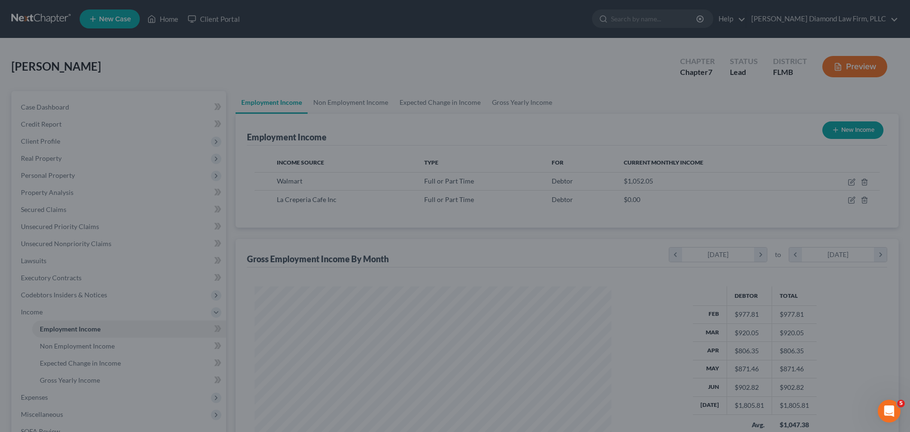
scroll to position [473878, 473683]
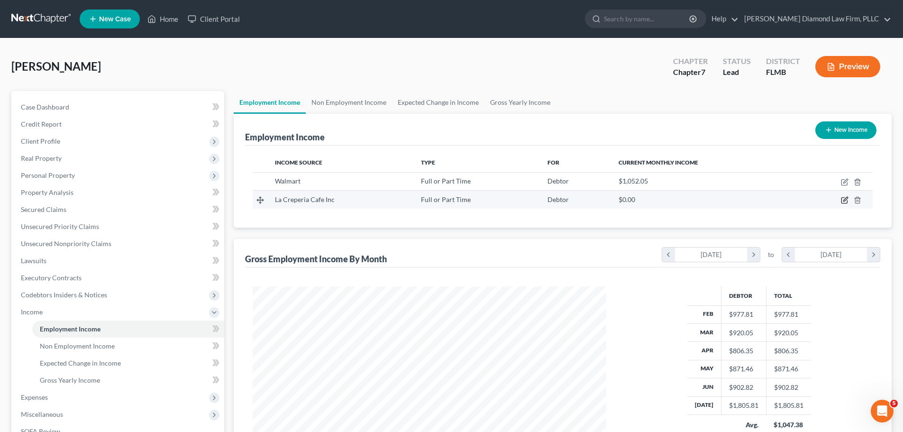
click at [844, 198] on icon "button" at bounding box center [844, 201] width 6 height 6
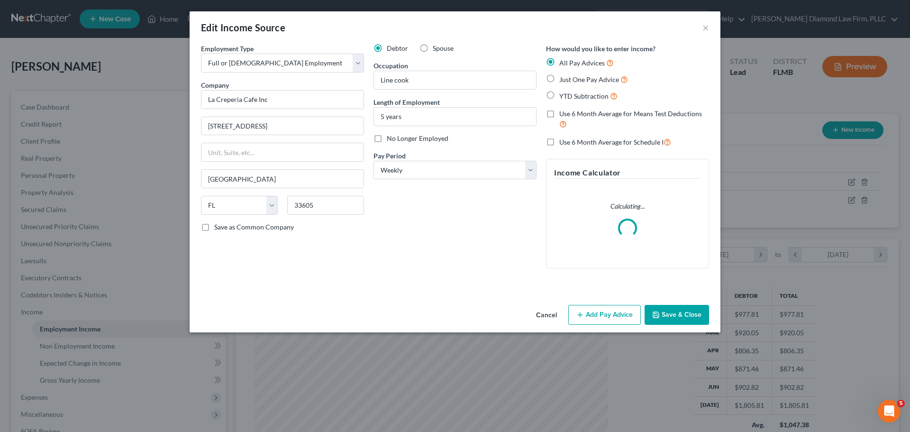
scroll to position [178, 376]
click at [601, 314] on button "Add Pay Advice" at bounding box center [604, 315] width 73 height 20
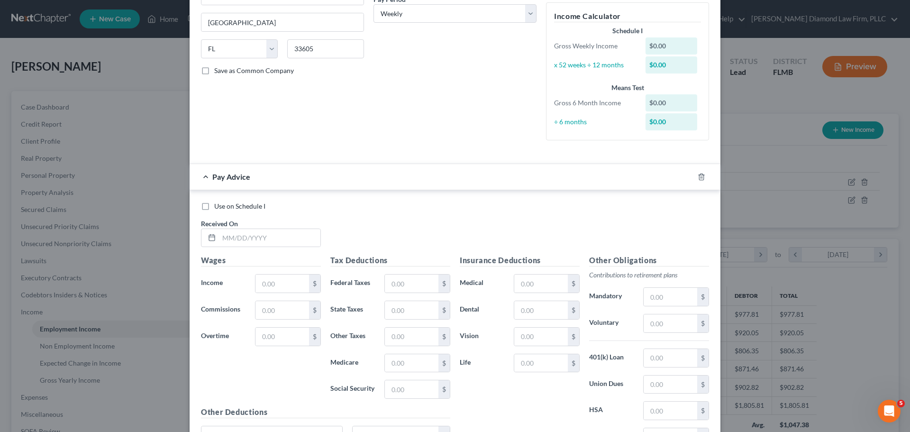
scroll to position [157, 0]
click at [698, 176] on icon "button" at bounding box center [702, 177] width 8 height 8
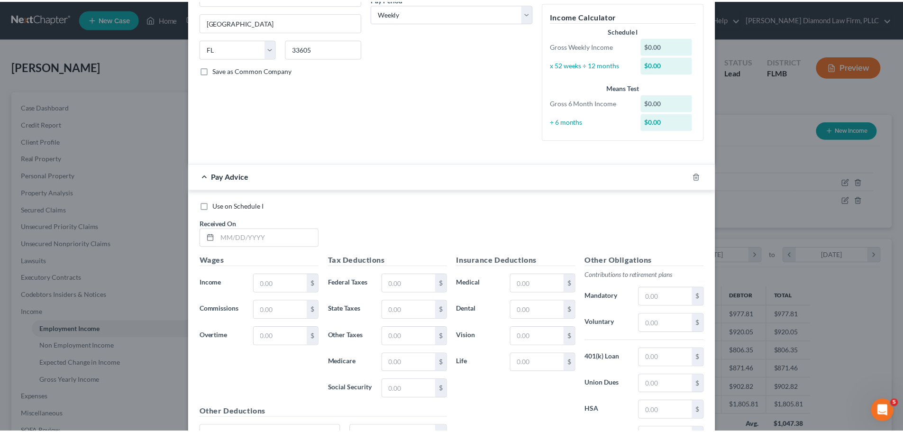
scroll to position [0, 0]
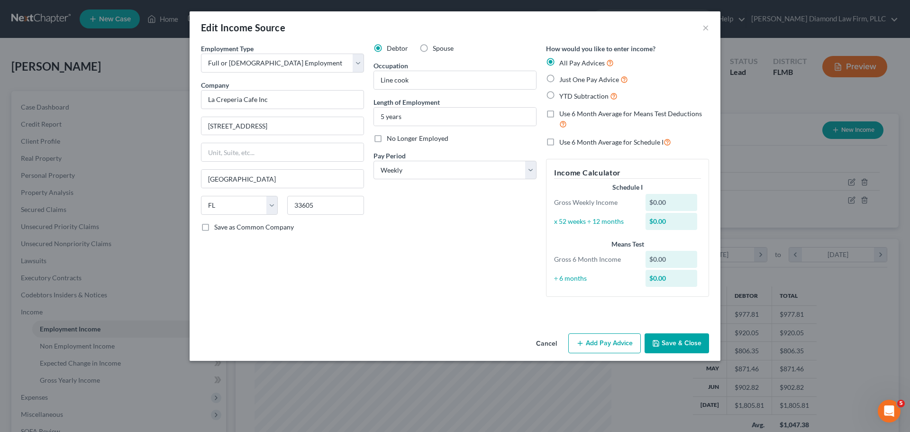
click at [688, 343] on button "Save & Close" at bounding box center [677, 343] width 64 height 20
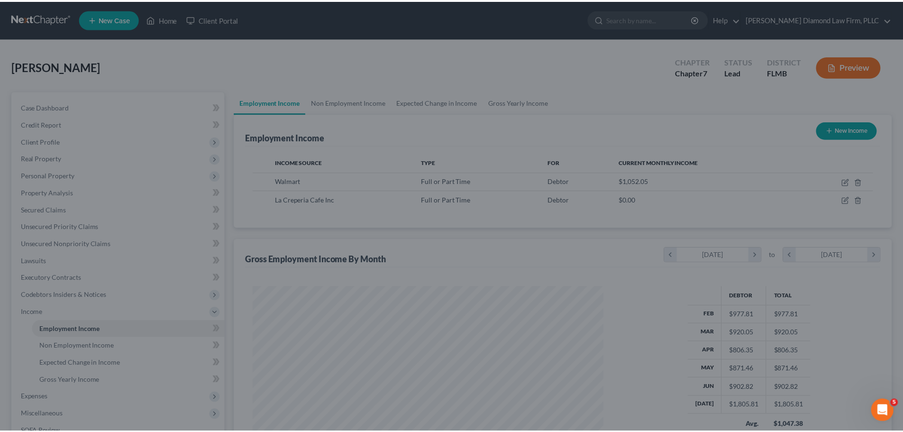
scroll to position [473878, 473683]
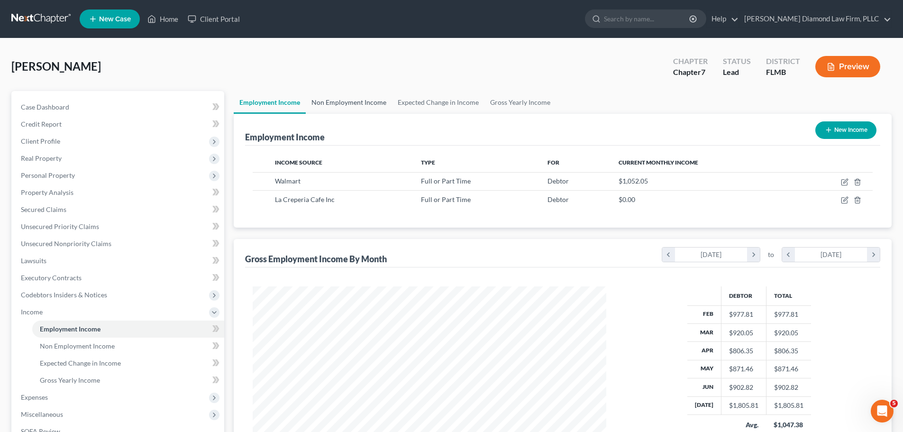
click at [321, 98] on link "Non Employment Income" at bounding box center [349, 102] width 86 height 23
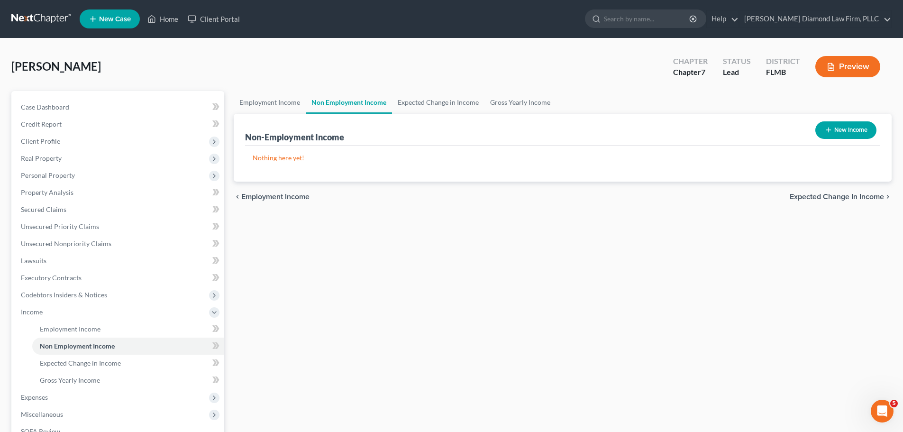
click at [833, 134] on button "New Income" at bounding box center [845, 130] width 61 height 18
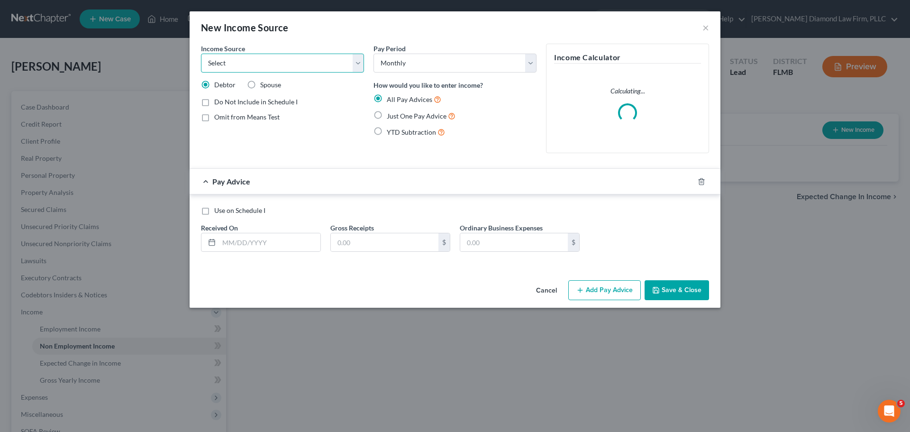
click at [277, 66] on select "Select Unemployment Disability (from employer) Pension Retirement Social Securi…" at bounding box center [282, 63] width 163 height 19
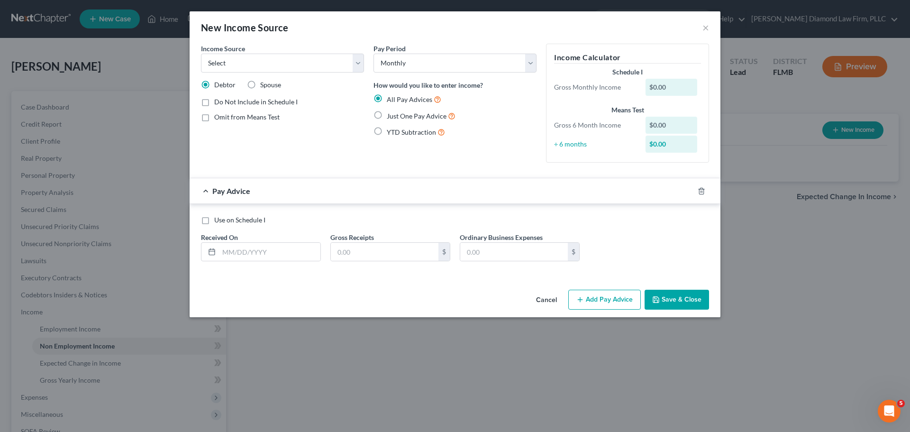
click at [701, 27] on div "New Income Source ×" at bounding box center [455, 27] width 531 height 32
click at [706, 27] on button "×" at bounding box center [706, 27] width 7 height 11
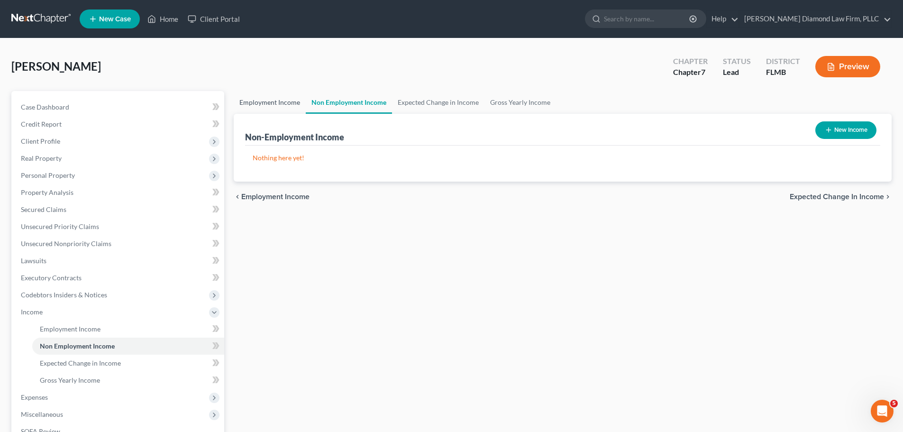
click at [278, 95] on link "Employment Income" at bounding box center [270, 102] width 72 height 23
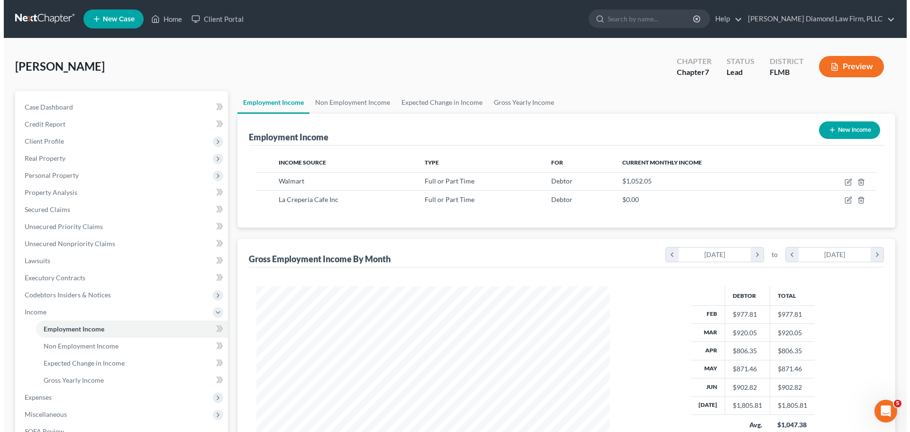
scroll to position [177, 373]
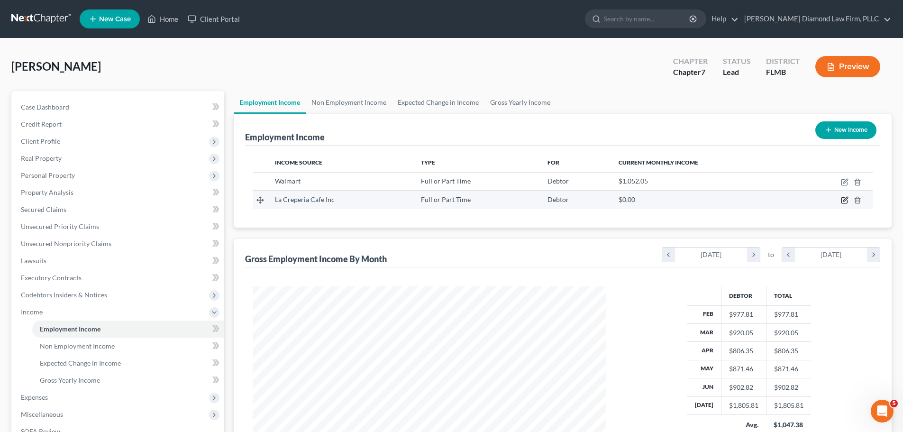
click at [841, 200] on icon "button" at bounding box center [845, 200] width 8 height 8
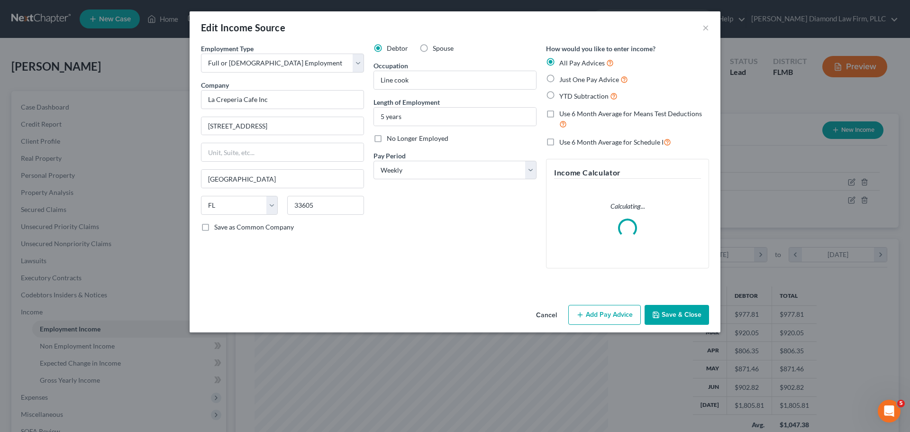
scroll to position [178, 376]
click at [600, 308] on button "Add Pay Advice" at bounding box center [604, 315] width 73 height 20
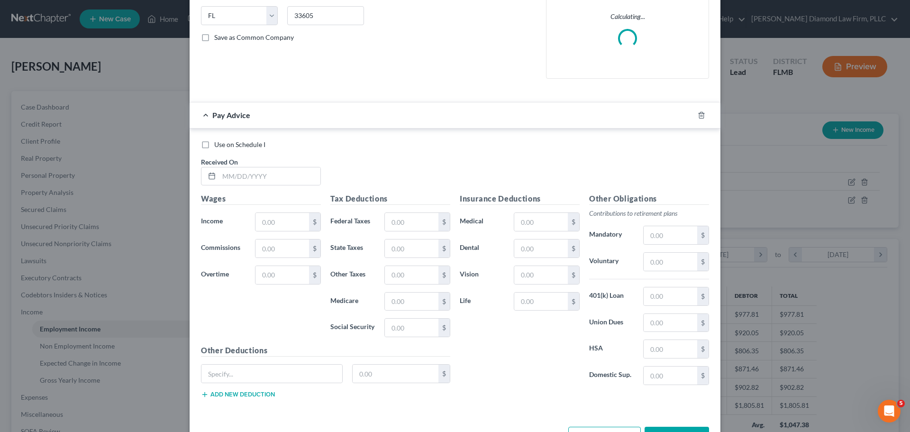
scroll to position [223, 0]
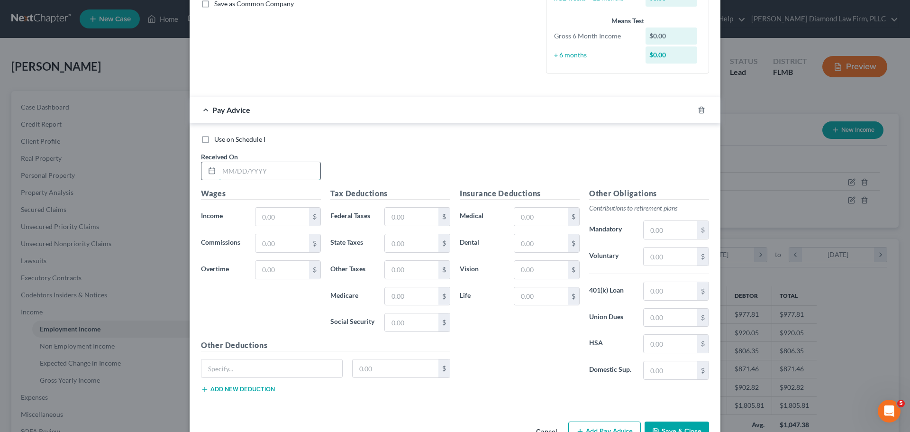
click at [261, 168] on input "text" at bounding box center [269, 171] width 101 height 18
click at [403, 288] on input "text" at bounding box center [412, 296] width 54 height 18
click at [690, 110] on rect "button" at bounding box center [691, 111] width 4 height 4
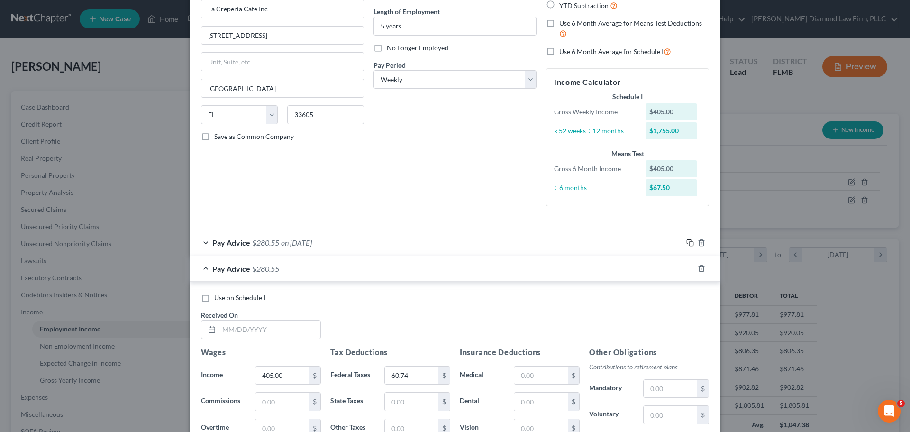
scroll to position [95, 0]
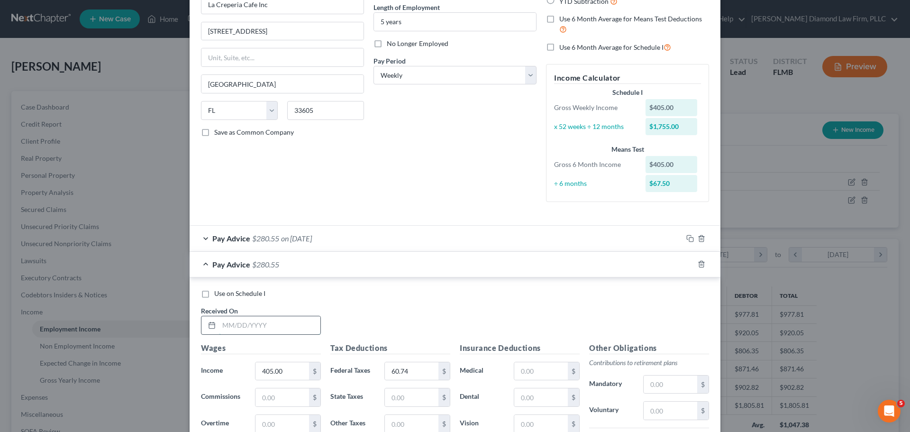
click at [262, 328] on input "text" at bounding box center [269, 325] width 101 height 18
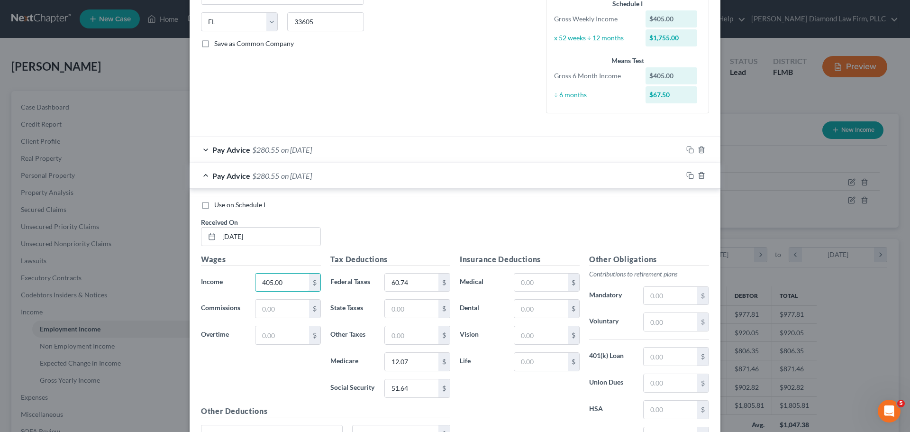
scroll to position [190, 0]
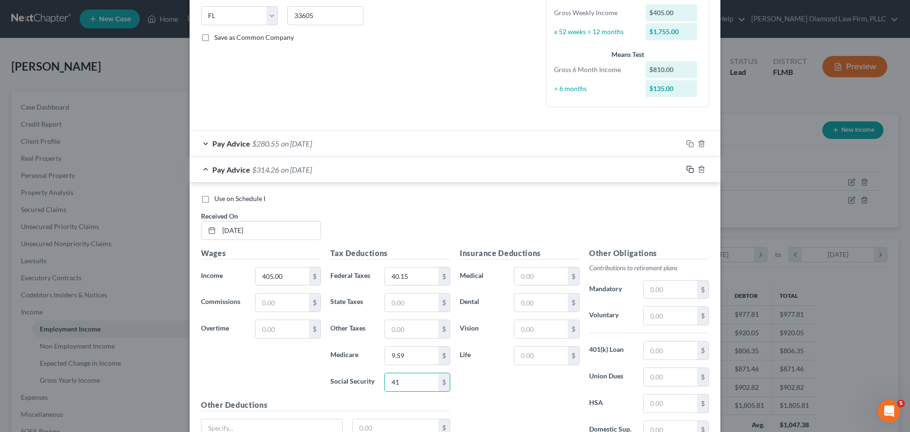
click at [686, 168] on icon "button" at bounding box center [690, 169] width 8 height 8
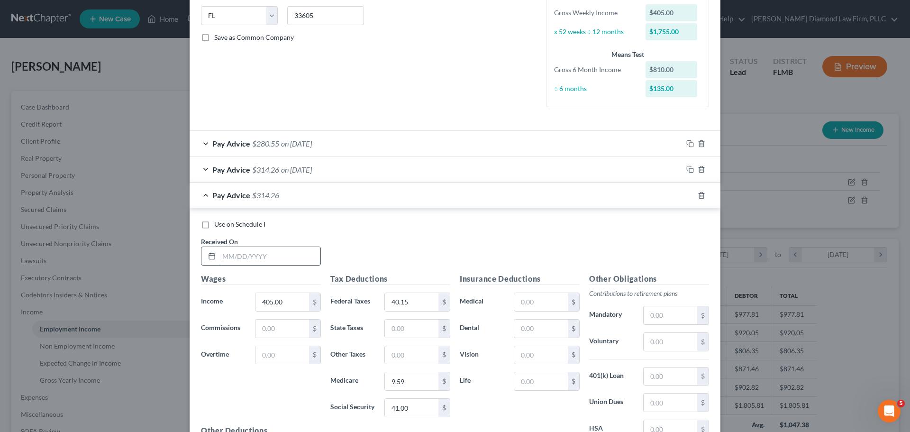
click at [258, 248] on input "text" at bounding box center [269, 256] width 101 height 18
click at [686, 194] on icon "button" at bounding box center [690, 196] width 8 height 8
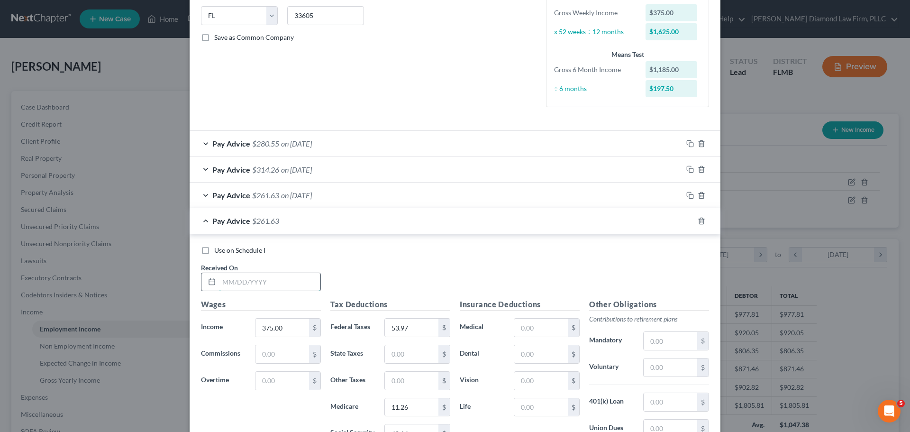
click at [232, 279] on input "text" at bounding box center [269, 282] width 101 height 18
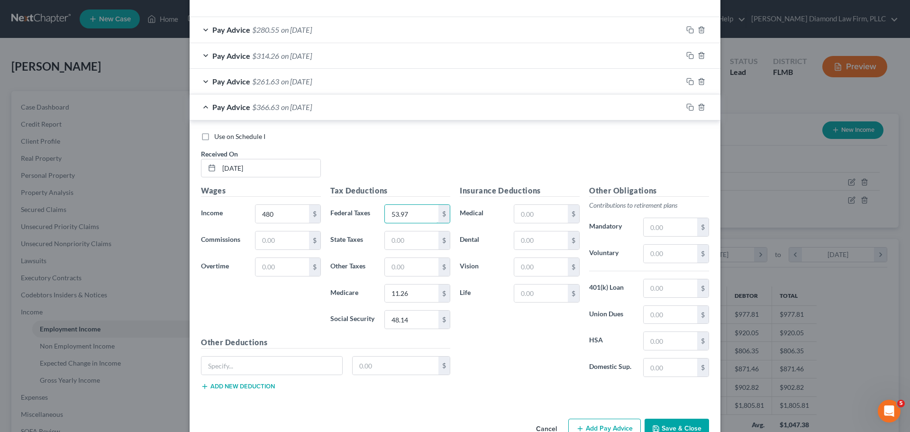
scroll to position [282, 0]
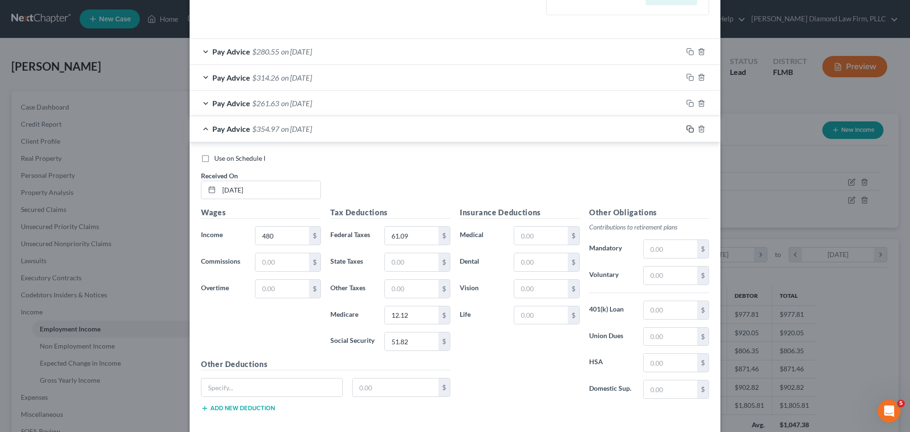
click at [689, 129] on rect "button" at bounding box center [691, 130] width 4 height 4
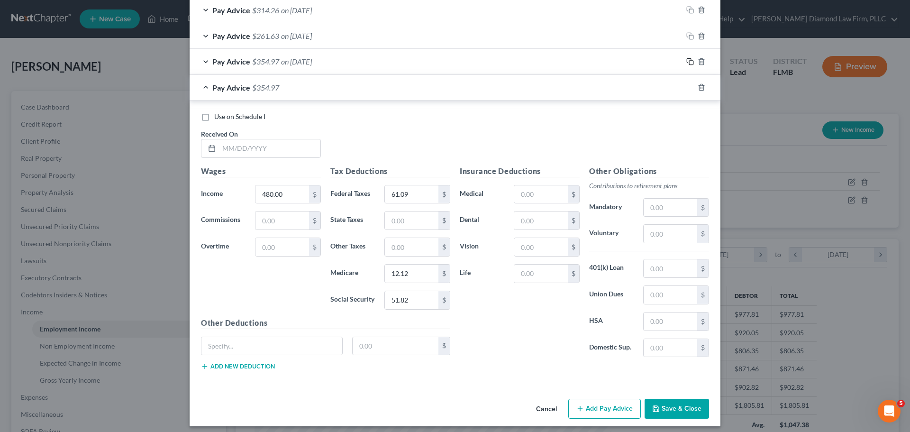
scroll to position [355, 0]
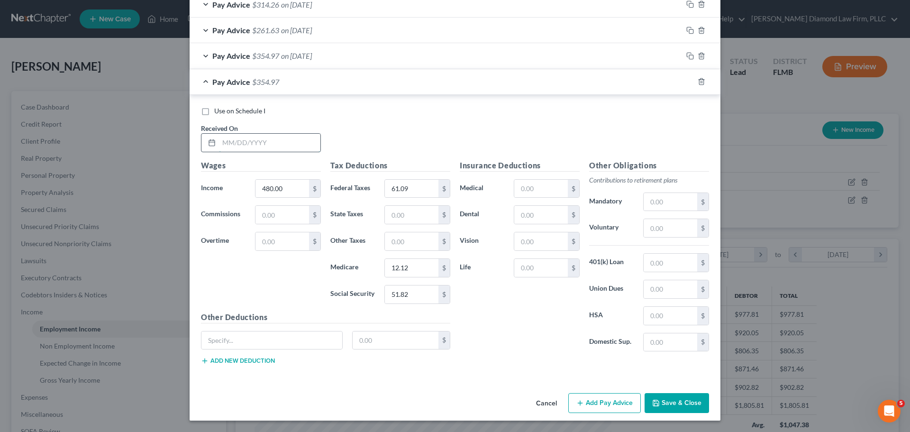
click at [278, 136] on input "text" at bounding box center [269, 143] width 101 height 18
click at [687, 82] on icon "button" at bounding box center [689, 81] width 4 height 4
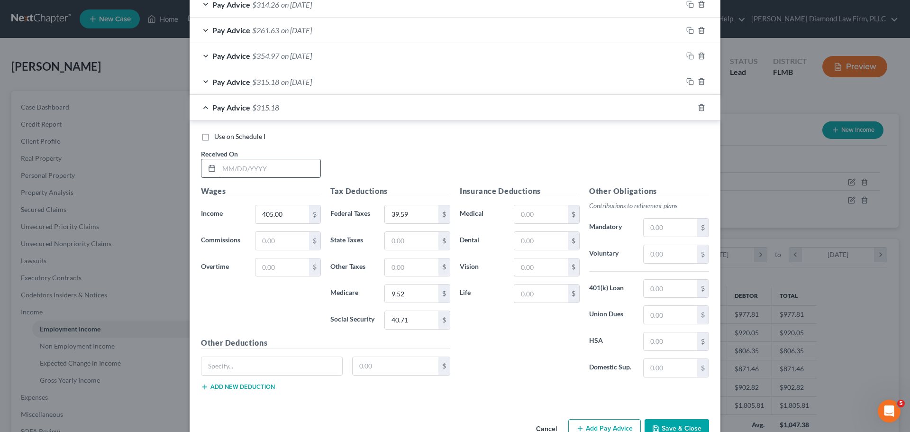
click at [277, 167] on input "text" at bounding box center [269, 168] width 101 height 18
click at [688, 109] on icon "button" at bounding box center [690, 108] width 8 height 8
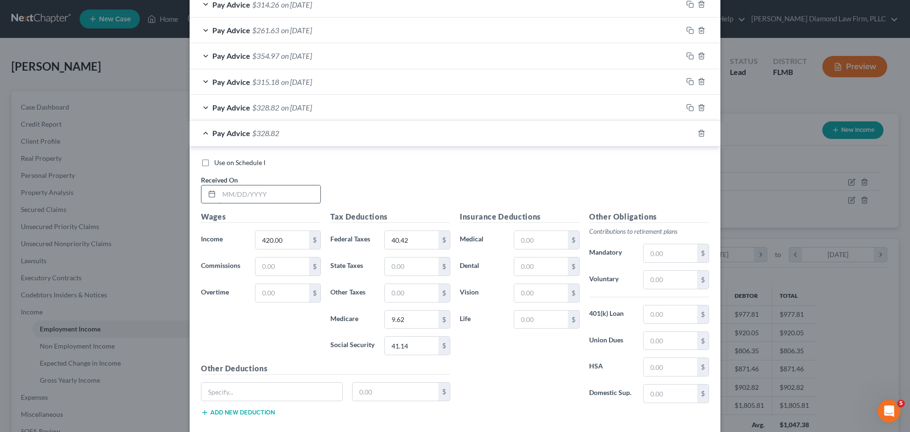
click at [275, 190] on input "text" at bounding box center [269, 194] width 101 height 18
click at [686, 134] on icon "button" at bounding box center [690, 133] width 8 height 8
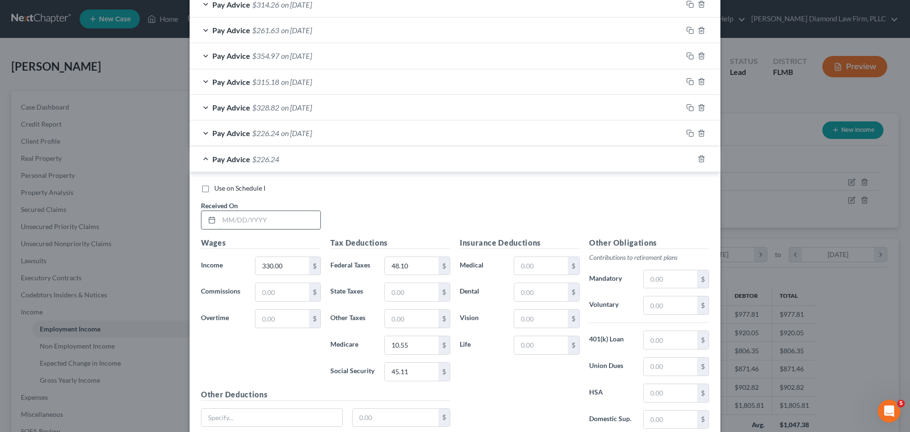
click at [259, 219] on input "text" at bounding box center [269, 220] width 101 height 18
click at [248, 218] on input "text" at bounding box center [269, 220] width 101 height 18
click at [688, 160] on icon "button" at bounding box center [690, 159] width 8 height 8
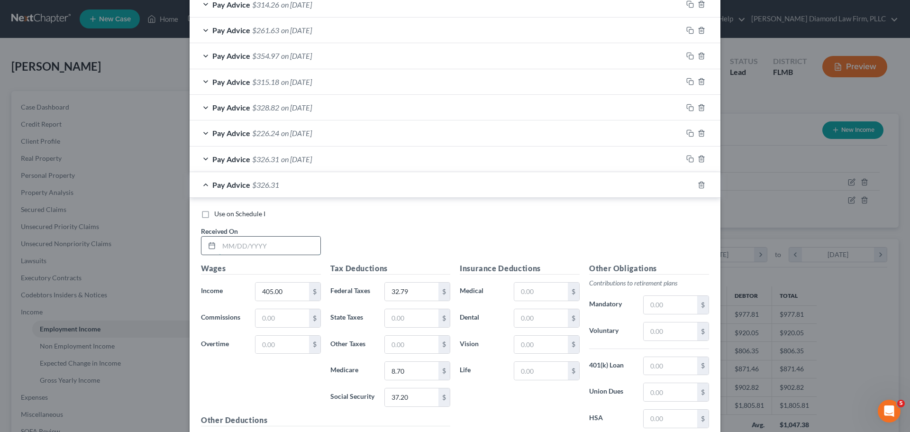
click at [274, 243] on input "text" at bounding box center [269, 246] width 101 height 18
click at [689, 186] on rect "button" at bounding box center [691, 186] width 4 height 4
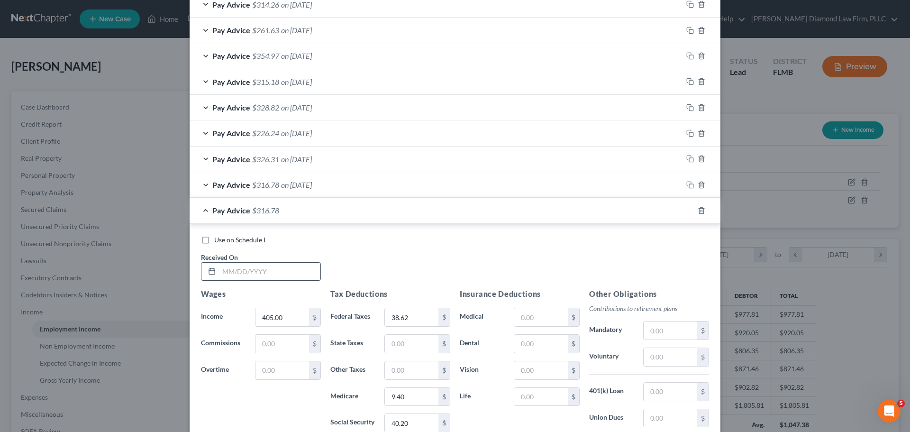
click at [232, 277] on input "text" at bounding box center [269, 272] width 101 height 18
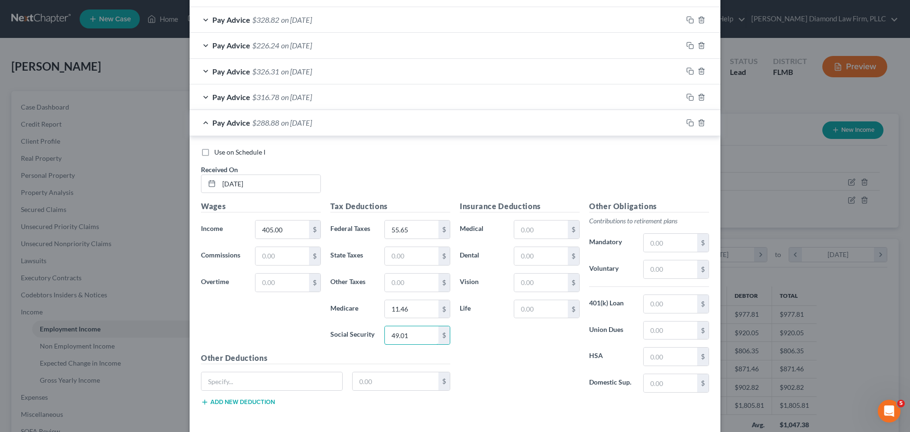
scroll to position [449, 0]
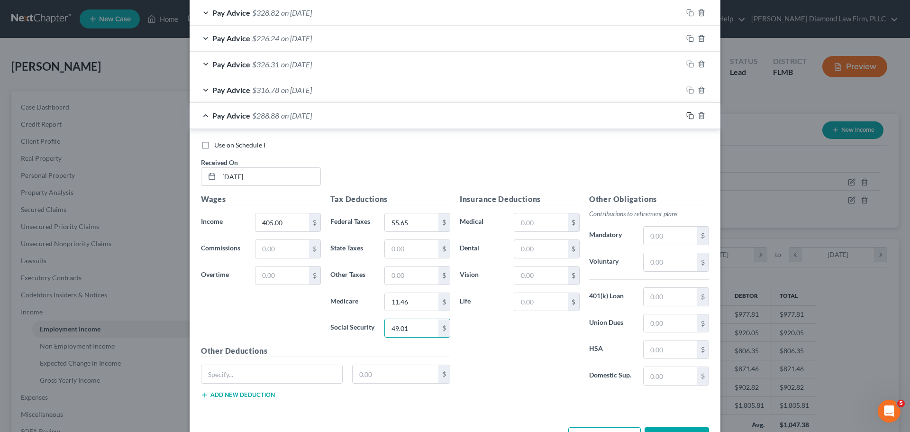
click at [686, 118] on icon "button" at bounding box center [690, 116] width 8 height 8
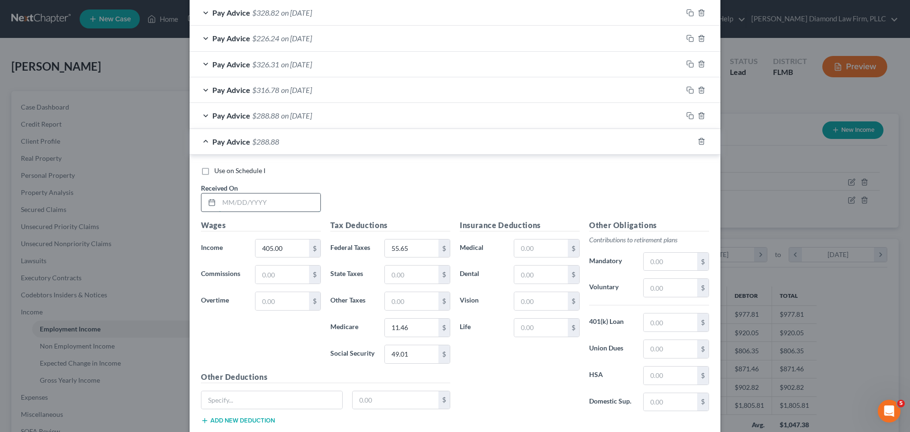
click at [261, 199] on input "text" at bounding box center [269, 202] width 101 height 18
click at [686, 142] on icon "button" at bounding box center [690, 141] width 8 height 8
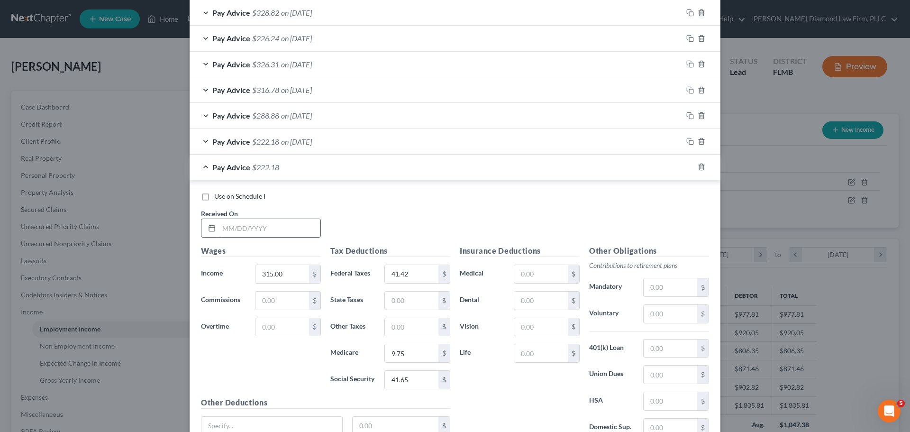
click at [239, 228] on input "text" at bounding box center [269, 228] width 101 height 18
click at [687, 165] on icon "button" at bounding box center [690, 167] width 8 height 8
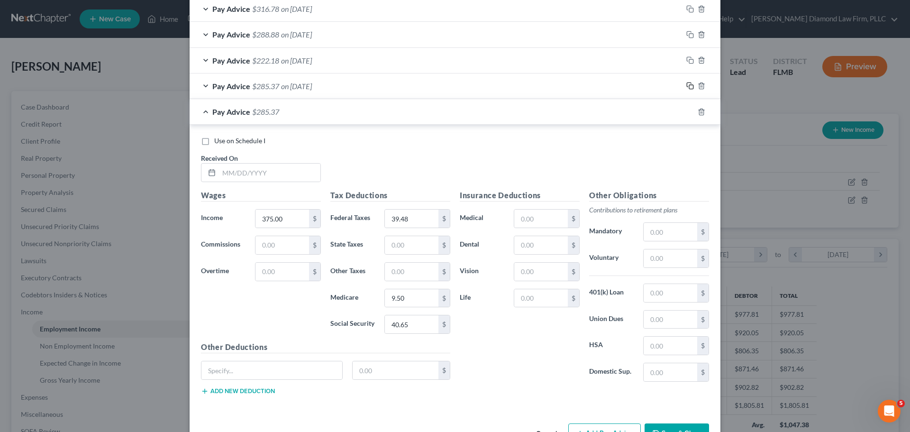
scroll to position [561, 0]
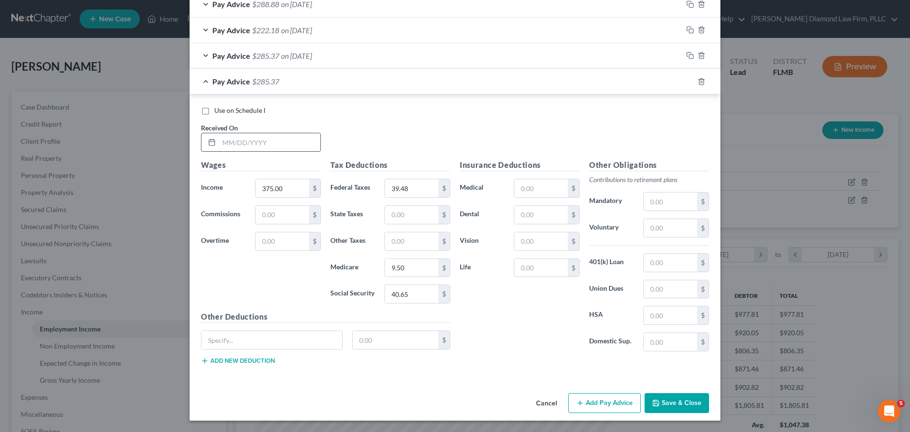
click at [225, 143] on input "text" at bounding box center [269, 142] width 101 height 18
click at [240, 145] on input "text" at bounding box center [269, 142] width 101 height 18
click at [687, 82] on icon "button" at bounding box center [690, 82] width 8 height 8
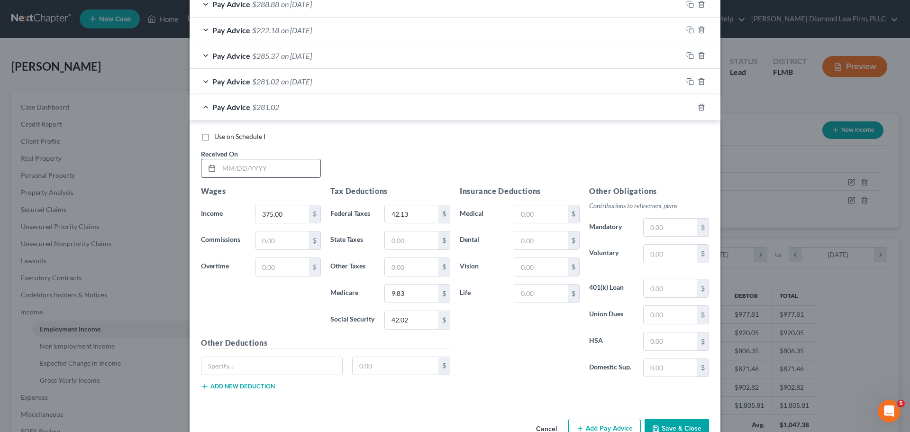
click at [256, 177] on input "text" at bounding box center [269, 168] width 101 height 18
click at [686, 105] on icon "button" at bounding box center [690, 107] width 8 height 8
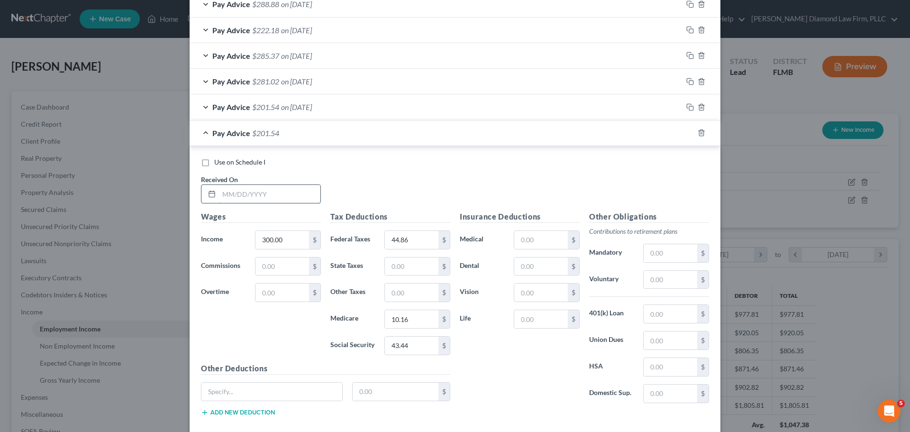
click at [316, 199] on input "text" at bounding box center [269, 194] width 101 height 18
click at [687, 133] on icon "button" at bounding box center [690, 133] width 8 height 8
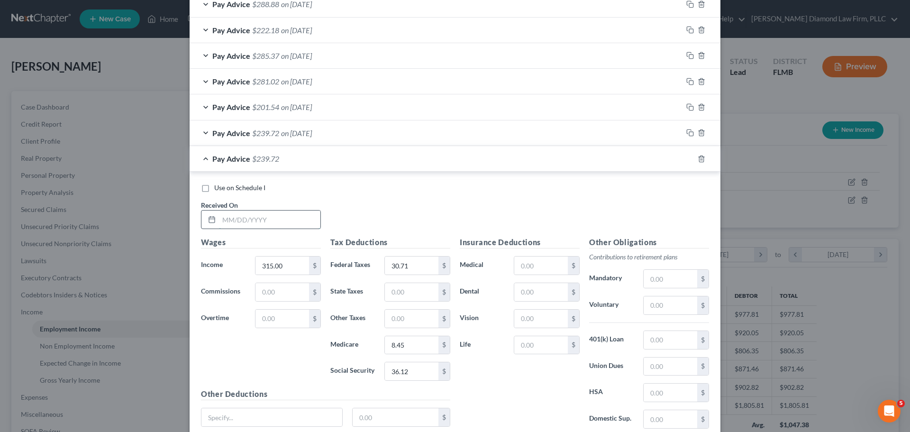
click at [267, 215] on input "text" at bounding box center [269, 219] width 101 height 18
click at [687, 161] on icon "button" at bounding box center [690, 159] width 8 height 8
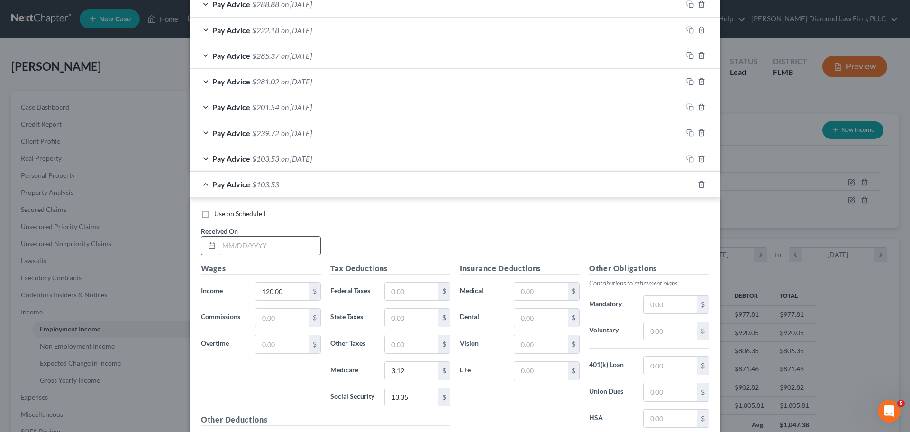
click at [264, 243] on input "text" at bounding box center [269, 246] width 101 height 18
click at [689, 183] on rect "button" at bounding box center [691, 185] width 4 height 4
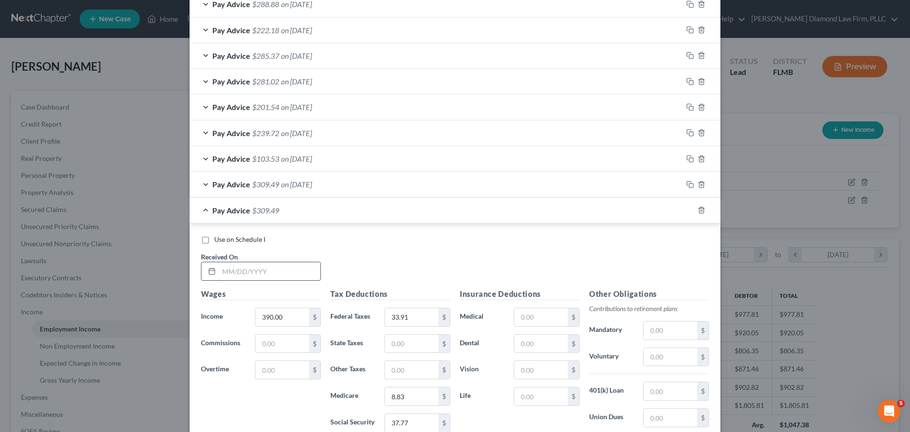
click at [274, 265] on input "text" at bounding box center [269, 271] width 101 height 18
click at [689, 212] on rect "button" at bounding box center [691, 211] width 4 height 4
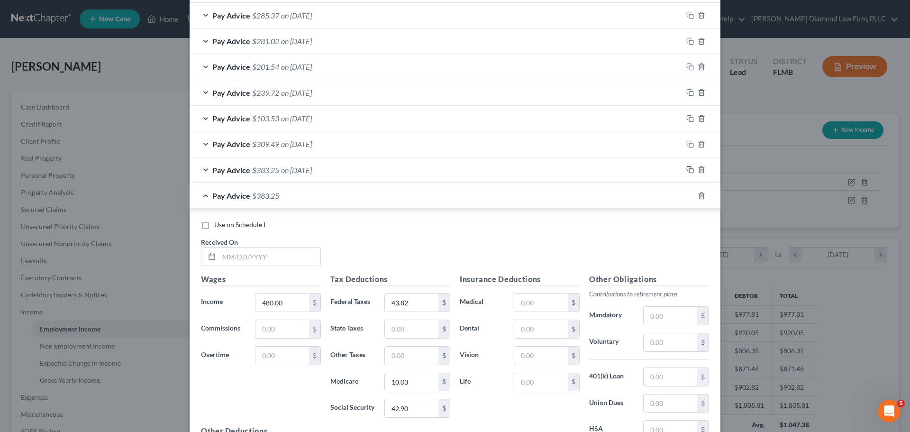
scroll to position [656, 0]
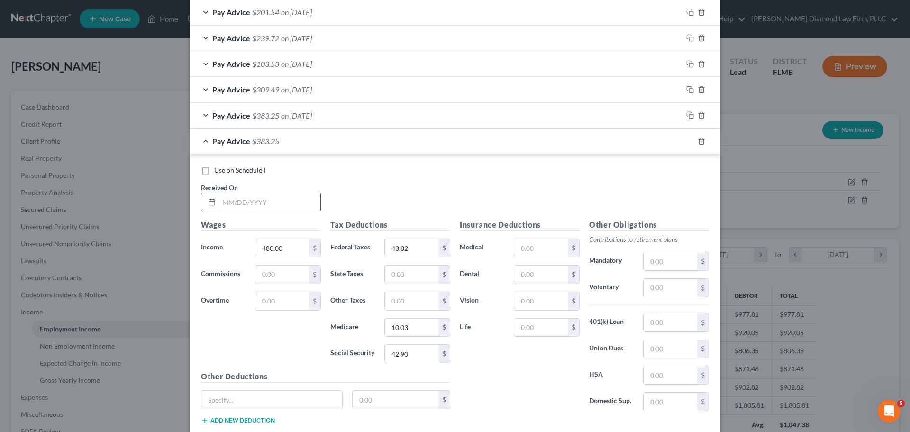
click at [245, 198] on input "text" at bounding box center [269, 202] width 101 height 18
click at [412, 253] on input "43.82" at bounding box center [412, 248] width 54 height 18
click at [688, 141] on icon "button" at bounding box center [690, 141] width 8 height 8
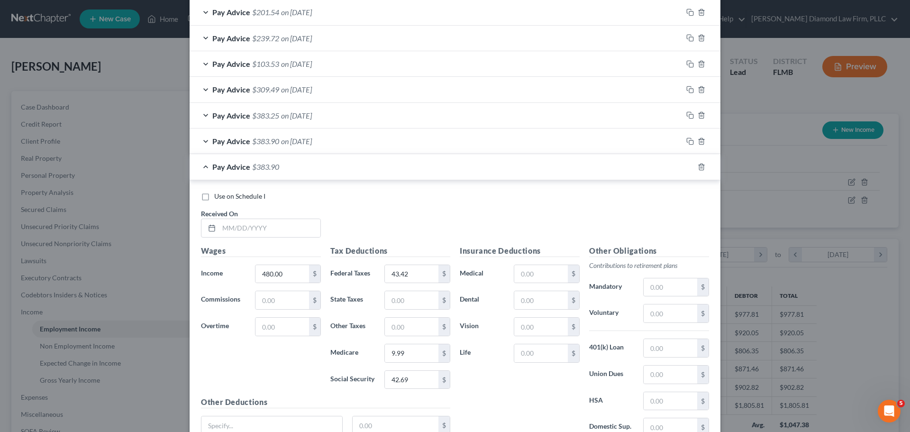
click at [262, 238] on div "Use on Schedule I Received On *" at bounding box center [455, 219] width 518 height 54
click at [265, 228] on input "text" at bounding box center [269, 228] width 101 height 18
drag, startPoint x: 685, startPoint y: 168, endPoint x: 383, endPoint y: 254, distance: 313.8
click at [686, 168] on icon "button" at bounding box center [690, 167] width 8 height 8
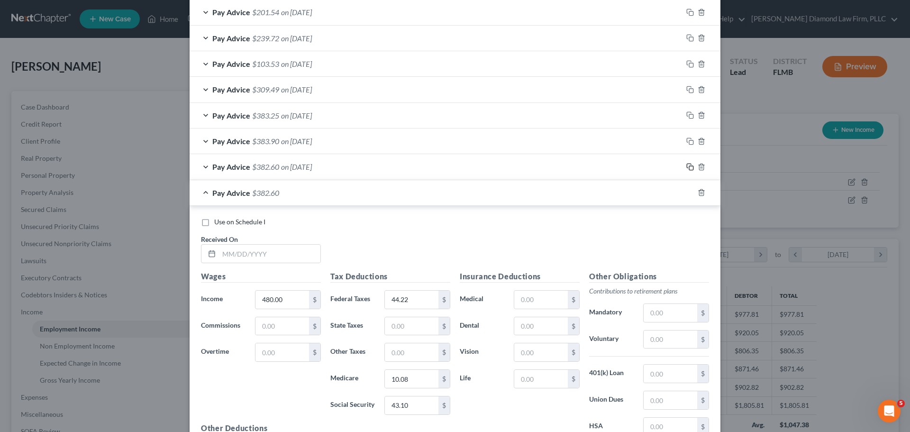
scroll to position [703, 0]
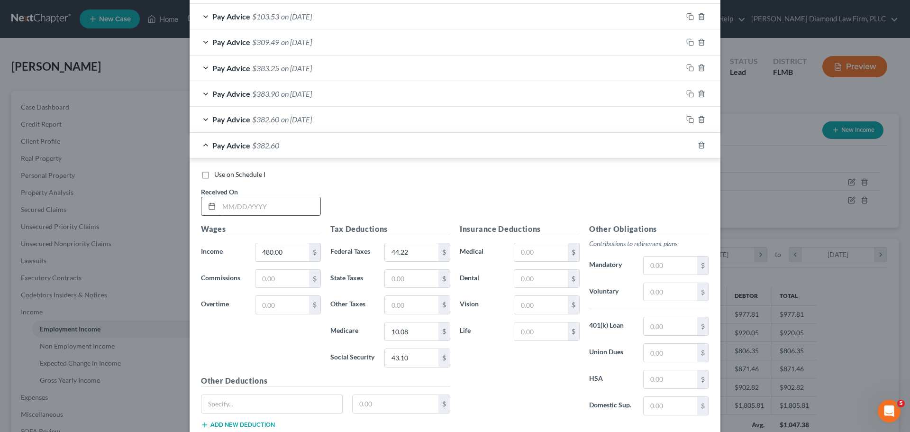
click at [253, 201] on input "text" at bounding box center [269, 206] width 101 height 18
click at [686, 144] on icon "button" at bounding box center [690, 145] width 8 height 8
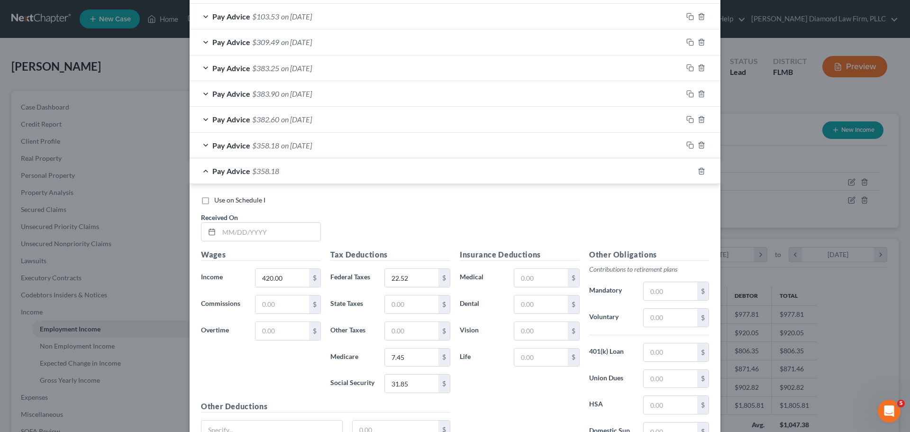
click at [281, 243] on div "Use on Schedule I Received On *" at bounding box center [455, 222] width 518 height 54
click at [281, 237] on input "text" at bounding box center [269, 232] width 101 height 18
click at [689, 171] on rect "button" at bounding box center [691, 172] width 4 height 4
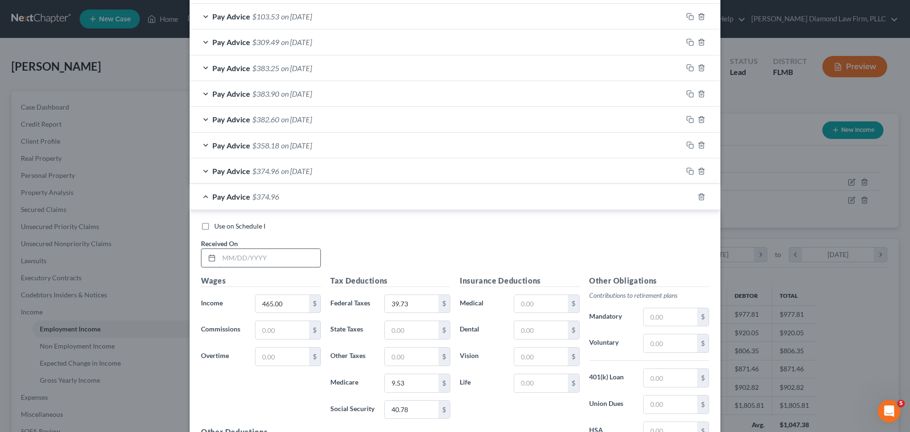
click at [281, 260] on input "text" at bounding box center [269, 258] width 101 height 18
drag, startPoint x: 685, startPoint y: 197, endPoint x: 255, endPoint y: 257, distance: 434.6
click at [689, 196] on rect "button" at bounding box center [691, 198] width 4 height 4
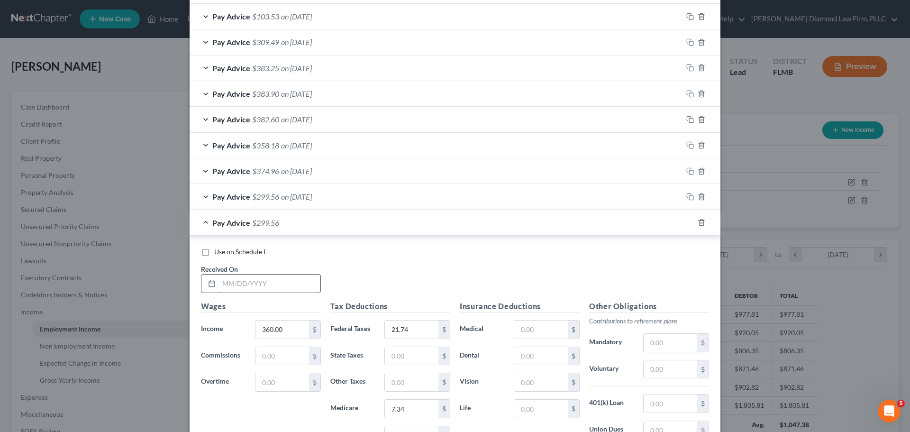
click at [251, 275] on input "text" at bounding box center [269, 283] width 101 height 18
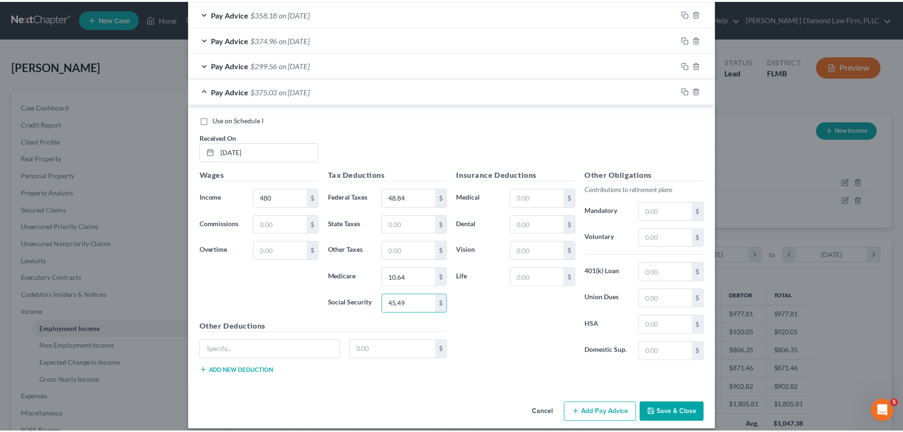
scroll to position [844, 0]
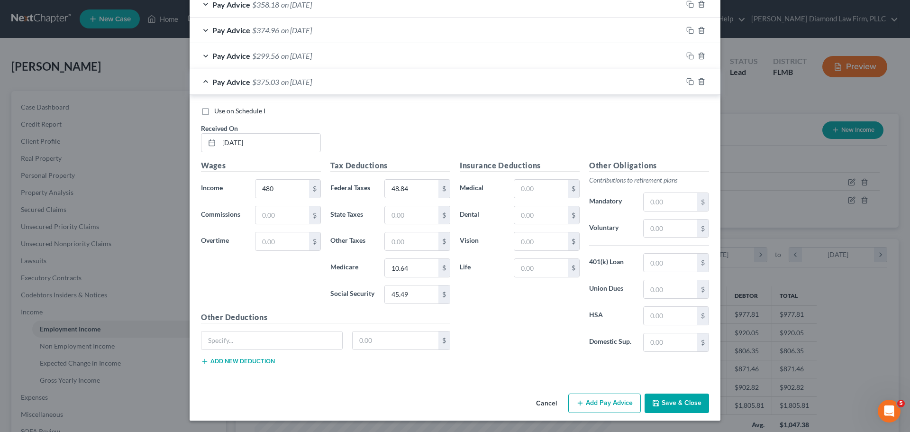
click at [684, 393] on button "Save & Close" at bounding box center [677, 403] width 64 height 20
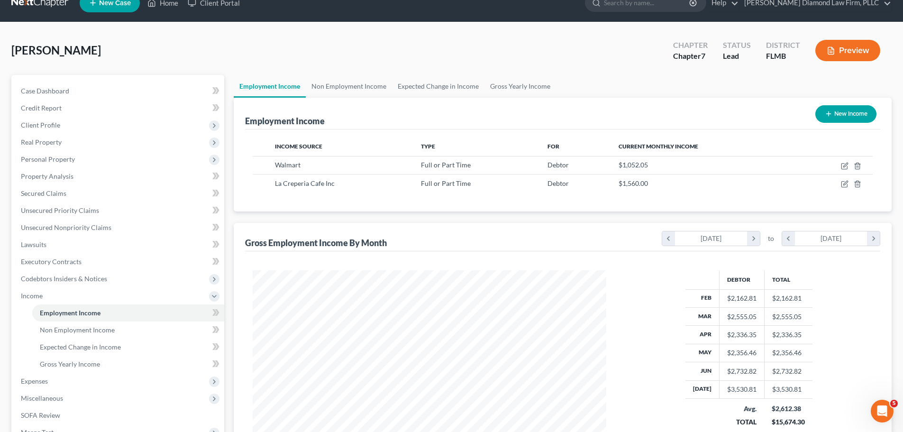
scroll to position [0, 0]
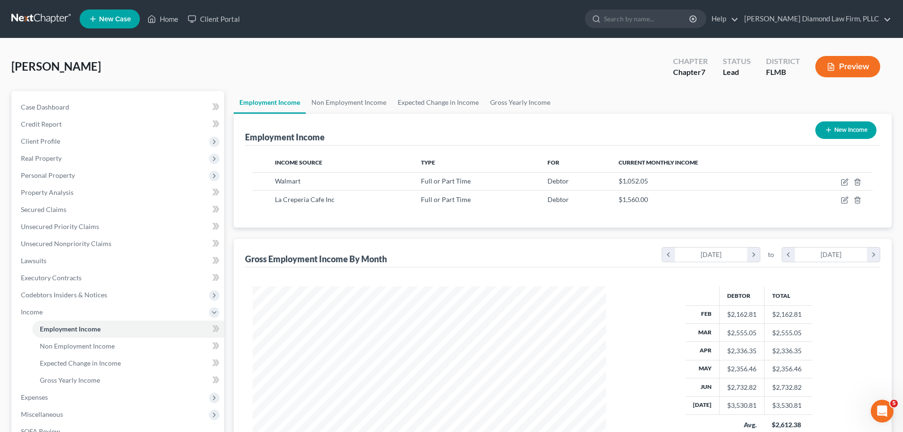
click at [31, 10] on link at bounding box center [41, 18] width 61 height 17
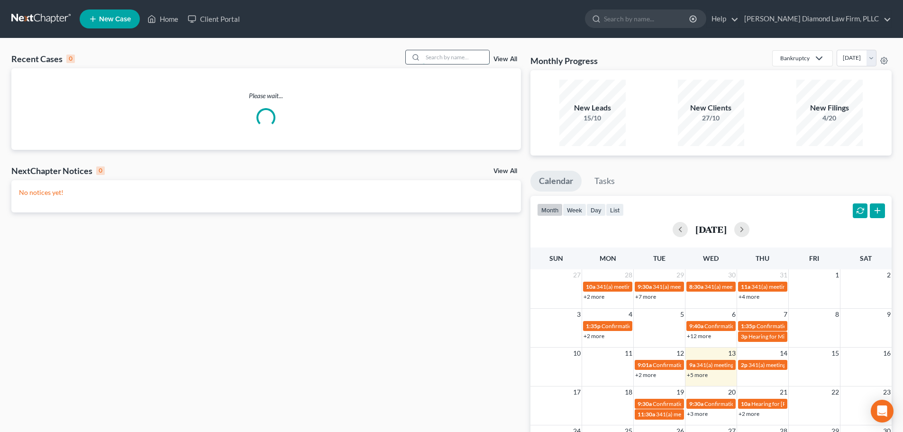
click at [456, 60] on input "search" at bounding box center [456, 57] width 66 height 14
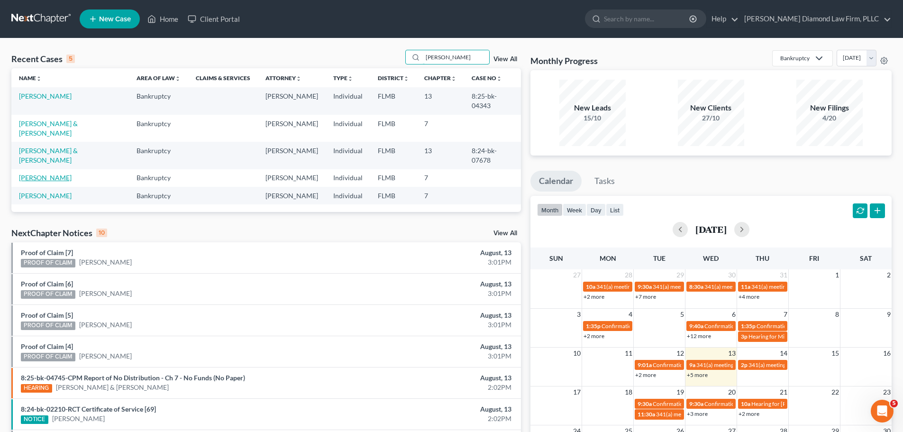
type input "[PERSON_NAME]"
click at [34, 174] on link "[PERSON_NAME]" at bounding box center [45, 178] width 53 height 8
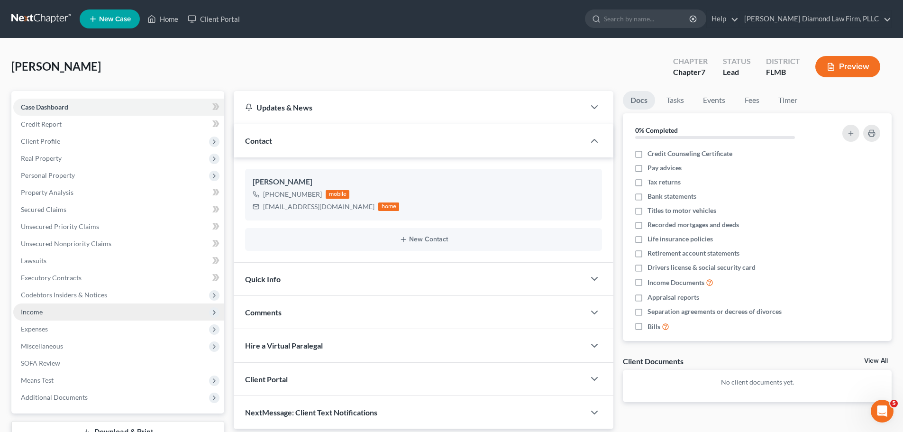
click at [89, 303] on span "Income" at bounding box center [118, 311] width 211 height 17
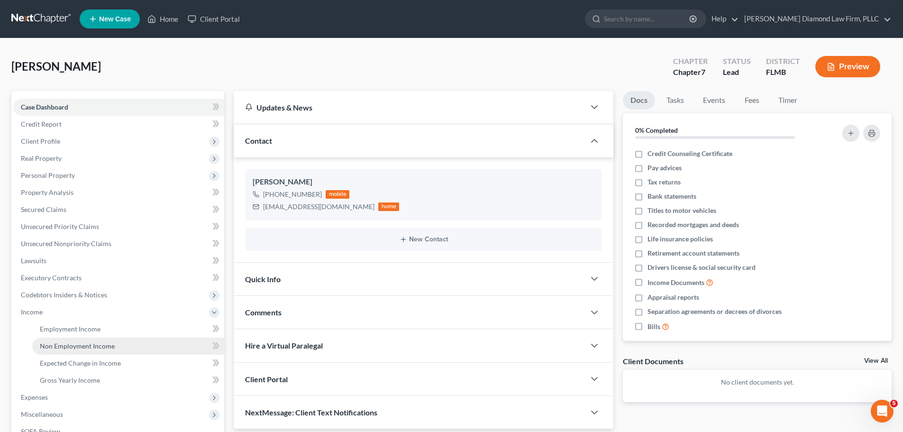
click at [90, 338] on link "Non Employment Income" at bounding box center [128, 346] width 192 height 17
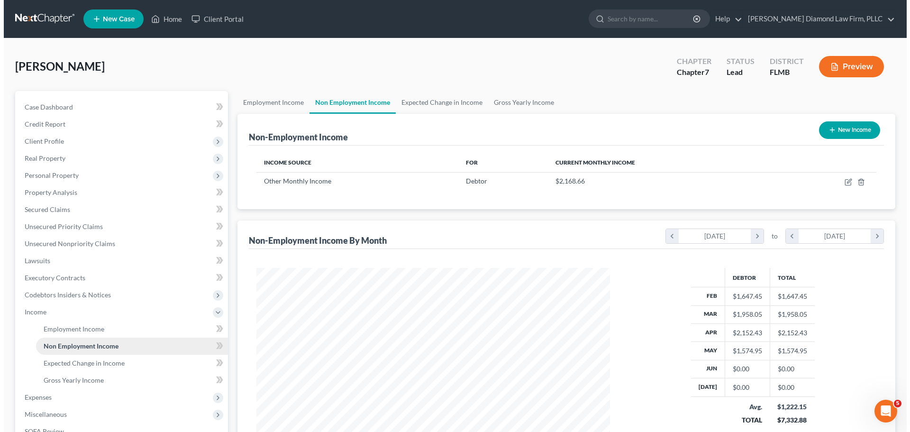
scroll to position [177, 373]
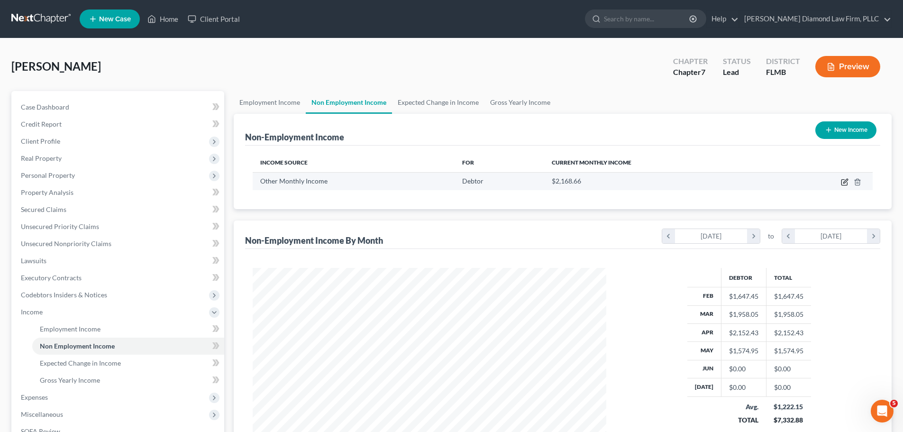
click at [842, 181] on icon "button" at bounding box center [845, 182] width 8 height 8
select select "13"
select select "3"
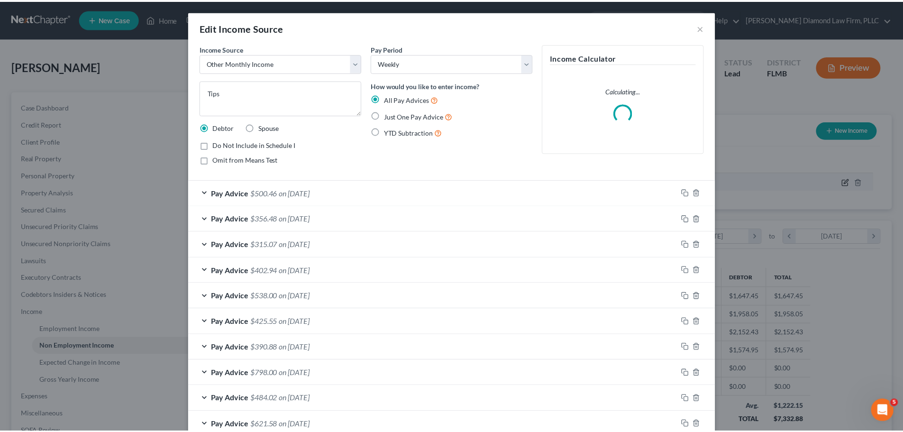
scroll to position [178, 376]
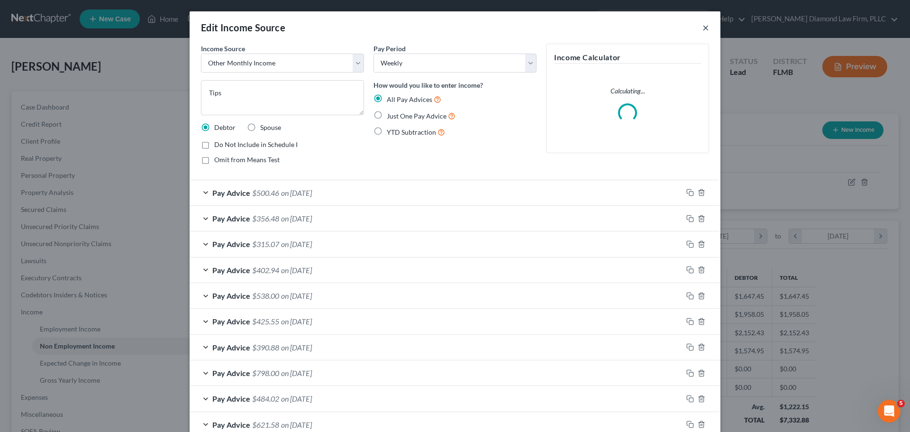
click at [703, 27] on button "×" at bounding box center [706, 27] width 7 height 11
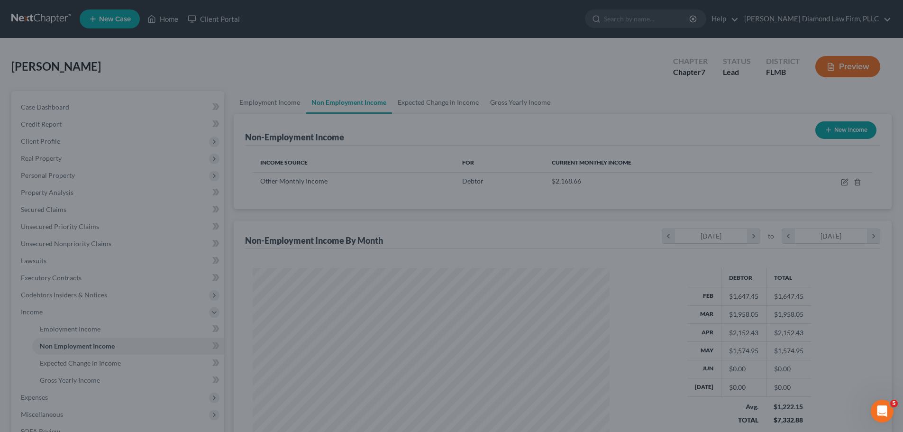
scroll to position [473878, 473683]
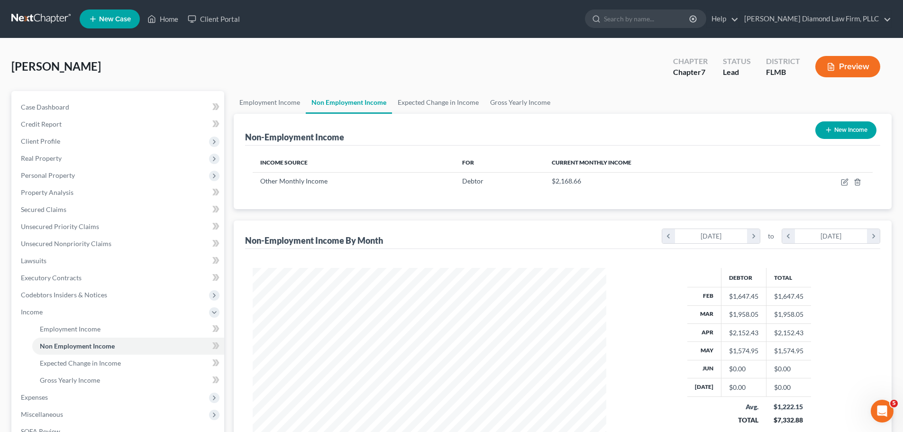
click at [24, 28] on nav "Home New Case Client Portal Ziegler Diamond Law Firm, PLLC elizabeth@attorneyde…" at bounding box center [451, 19] width 903 height 38
click at [22, 14] on link at bounding box center [41, 18] width 61 height 17
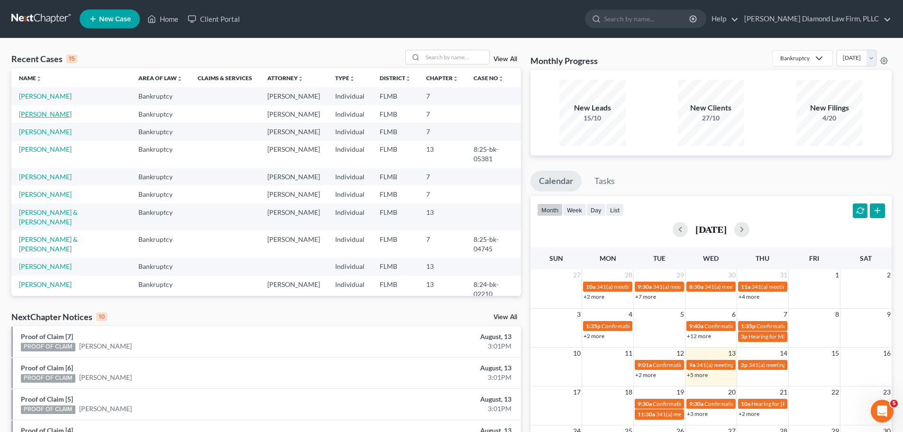
click at [51, 112] on link "[PERSON_NAME]" at bounding box center [45, 114] width 53 height 8
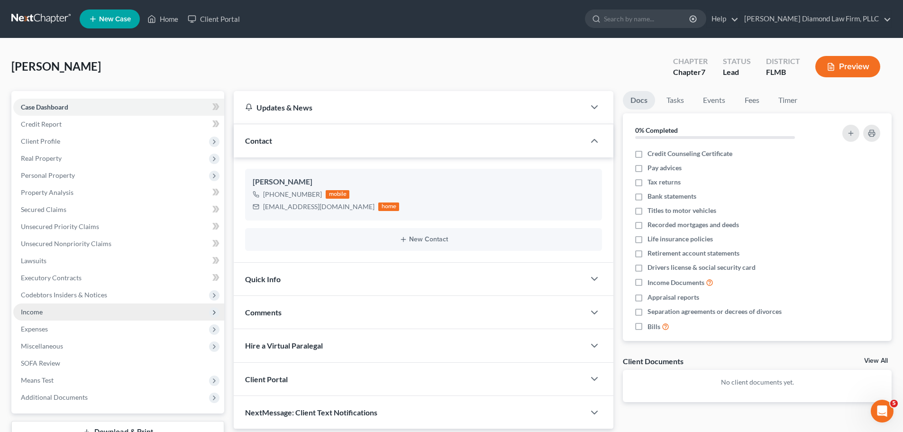
click at [75, 313] on span "Income" at bounding box center [118, 311] width 211 height 17
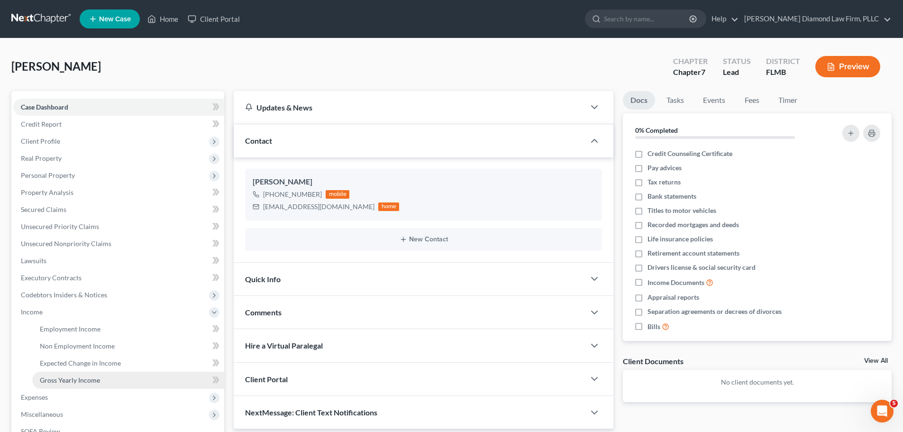
click at [80, 378] on span "Gross Yearly Income" at bounding box center [70, 380] width 60 height 8
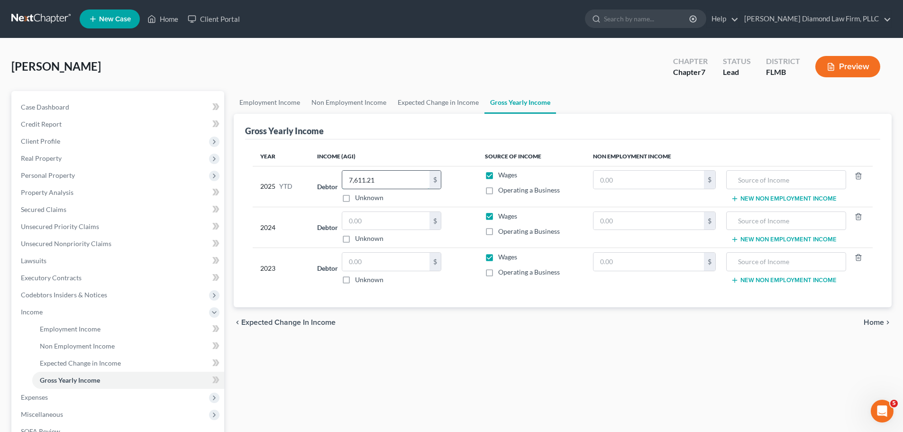
click at [389, 181] on input "7,611.21" at bounding box center [385, 180] width 87 height 18
type input "19,266.21"
click at [631, 176] on input "text" at bounding box center [649, 180] width 110 height 18
click at [628, 168] on td "$" at bounding box center [654, 186] width 138 height 41
click at [628, 175] on input "text" at bounding box center [649, 180] width 110 height 18
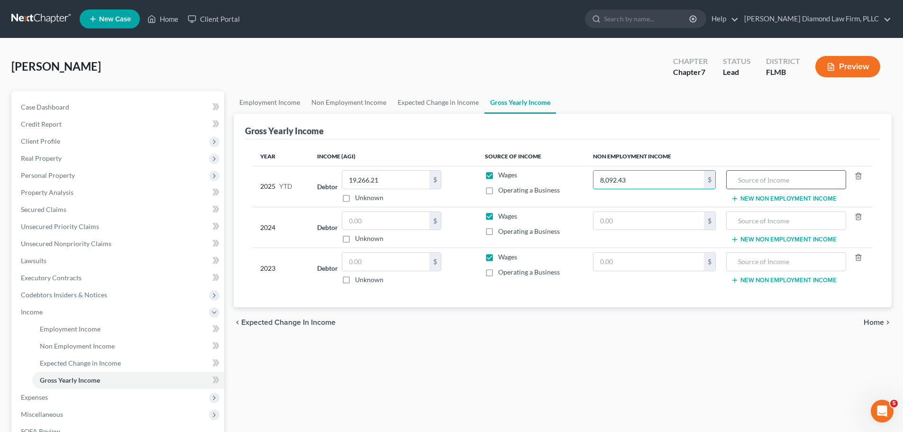
type input "8,092.43"
click at [754, 175] on input "text" at bounding box center [785, 180] width 109 height 18
type input "Tips"
click at [337, 100] on link "Non Employment Income" at bounding box center [349, 102] width 86 height 23
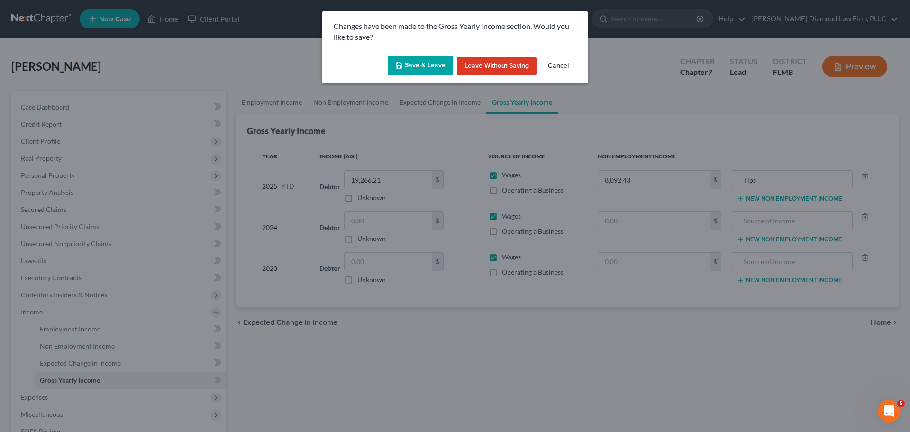
click at [415, 70] on button "Save & Leave" at bounding box center [420, 66] width 65 height 20
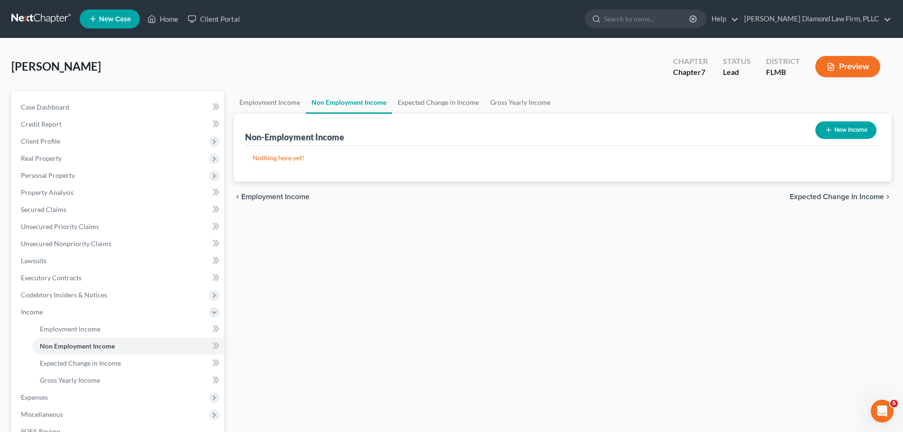
click at [846, 130] on button "New Income" at bounding box center [845, 130] width 61 height 18
select select "0"
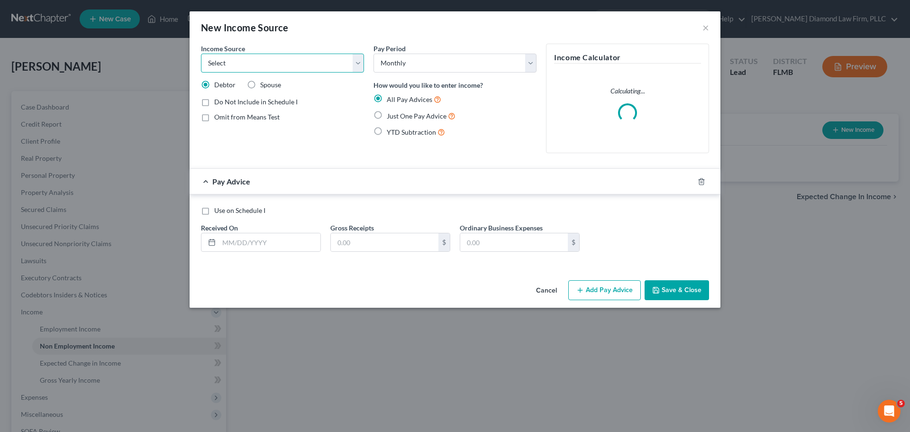
click at [264, 66] on select "Select Unemployment Disability (from employer) Pension Retirement Social Securi…" at bounding box center [282, 63] width 163 height 19
select select "13"
click at [201, 54] on select "Select Unemployment Disability (from employer) Pension Retirement Social Securi…" at bounding box center [282, 63] width 163 height 19
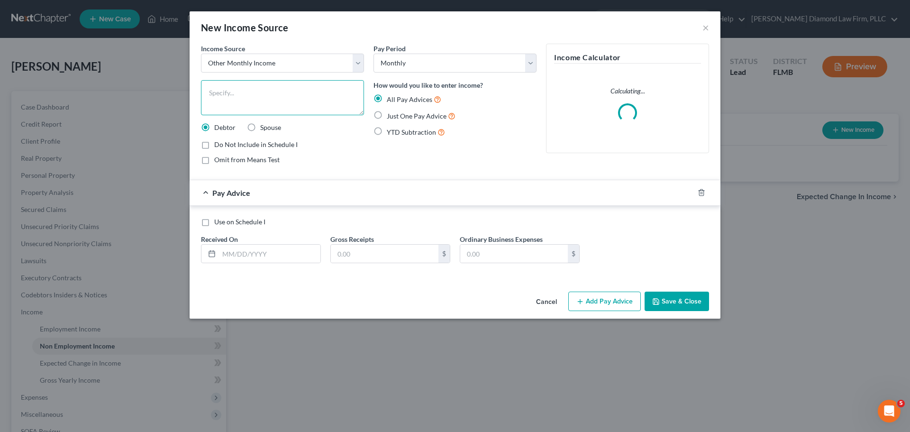
click at [258, 94] on textarea at bounding box center [282, 97] width 163 height 35
type textarea "Tips"
click at [698, 193] on icon "button" at bounding box center [702, 193] width 8 height 8
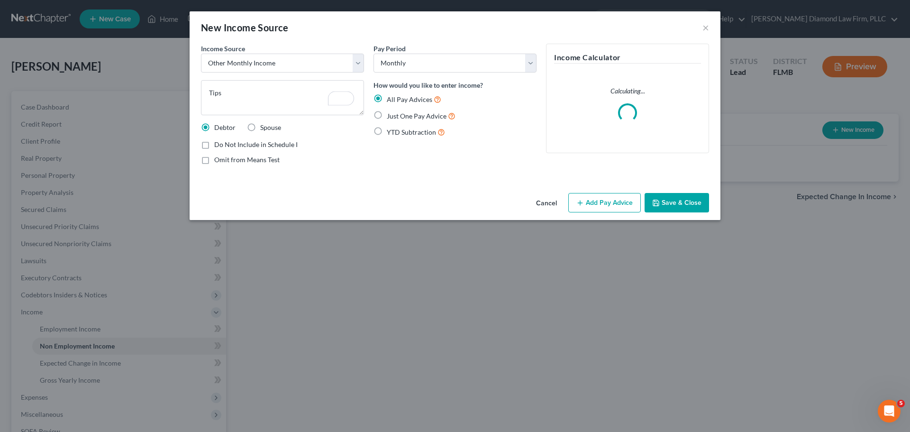
click at [694, 207] on button "Save & Close" at bounding box center [677, 203] width 64 height 20
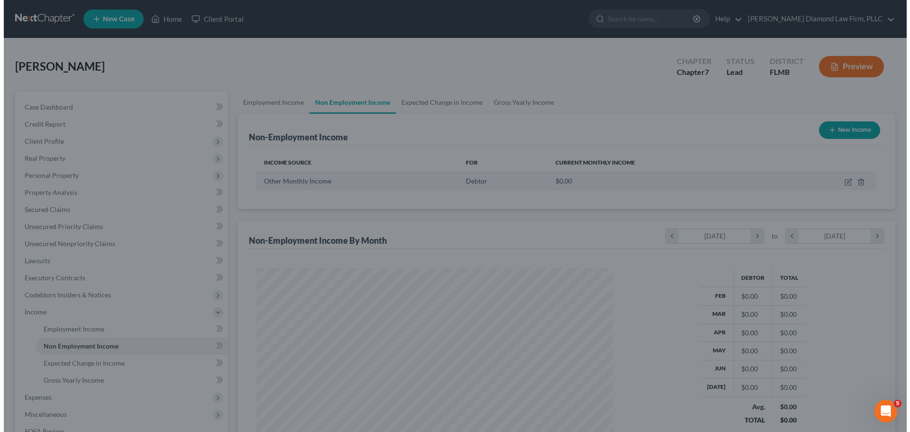
scroll to position [473878, 473683]
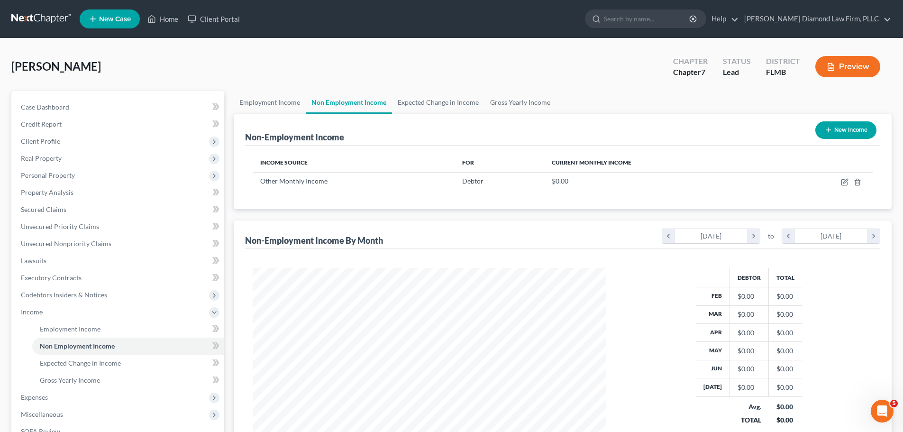
click at [356, 216] on div "Non-Employment Income New Income Income Source For Current Monthly Income Other…" at bounding box center [563, 291] width 658 height 354
click at [843, 183] on icon "button" at bounding box center [845, 182] width 8 height 8
select select "13"
select select "0"
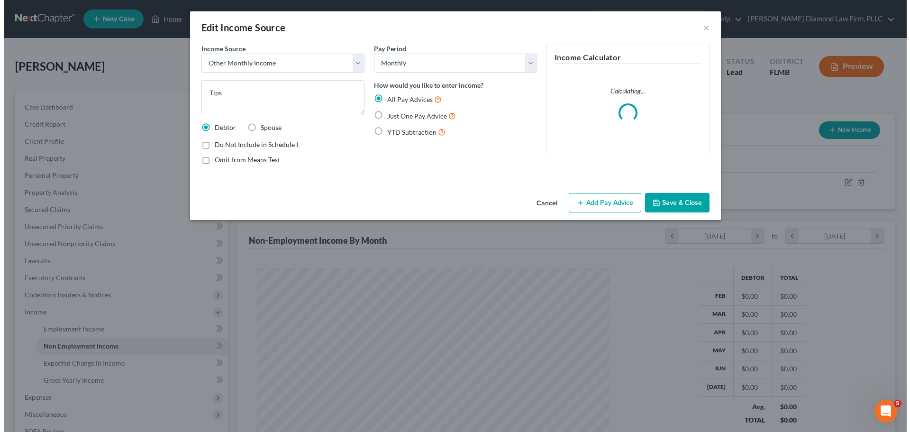
scroll to position [178, 376]
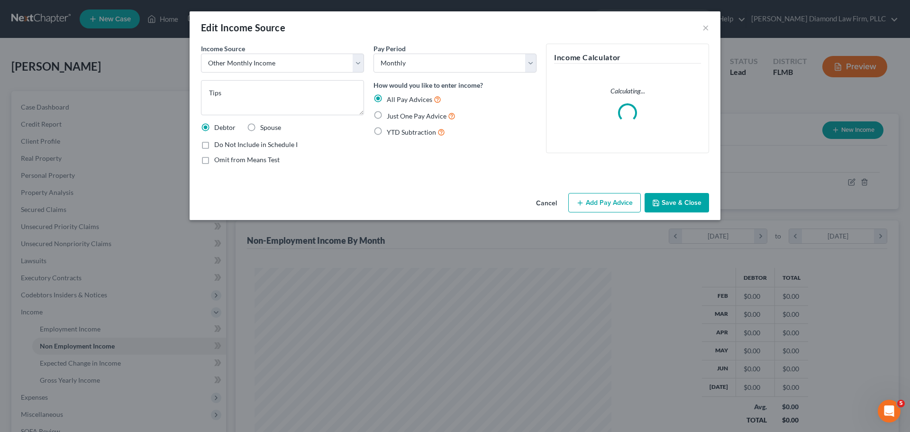
click at [592, 195] on button "Add Pay Advice" at bounding box center [604, 203] width 73 height 20
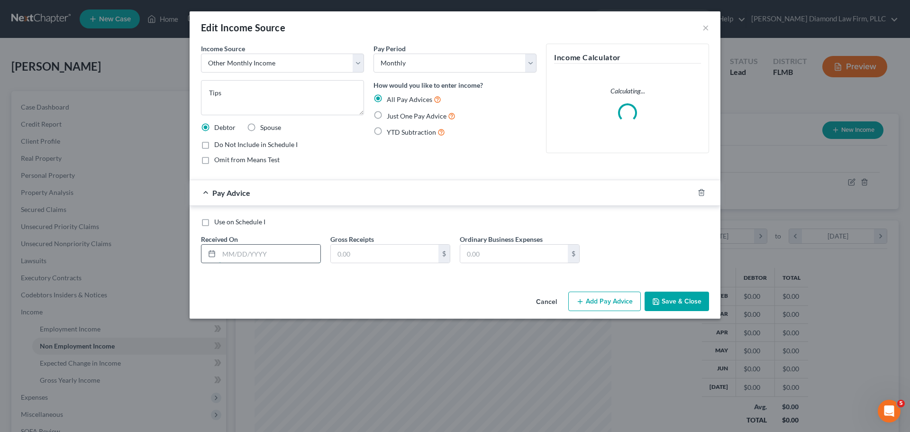
click at [236, 252] on input "text" at bounding box center [269, 254] width 101 height 18
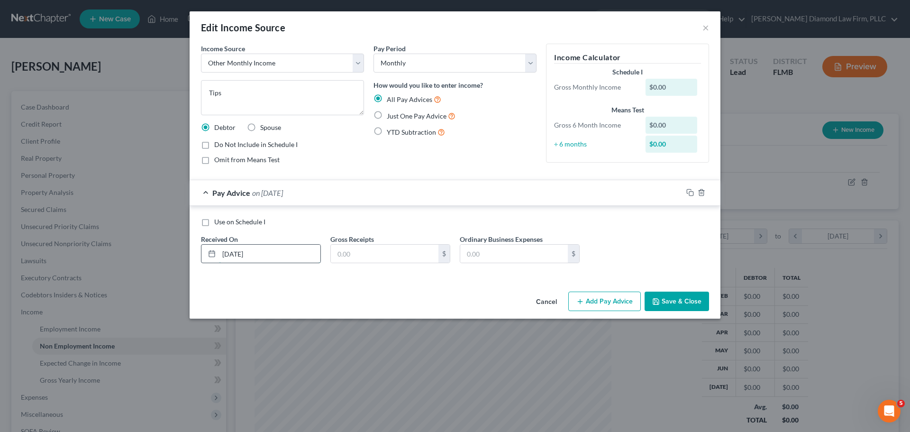
type input "02/28/2025"
click at [442, 66] on select "Select Monthly Twice Monthly Every Other Week Weekly" at bounding box center [455, 63] width 163 height 19
click at [383, 252] on input "text" at bounding box center [385, 254] width 108 height 18
type input "1,085.6"
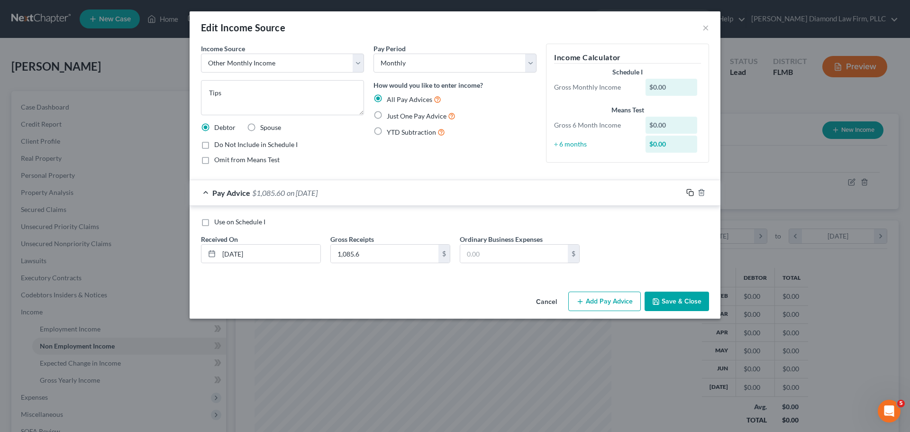
click at [690, 196] on icon "button" at bounding box center [690, 193] width 8 height 8
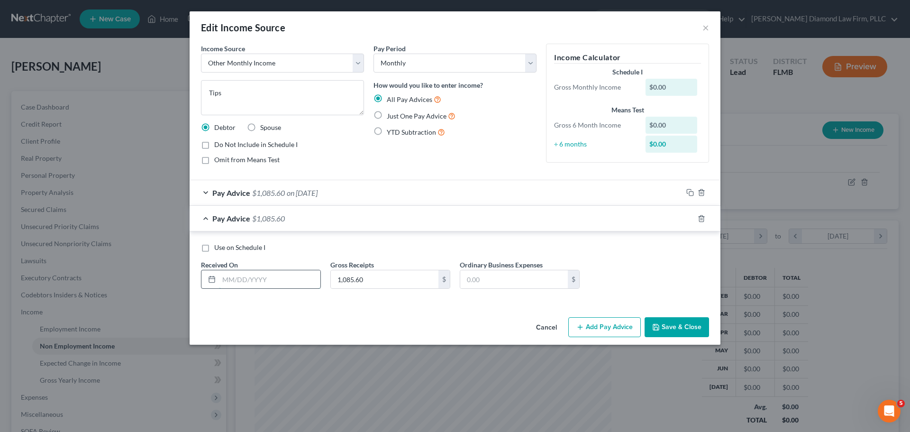
click at [280, 279] on input "text" at bounding box center [269, 279] width 101 height 18
type input "03/31/2025"
click at [375, 276] on input "1,085.60" at bounding box center [385, 279] width 108 height 18
type input "1,248.51"
click at [688, 219] on icon "button" at bounding box center [690, 219] width 8 height 8
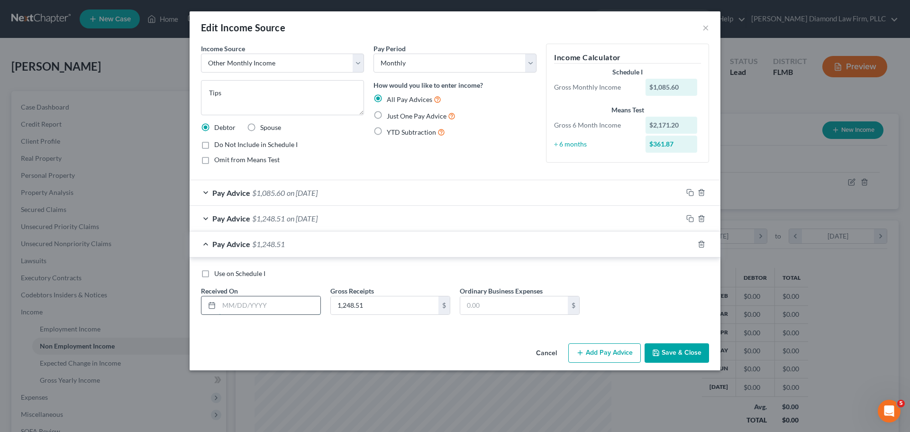
click at [227, 305] on input "text" at bounding box center [269, 305] width 101 height 18
type input "04/30/2025"
click at [387, 305] on input "1,248.51" at bounding box center [385, 305] width 108 height 18
type input "1,180.7"
click at [687, 244] on icon "button" at bounding box center [689, 243] width 4 height 4
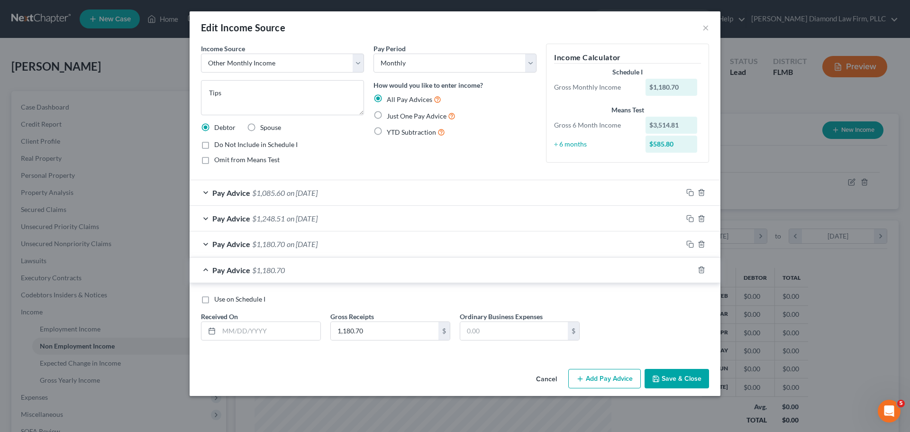
click at [237, 341] on div "Use on Schedule I Received On * Gross Receipts 1,180.70 $ Ordinary Business Exp…" at bounding box center [455, 321] width 518 height 54
click at [246, 328] on input "text" at bounding box center [269, 331] width 101 height 18
type input "05/31/2025"
click at [368, 331] on input "1,180.70" at bounding box center [385, 331] width 108 height 18
type input "1,346.9"
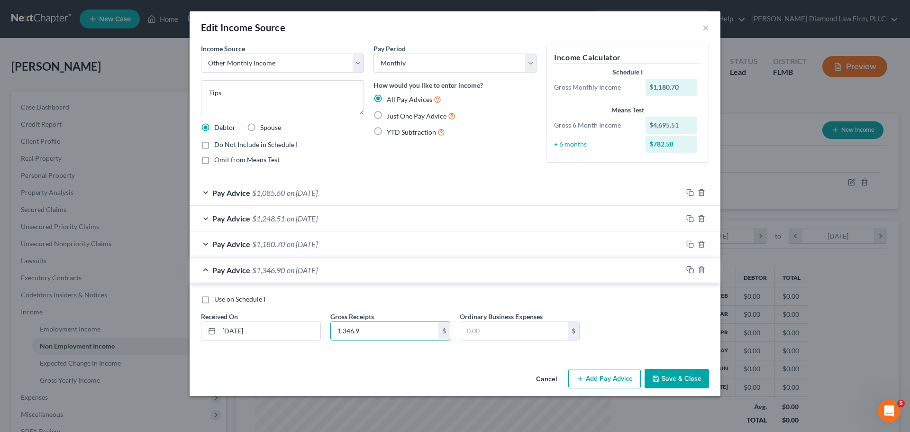
click at [690, 268] on icon "button" at bounding box center [690, 270] width 8 height 8
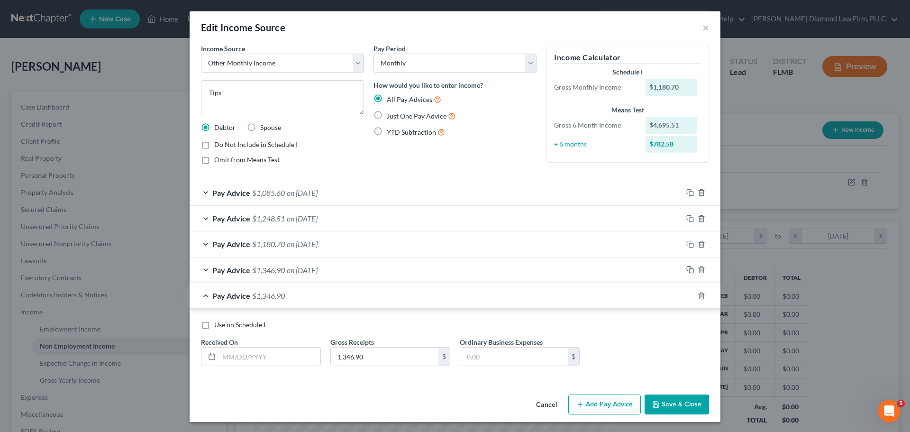
scroll to position [1, 0]
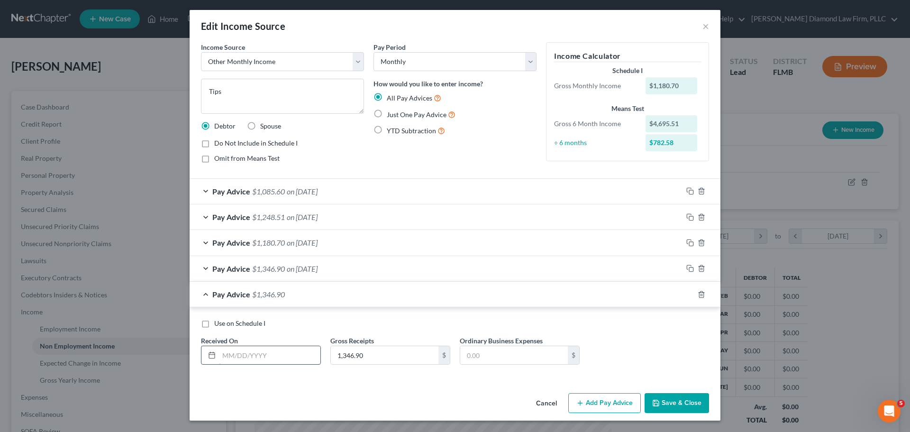
click at [242, 349] on input "text" at bounding box center [269, 355] width 101 height 18
type input "06/30/2025"
click at [392, 357] on input "1,346.90" at bounding box center [385, 355] width 108 height 18
type input "2,201.68"
click at [687, 292] on icon "button" at bounding box center [690, 295] width 8 height 8
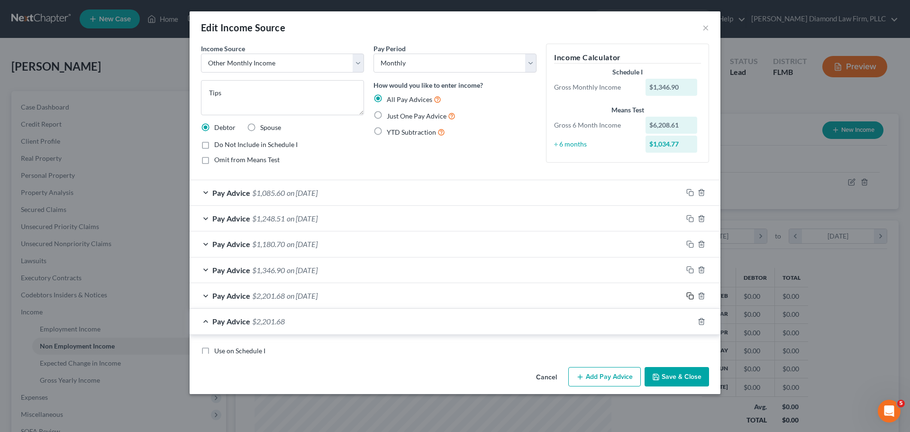
scroll to position [0, 0]
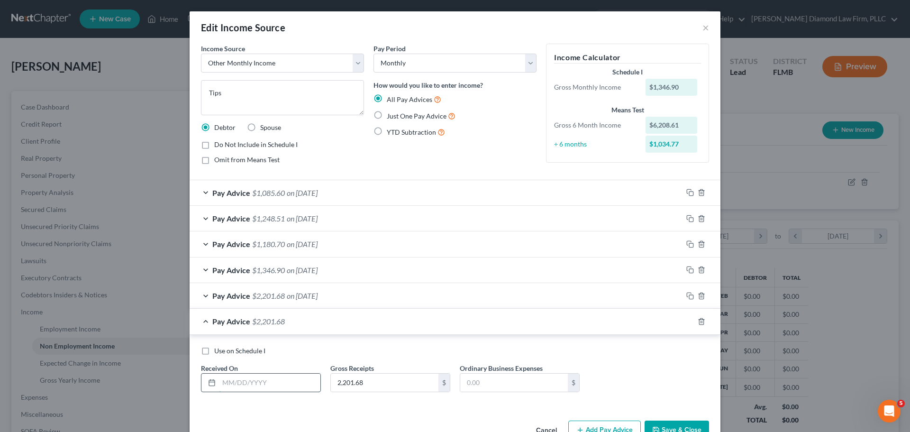
click at [250, 377] on input "text" at bounding box center [269, 383] width 101 height 18
type input "07/31/2025"
click at [363, 389] on input "2,201.68" at bounding box center [385, 383] width 108 height 18
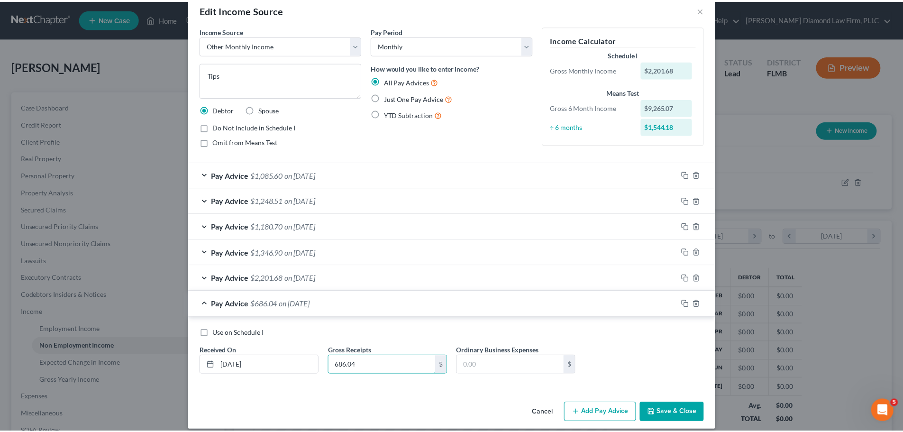
scroll to position [27, 0]
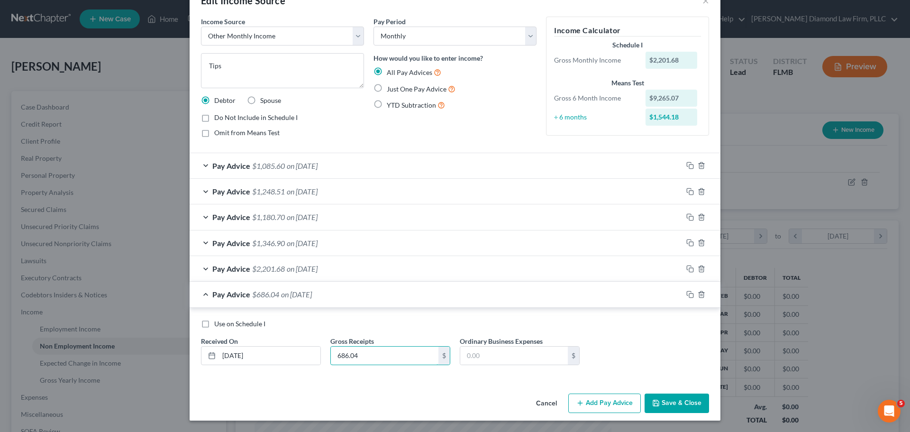
type input "686.04"
click at [672, 400] on button "Save & Close" at bounding box center [677, 403] width 64 height 20
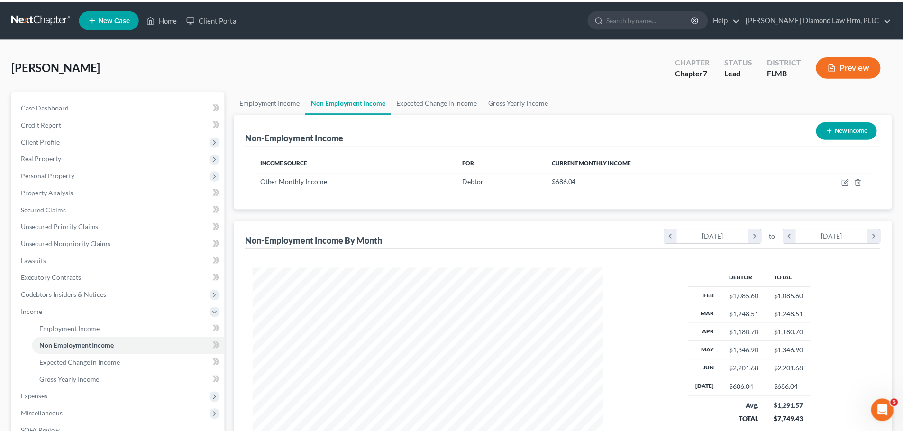
scroll to position [473878, 473683]
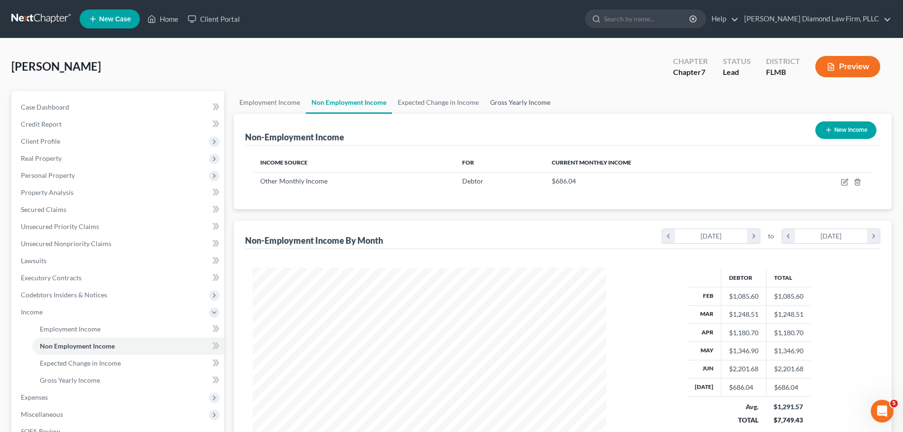
click at [503, 96] on link "Gross Yearly Income" at bounding box center [520, 102] width 72 height 23
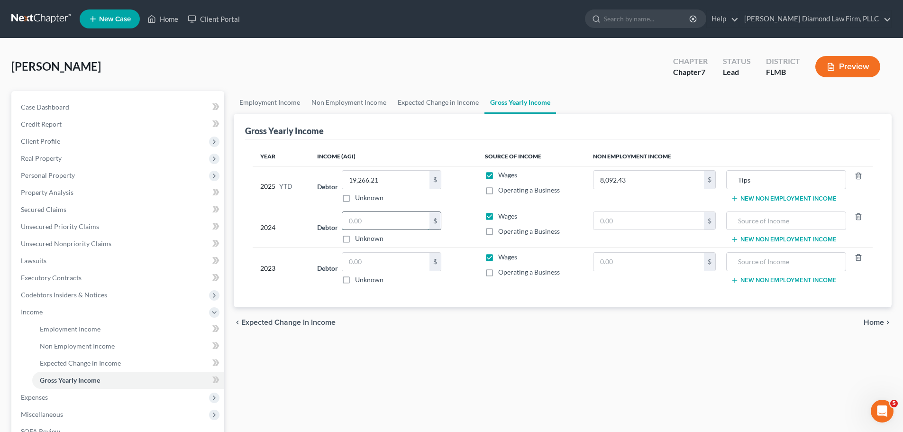
click at [398, 212] on input "text" at bounding box center [385, 221] width 87 height 18
type input "48,551"
click at [363, 266] on input "text" at bounding box center [385, 262] width 87 height 18
type input "49,172"
click at [278, 100] on link "Employment Income" at bounding box center [270, 102] width 72 height 23
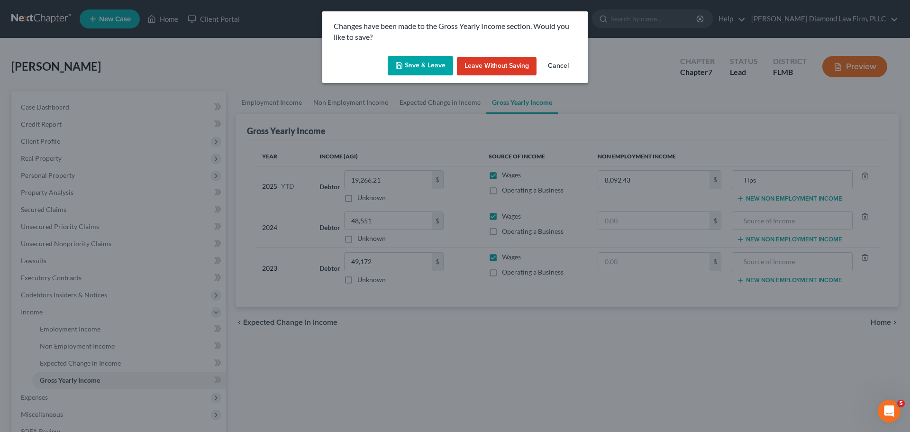
click at [418, 66] on button "Save & Leave" at bounding box center [420, 66] width 65 height 20
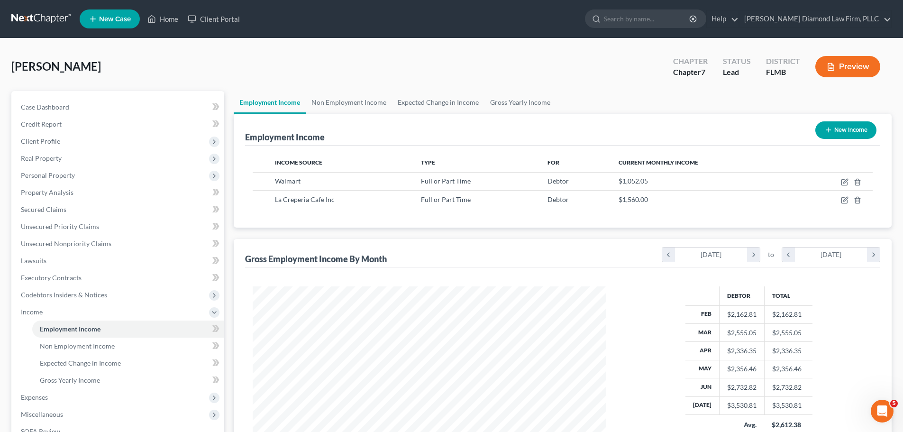
scroll to position [177, 373]
click at [22, 14] on link at bounding box center [41, 18] width 61 height 17
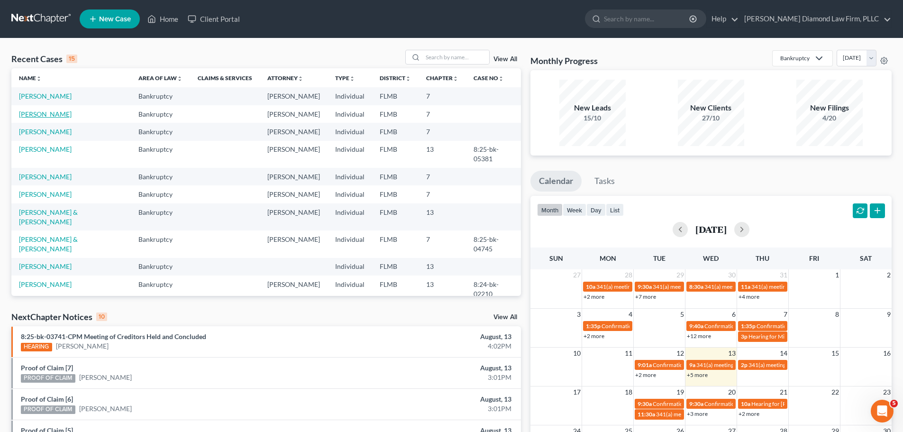
click at [60, 111] on link "[PERSON_NAME]" at bounding box center [45, 114] width 53 height 8
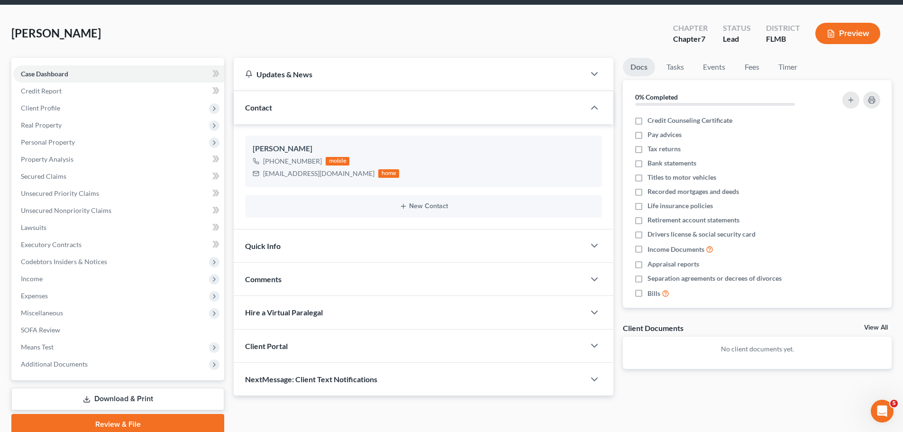
scroll to position [47, 0]
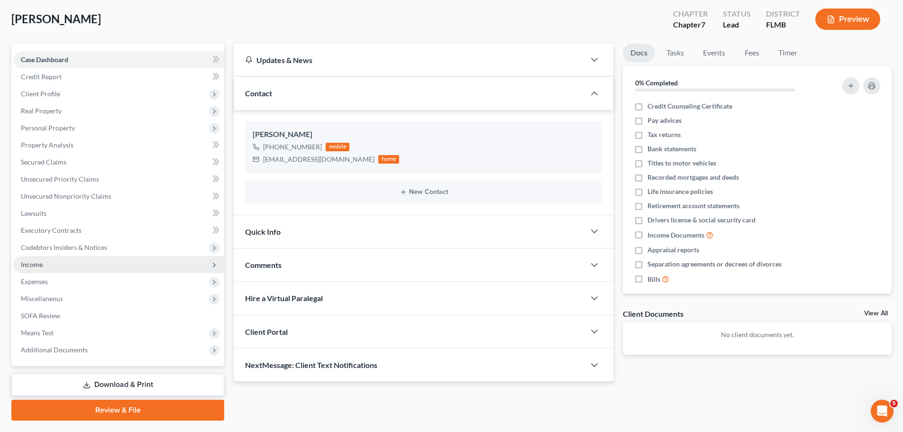
click at [72, 268] on span "Income" at bounding box center [118, 264] width 211 height 17
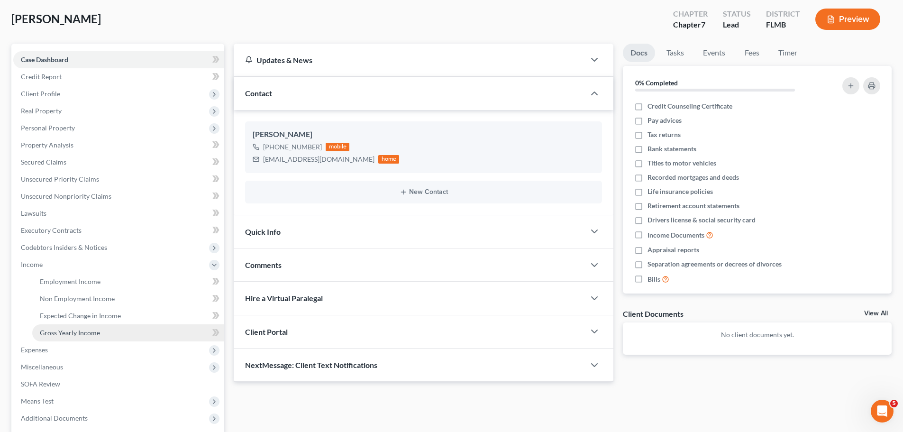
click at [71, 338] on link "Gross Yearly Income" at bounding box center [128, 332] width 192 height 17
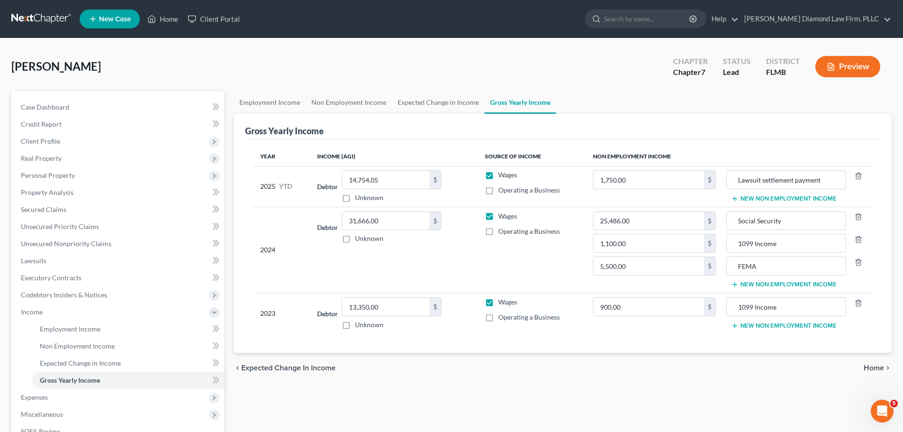
click at [24, 16] on link at bounding box center [41, 18] width 61 height 17
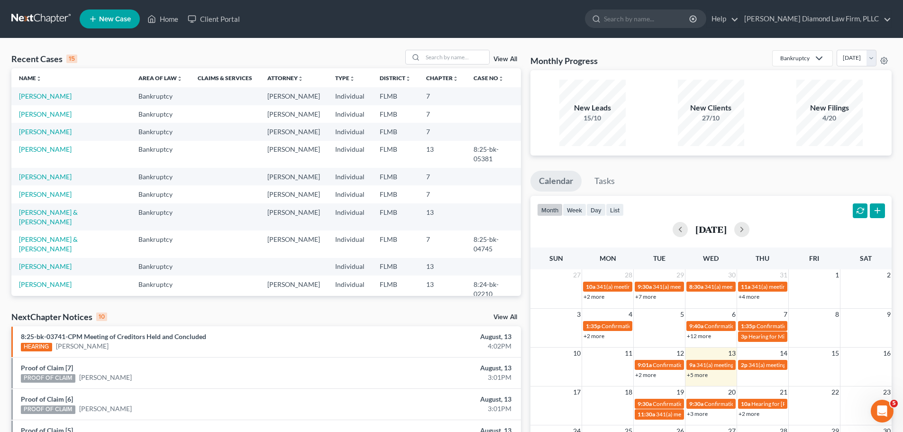
click at [37, 109] on td "[PERSON_NAME]" at bounding box center [70, 114] width 119 height 18
click at [37, 111] on link "[PERSON_NAME]" at bounding box center [45, 114] width 53 height 8
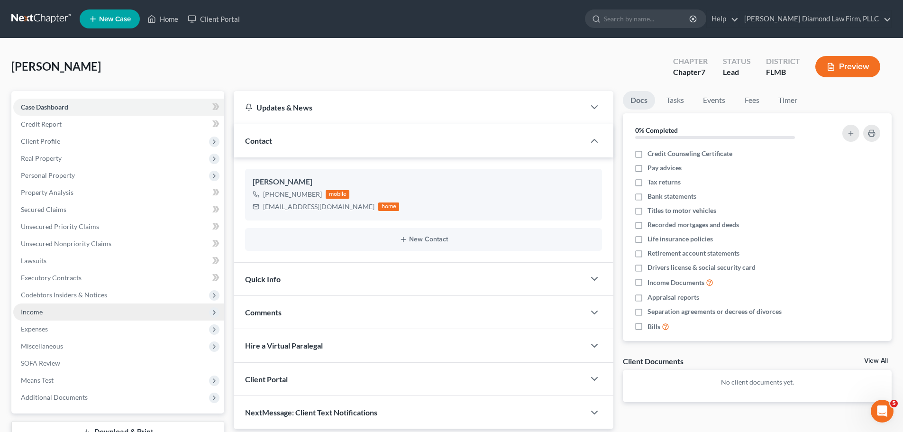
click at [76, 314] on span "Income" at bounding box center [118, 311] width 211 height 17
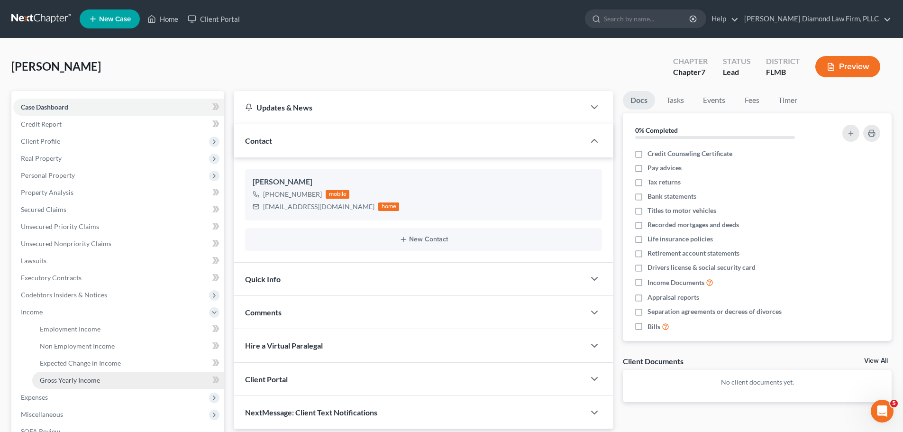
click at [73, 378] on span "Gross Yearly Income" at bounding box center [70, 380] width 60 height 8
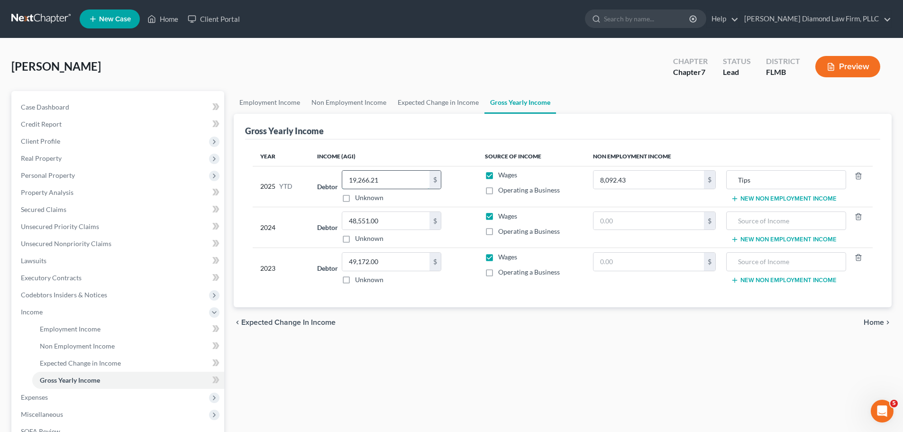
click at [404, 184] on input "19,266.21" at bounding box center [385, 180] width 87 height 18
type input "28,044.68"
type input "0"
click at [766, 181] on input "Tips" at bounding box center [785, 180] width 109 height 18
drag, startPoint x: 766, startPoint y: 182, endPoint x: 711, endPoint y: 174, distance: 55.9
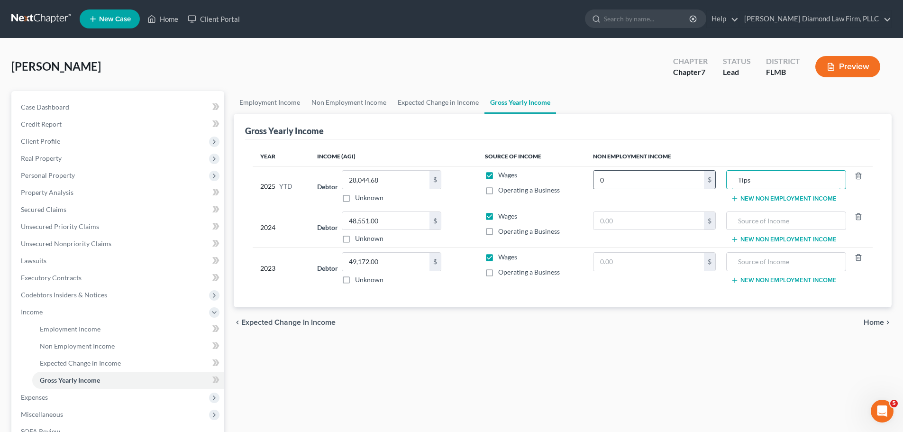
click at [711, 174] on tr "2025 YTD Debtor 28,044.68 $ Unknown Balance Undetermined 28,044.68 $ Unknown Wa…" at bounding box center [563, 186] width 620 height 41
click at [859, 174] on icon "button" at bounding box center [858, 176] width 4 height 6
click at [650, 162] on th "Non Employment Income" at bounding box center [728, 156] width 287 height 19
click at [361, 103] on link "Non Employment Income" at bounding box center [349, 102] width 86 height 23
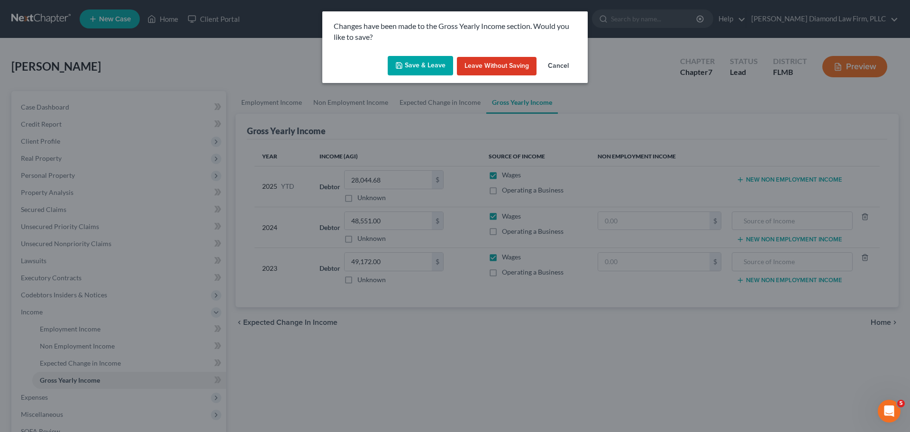
click at [403, 62] on icon "button" at bounding box center [399, 66] width 8 height 8
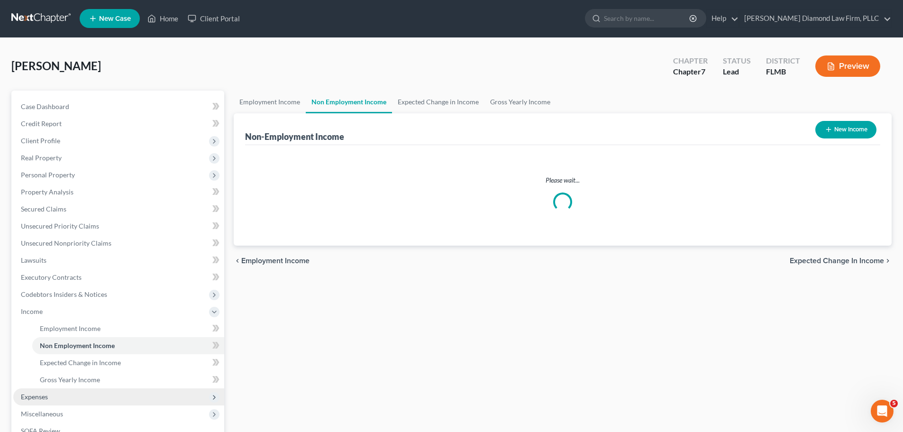
scroll to position [95, 0]
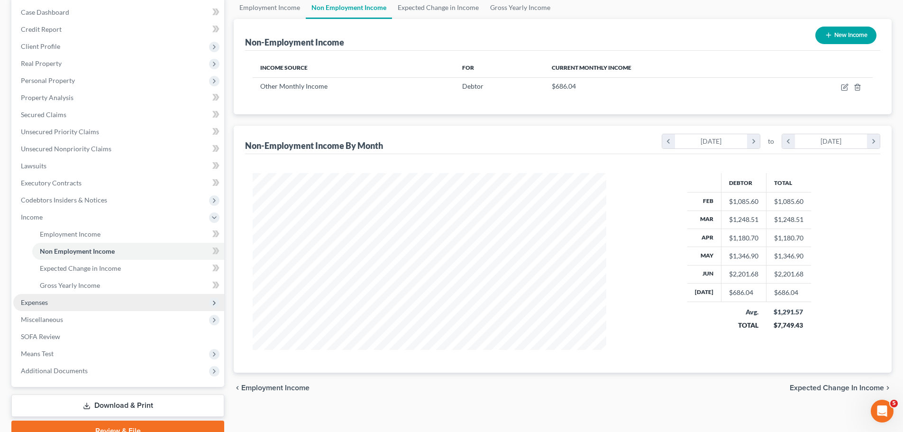
click at [55, 305] on span "Expenses" at bounding box center [118, 302] width 211 height 17
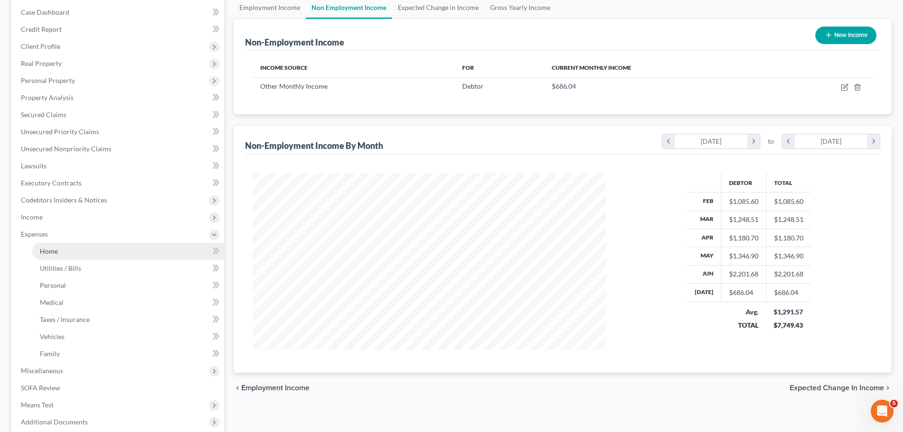
click at [68, 244] on link "Home" at bounding box center [128, 251] width 192 height 17
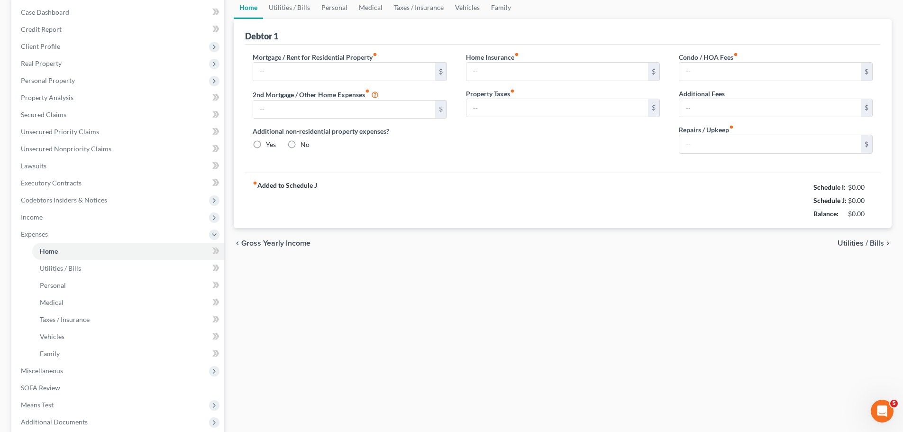
scroll to position [13, 0]
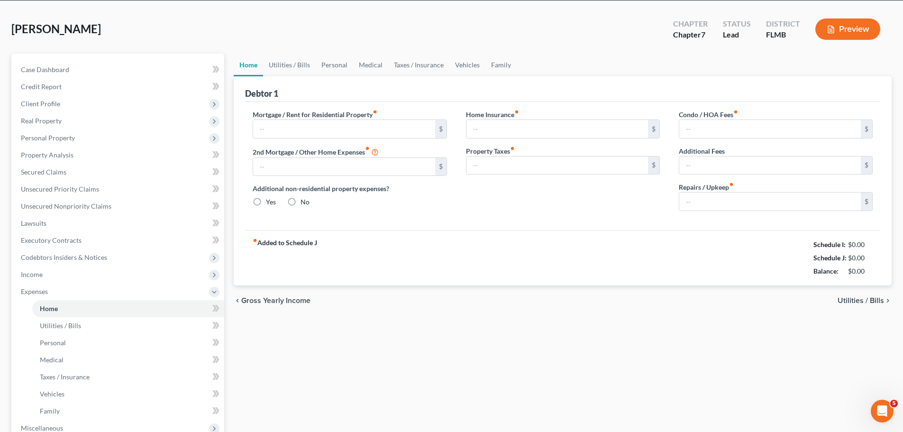
type input "0.00"
radio input "true"
type input "0.00"
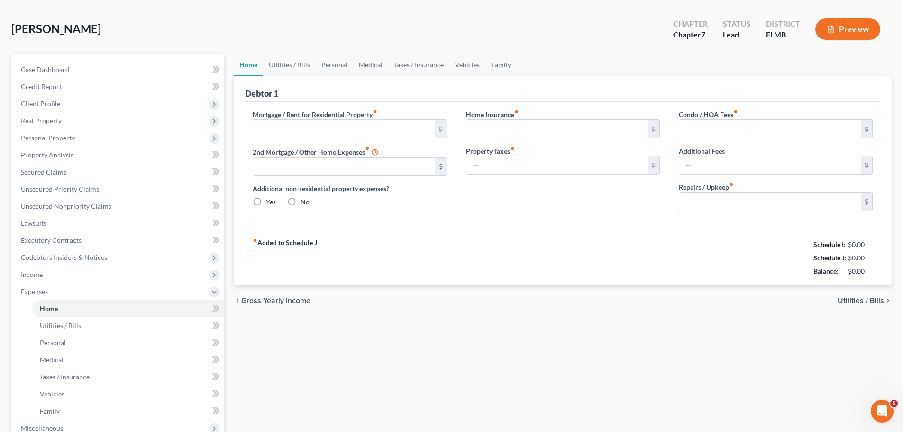
type input "0.00"
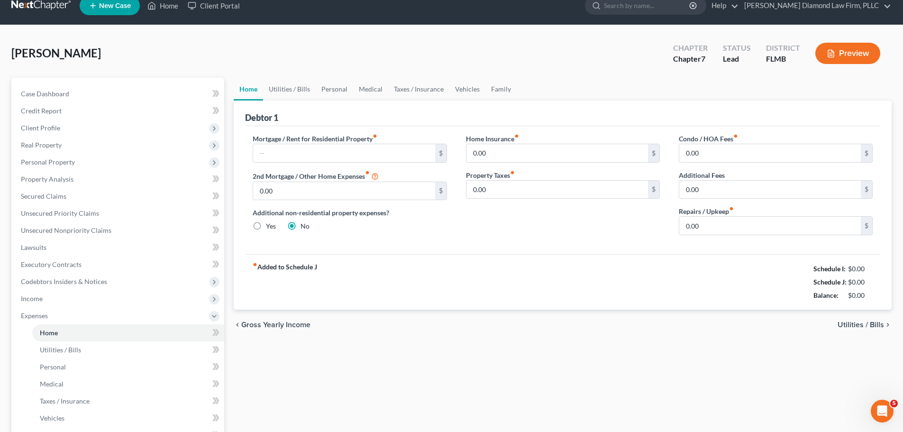
scroll to position [0, 0]
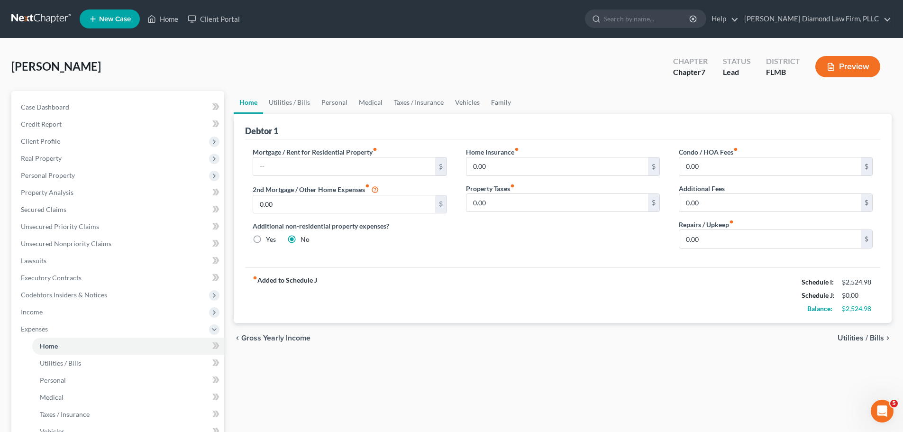
click at [329, 154] on label "Mortgage / Rent for Residential Property fiber_manual_record" at bounding box center [315, 152] width 125 height 10
click at [328, 162] on input "text" at bounding box center [344, 166] width 182 height 18
type input "900"
click at [290, 100] on link "Utilities / Bills" at bounding box center [289, 102] width 53 height 23
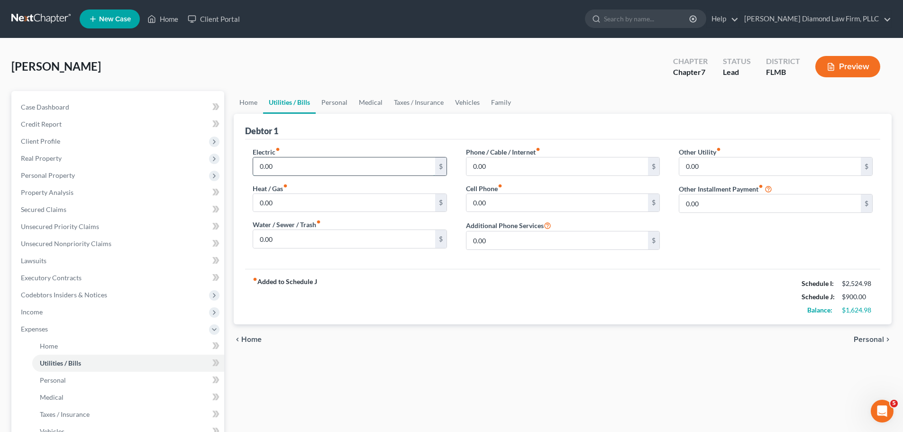
click at [308, 165] on input "0.00" at bounding box center [344, 166] width 182 height 18
type input "170"
type input "50"
type input "36"
type input "90"
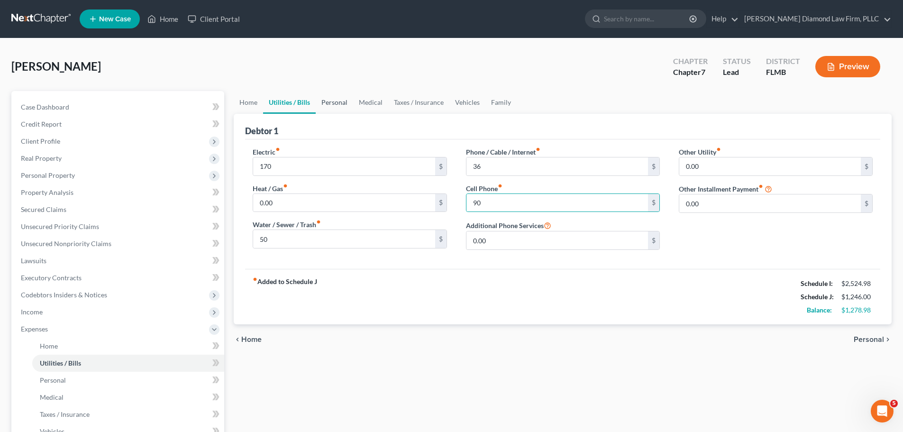
click at [334, 108] on link "Personal" at bounding box center [334, 102] width 37 height 23
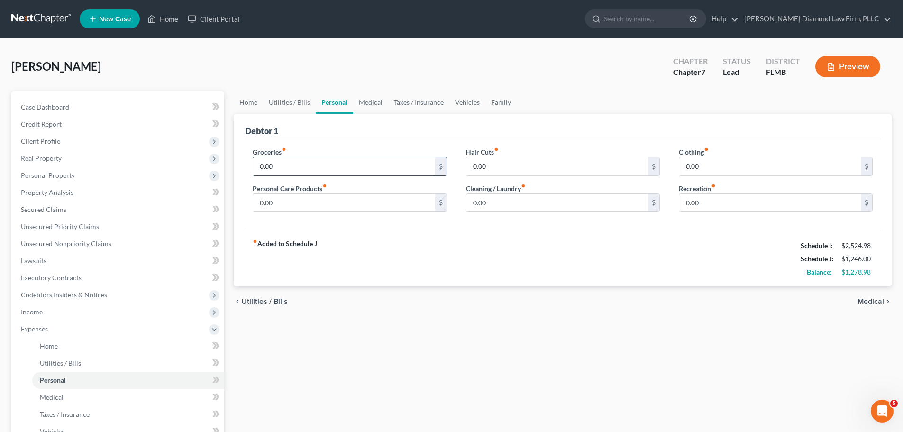
click at [311, 157] on input "0.00" at bounding box center [344, 166] width 182 height 18
type input "750"
type input "100"
type input "200"
click at [285, 203] on input "0.00" at bounding box center [344, 203] width 182 height 18
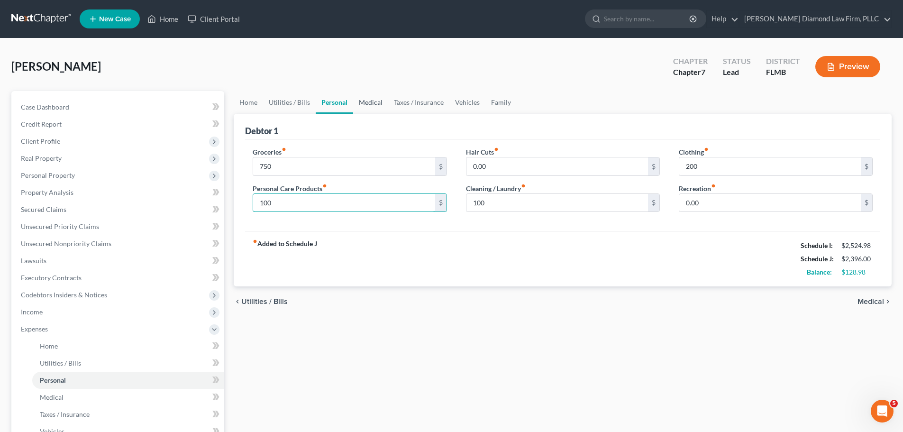
type input "100"
click at [367, 105] on link "Medical" at bounding box center [370, 102] width 35 height 23
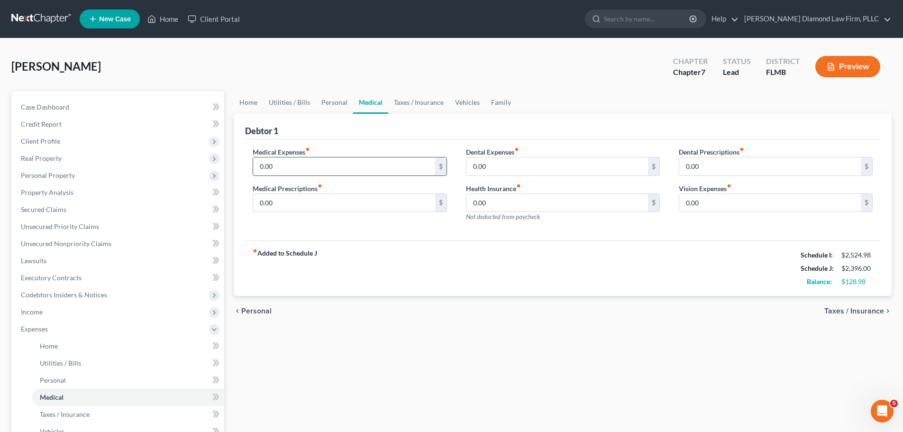
click at [338, 158] on input "0.00" at bounding box center [344, 166] width 182 height 18
type input "150"
click at [465, 94] on link "Vehicles" at bounding box center [467, 102] width 36 height 23
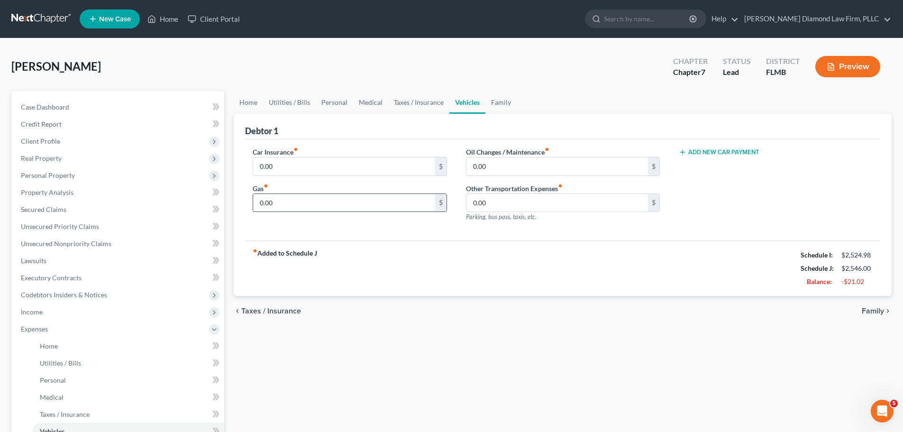
click at [372, 199] on input "0.00" at bounding box center [344, 203] width 182 height 18
type input "350"
click at [346, 98] on link "Personal" at bounding box center [334, 102] width 37 height 23
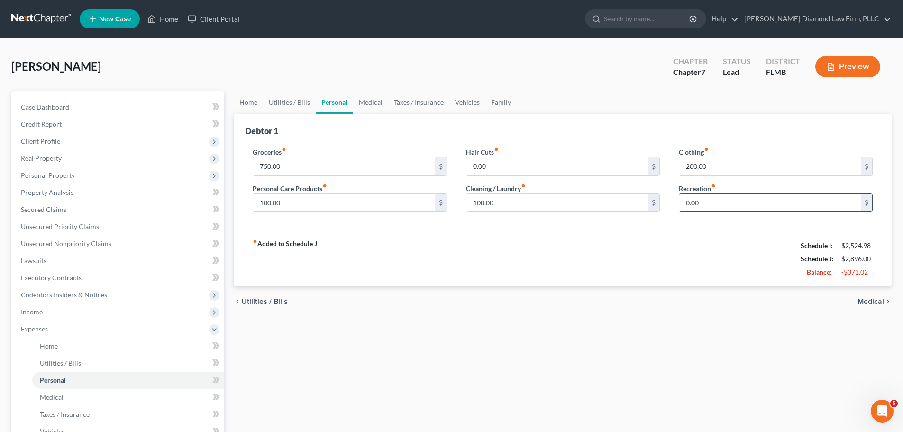
click at [744, 203] on input "0.00" at bounding box center [770, 203] width 182 height 18
type input "150"
click at [417, 104] on link "Taxes / Insurance" at bounding box center [418, 102] width 61 height 23
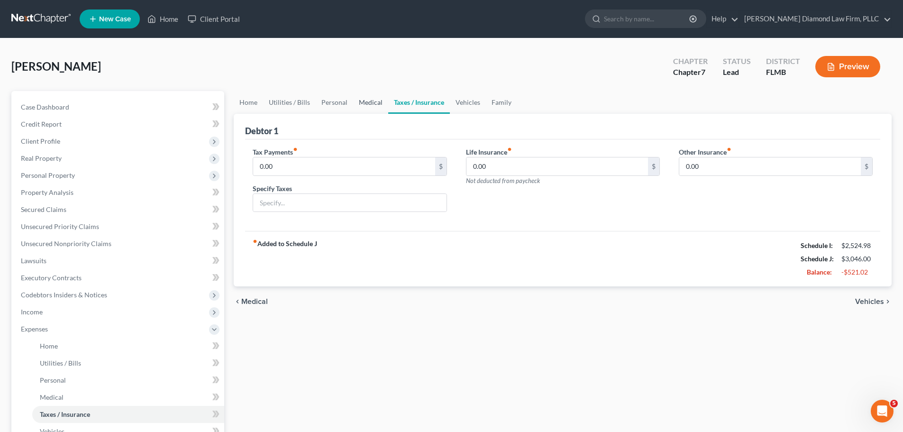
click at [360, 103] on link "Medical" at bounding box center [370, 102] width 35 height 23
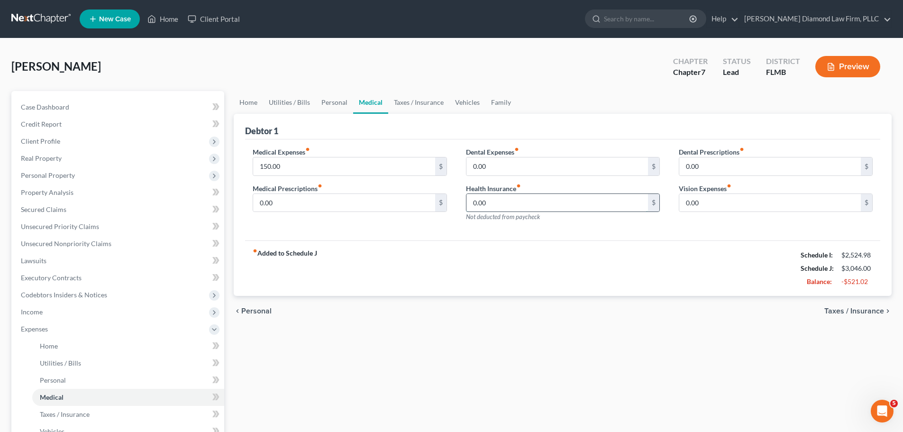
click at [535, 203] on input "0.00" at bounding box center [557, 203] width 182 height 18
type input "74.51"
click at [481, 103] on link "Vehicles" at bounding box center [467, 102] width 36 height 23
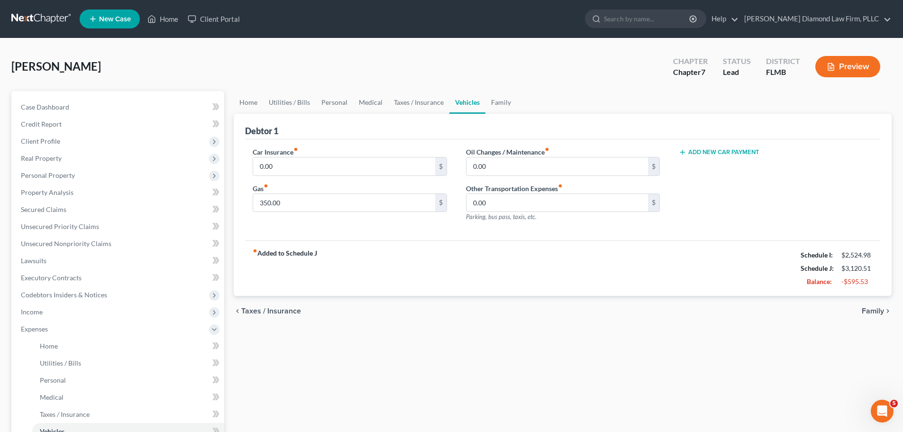
click at [297, 176] on div "Car Insurance fiber_manual_record 0.00 $ Gas fiber_manual_record 350.00 $" at bounding box center [349, 188] width 213 height 82
click at [298, 171] on input "0.00" at bounding box center [344, 166] width 182 height 18
type input "116.51"
click at [489, 104] on link "Family" at bounding box center [500, 102] width 31 height 23
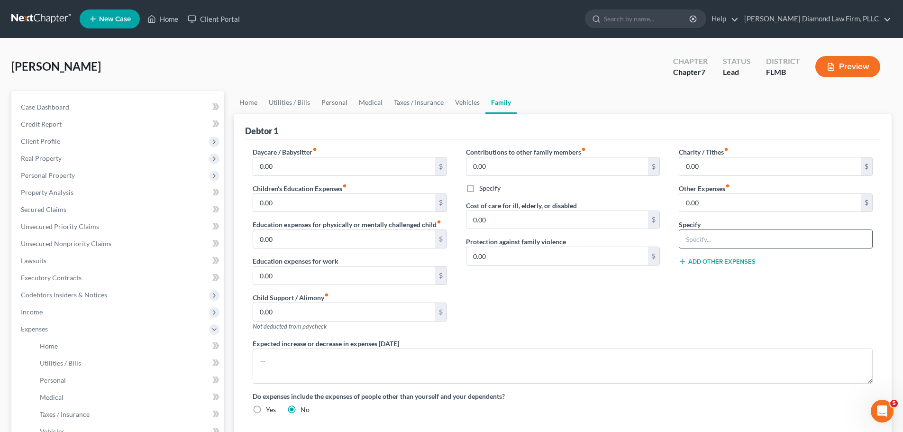
click at [805, 243] on input "text" at bounding box center [775, 239] width 193 height 18
click at [786, 210] on input "0.00" at bounding box center [770, 203] width 182 height 18
type input "48.99"
click at [750, 232] on input "text" at bounding box center [775, 239] width 193 height 18
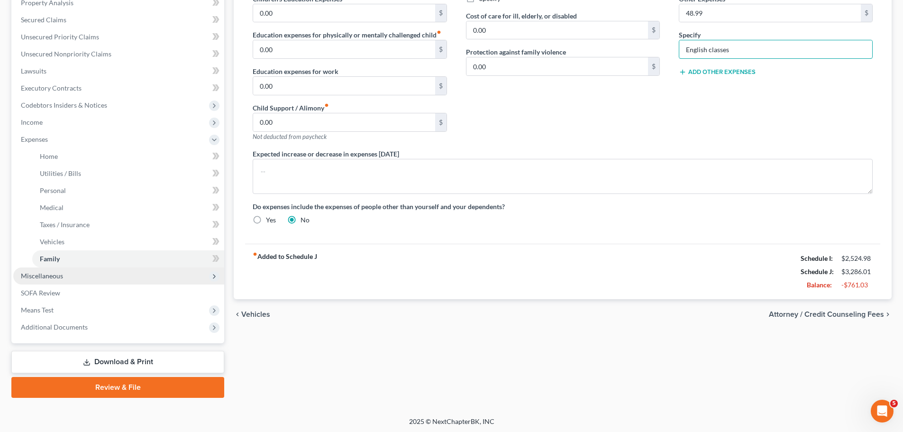
type input "English classes"
click at [72, 273] on span "Miscellaneous" at bounding box center [118, 275] width 211 height 17
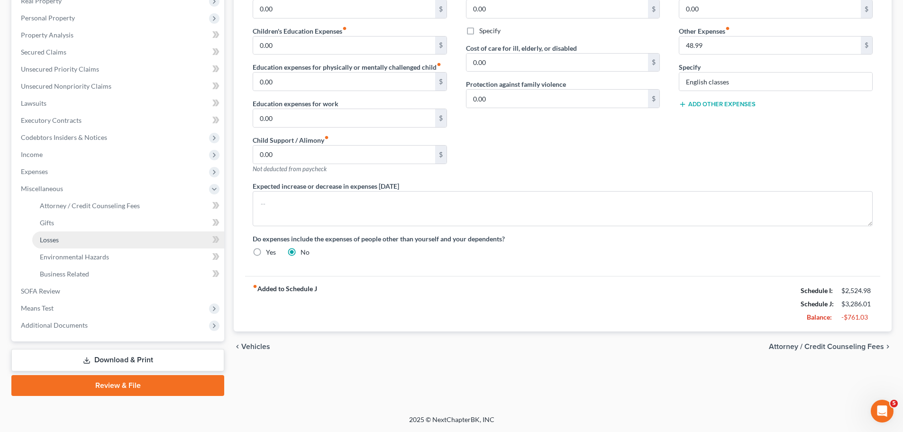
scroll to position [157, 0]
click at [68, 205] on span "Attorney / Credit Counseling Fees" at bounding box center [90, 205] width 100 height 8
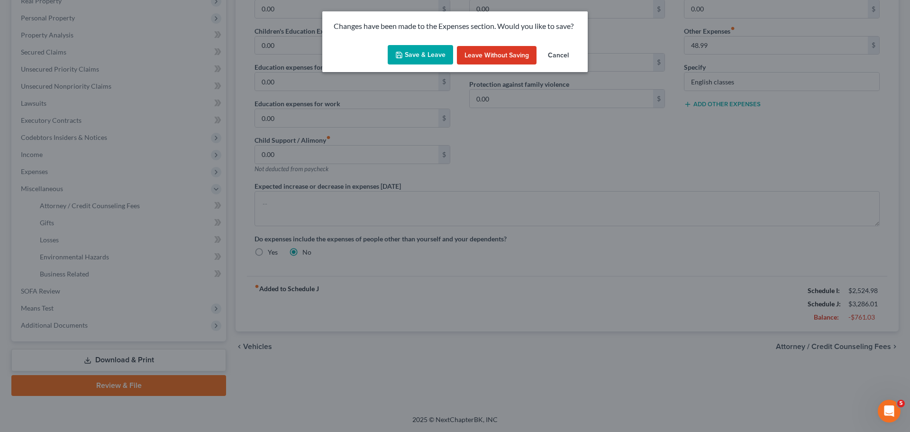
click at [403, 57] on icon "button" at bounding box center [399, 55] width 8 height 8
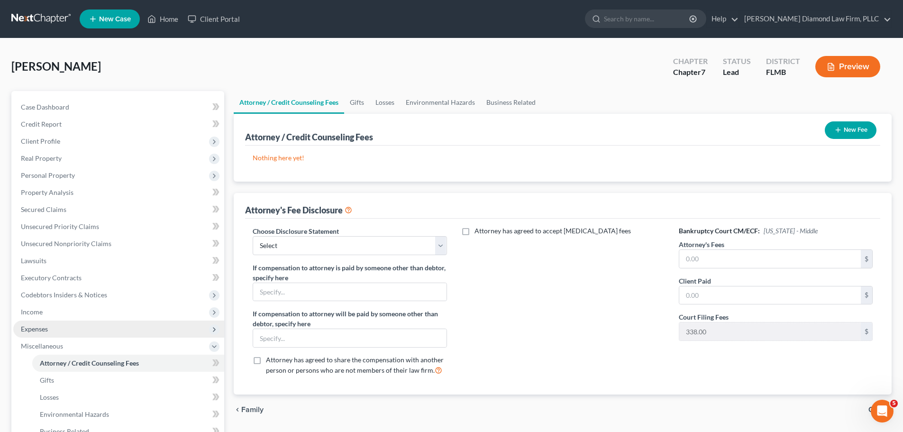
click at [47, 334] on span "Expenses" at bounding box center [118, 328] width 211 height 17
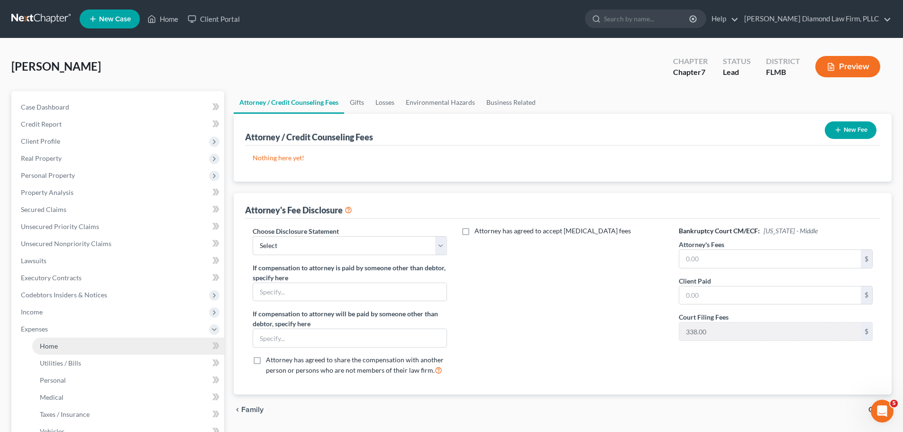
click at [48, 339] on link "Home" at bounding box center [128, 346] width 192 height 17
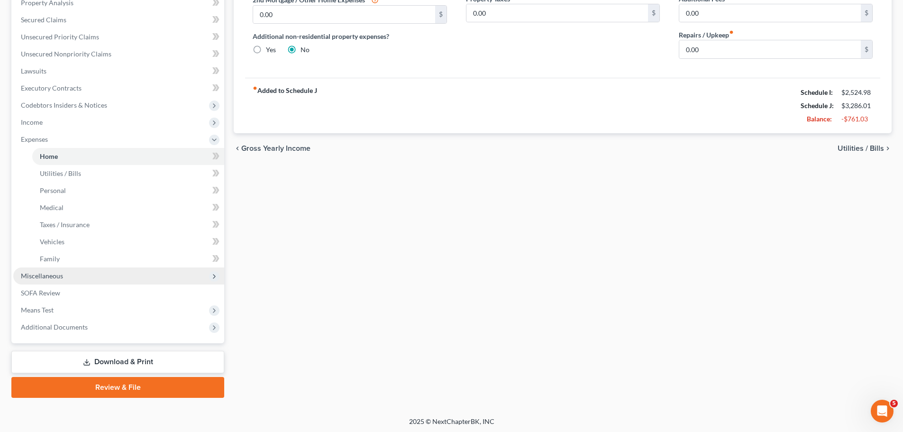
click at [64, 277] on span "Miscellaneous" at bounding box center [118, 275] width 211 height 17
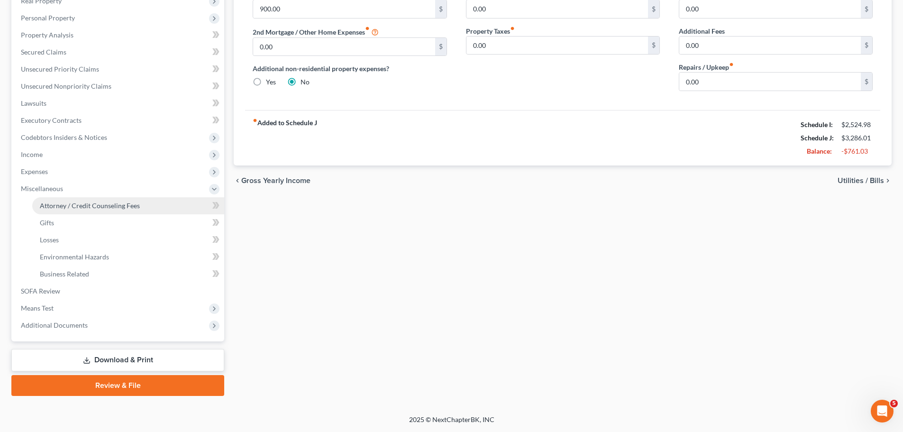
click at [64, 205] on span "Attorney / Credit Counseling Fees" at bounding box center [90, 205] width 100 height 8
